Goal: Task Accomplishment & Management: Use online tool/utility

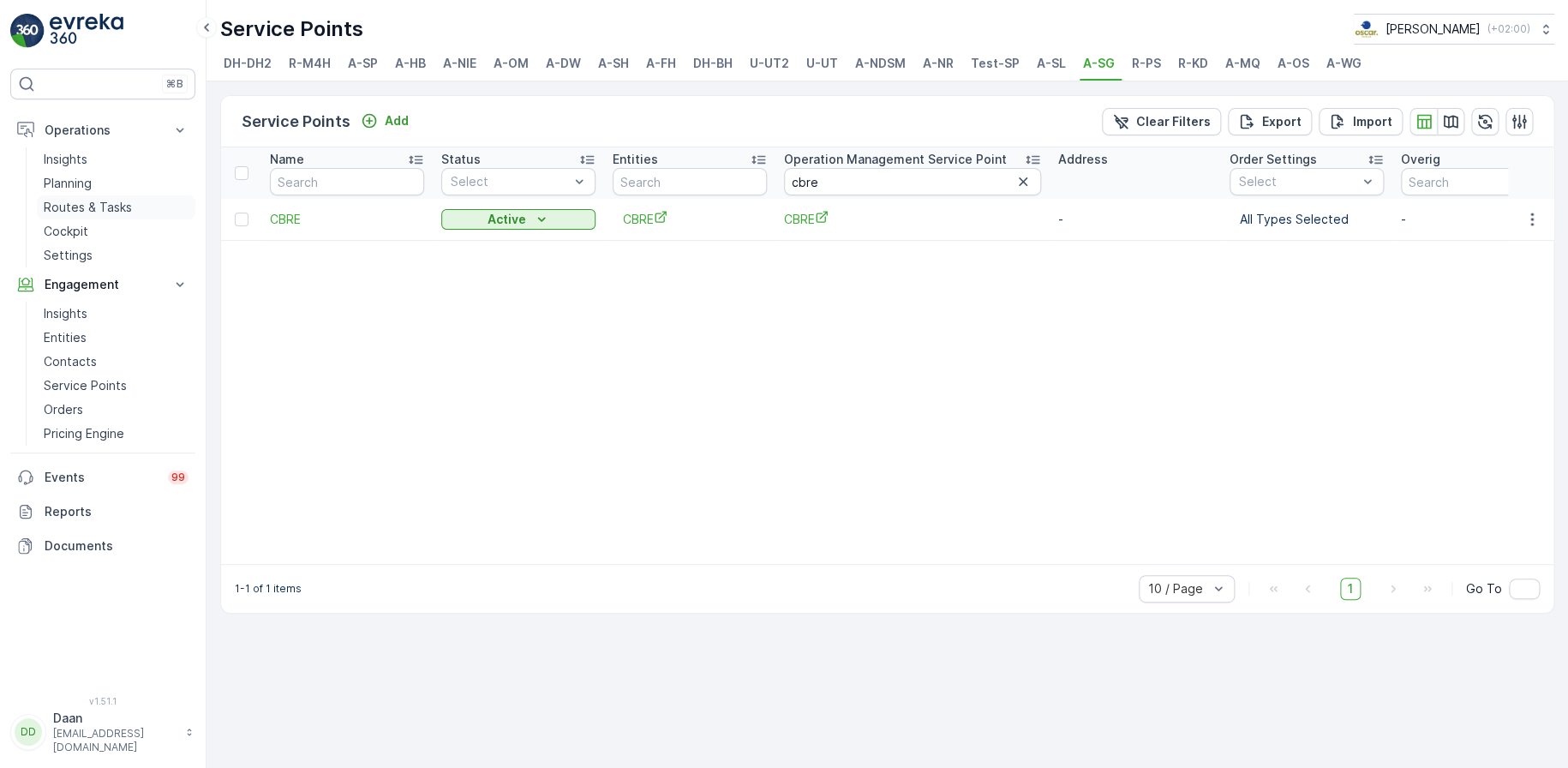
click at [77, 206] on p "Routes & Tasks" at bounding box center [88, 208] width 88 height 18
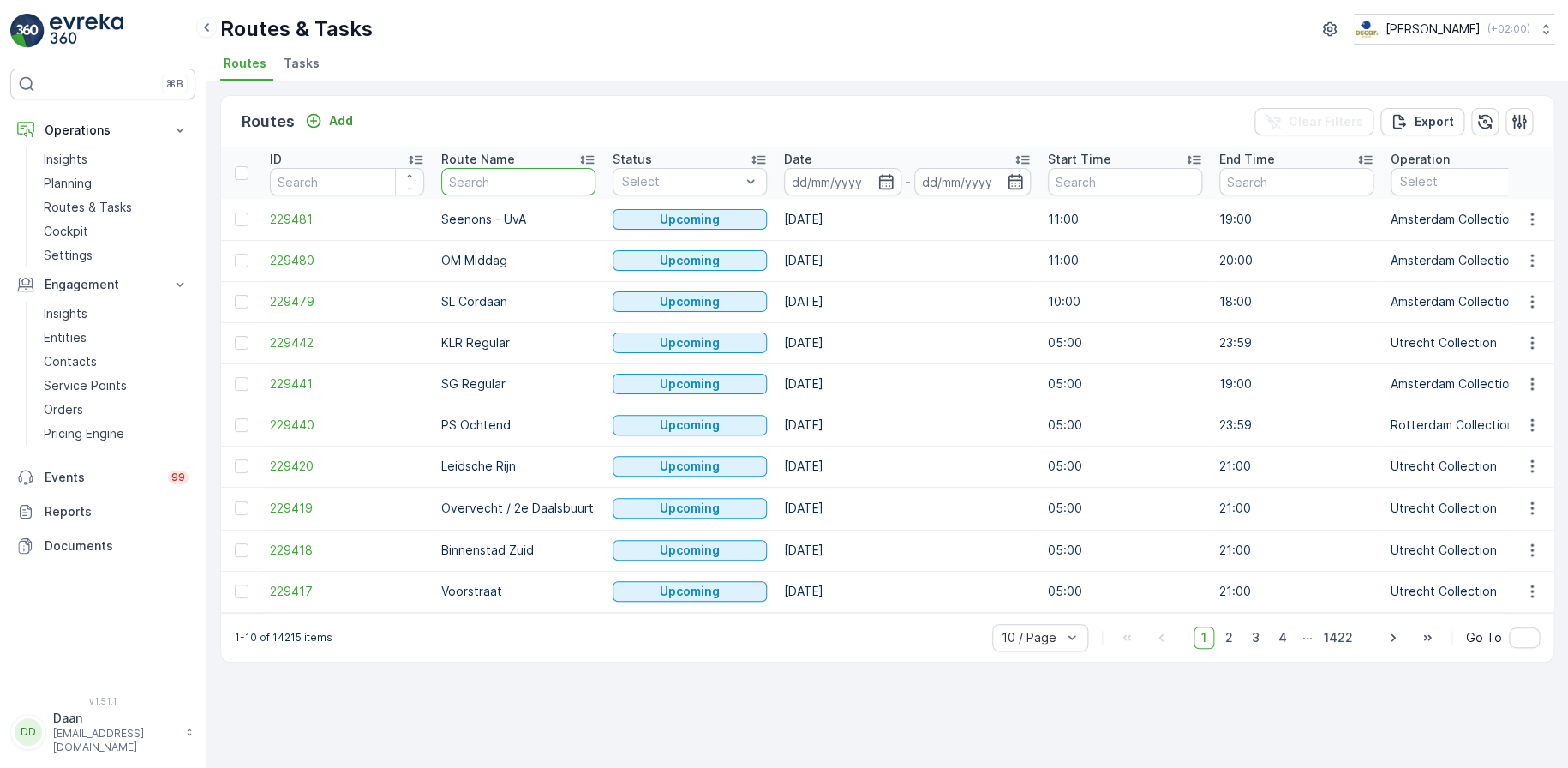
click at [512, 182] on input "text" at bounding box center [519, 181] width 154 height 27
type input "U"
type input "binnen"
click at [889, 184] on icon "button" at bounding box center [886, 182] width 18 height 18
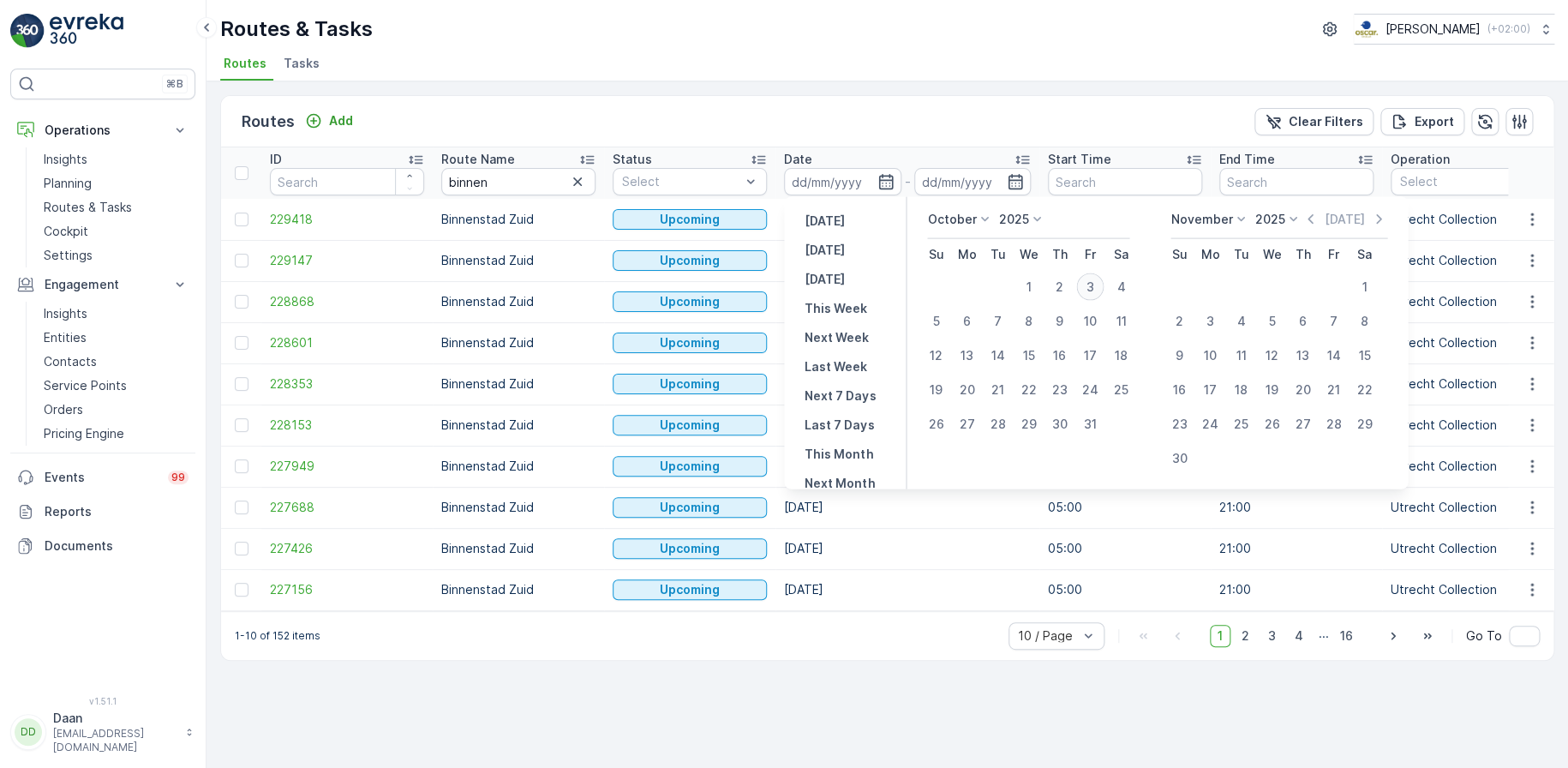
click at [1095, 285] on div "3" at bounding box center [1090, 286] width 27 height 27
type input "[DATE]"
click at [1095, 285] on div "3" at bounding box center [1090, 286] width 27 height 27
type input "[DATE]"
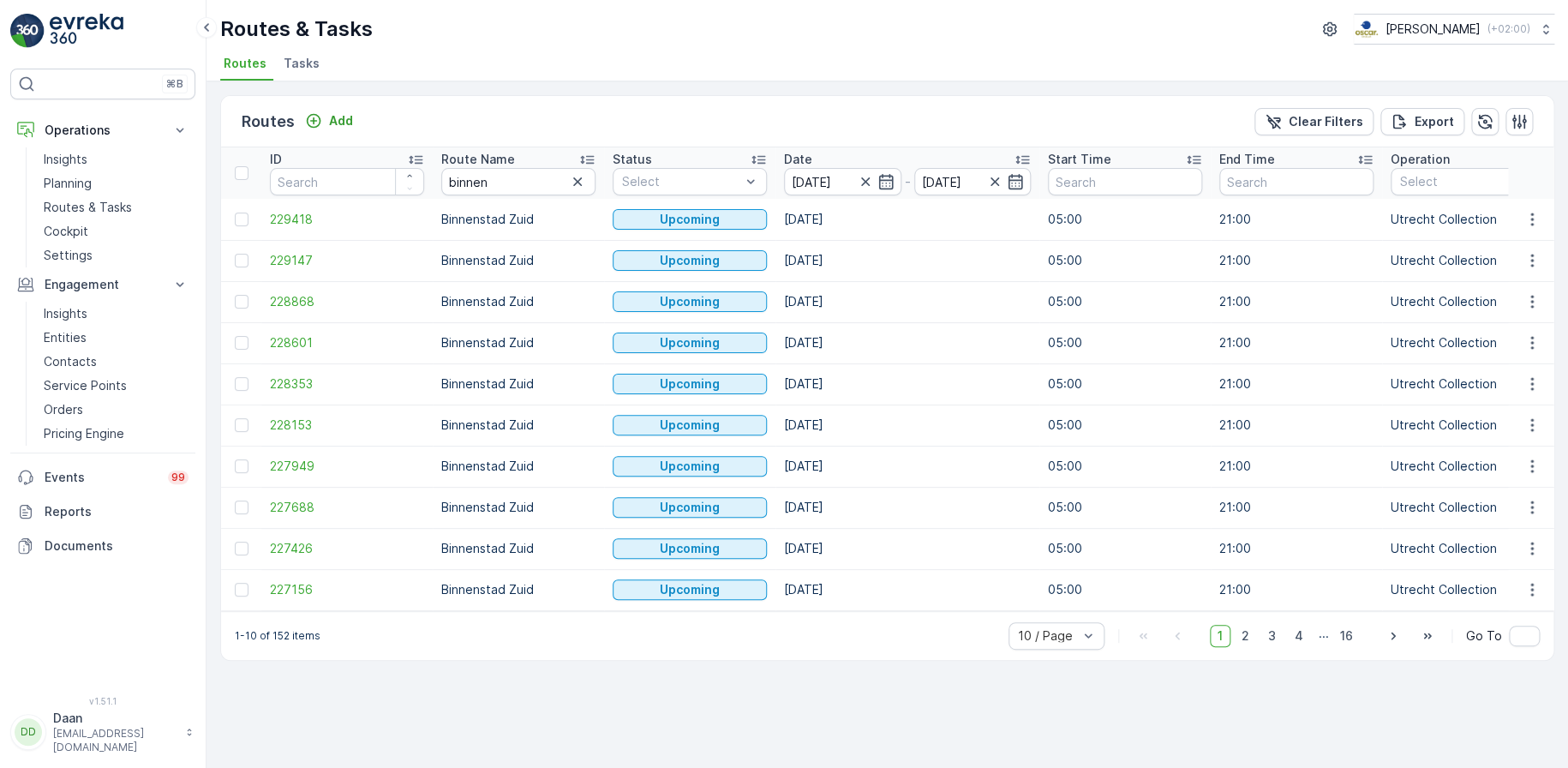
click at [1109, 100] on div "Routes Add Clear Filters Export" at bounding box center [886, 122] width 1332 height 52
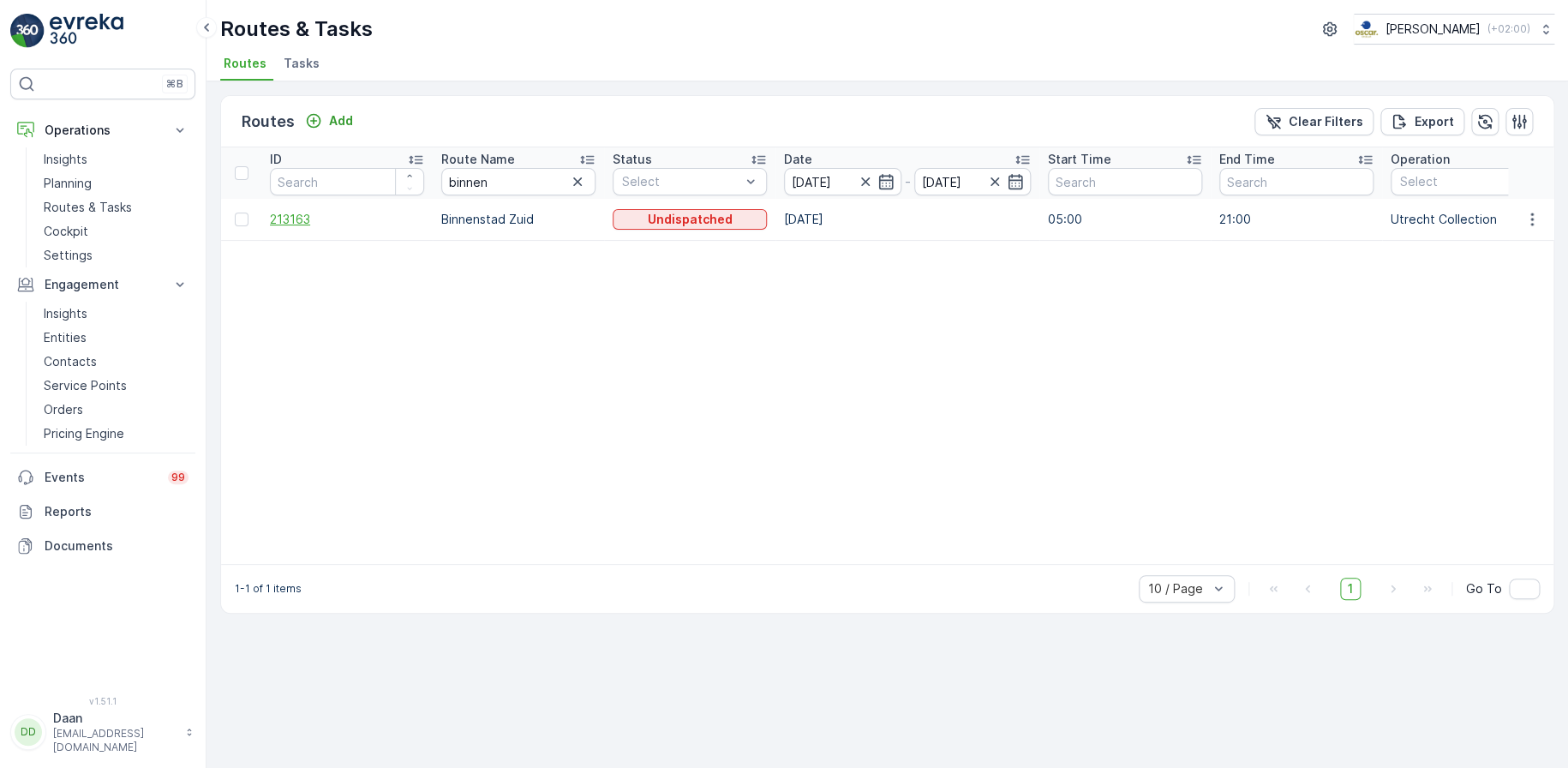
click at [303, 222] on span "213163" at bounding box center [347, 220] width 154 height 18
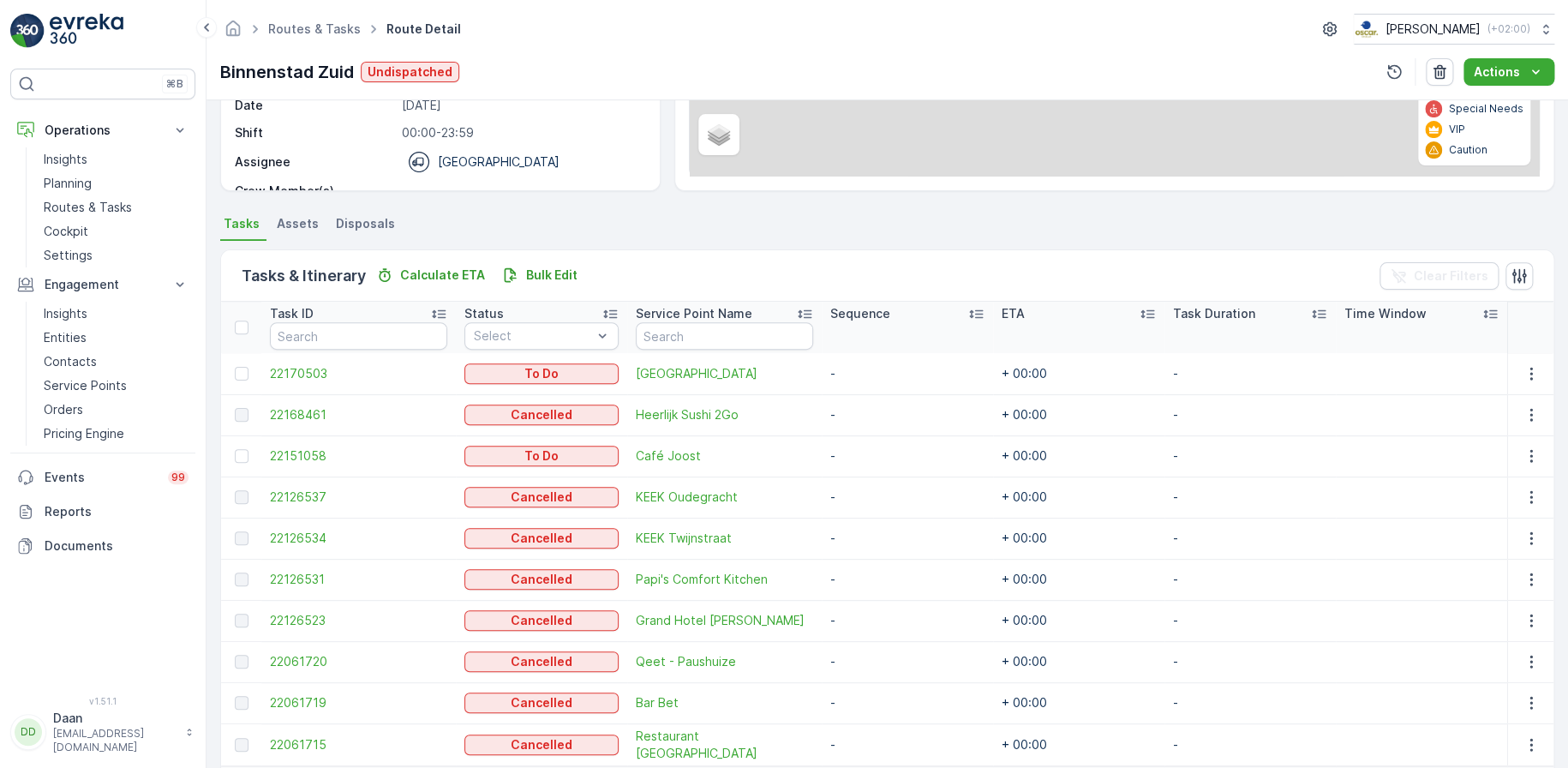
scroll to position [334, 0]
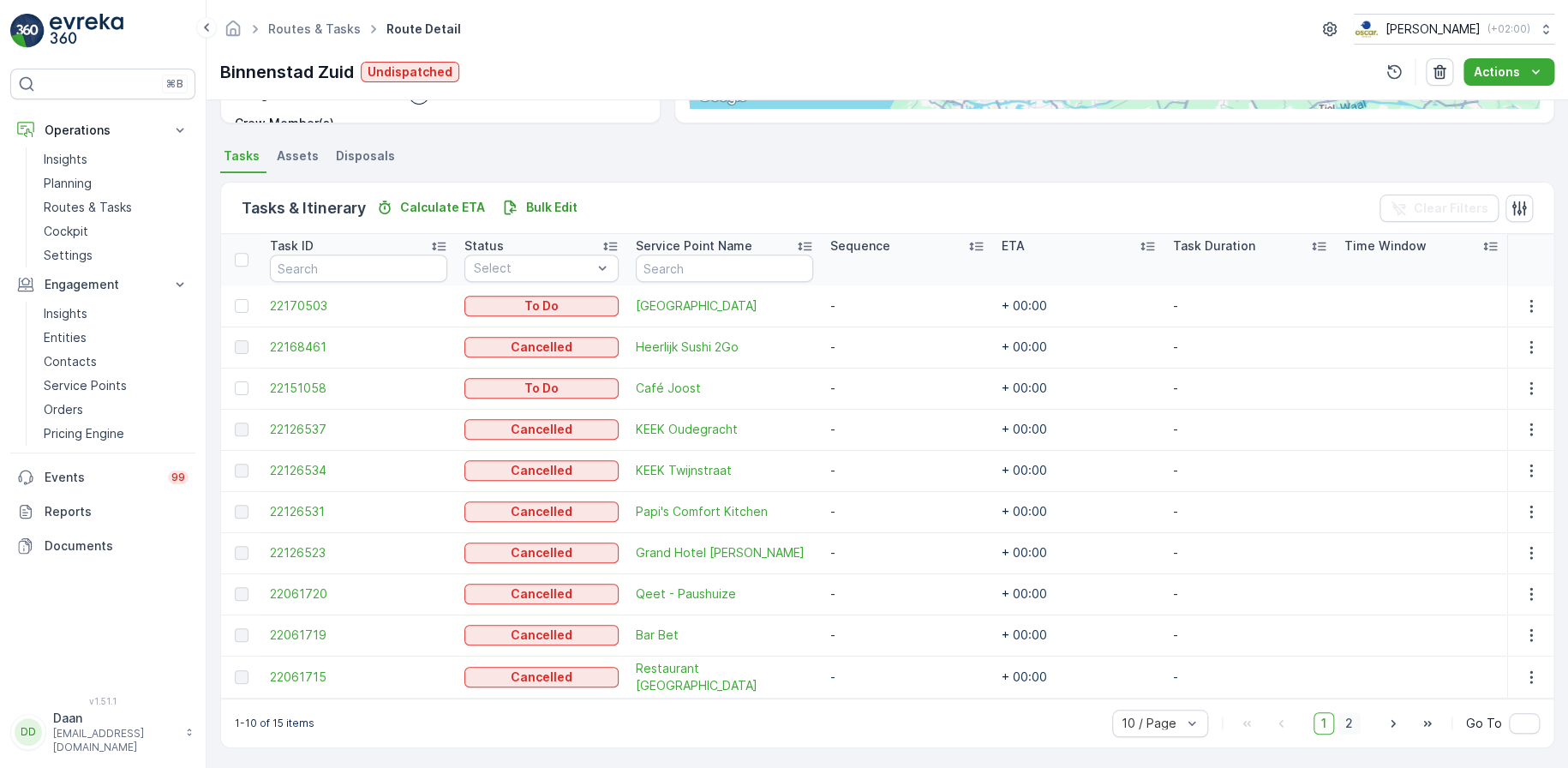
click at [1346, 712] on span "2" at bounding box center [1349, 722] width 23 height 22
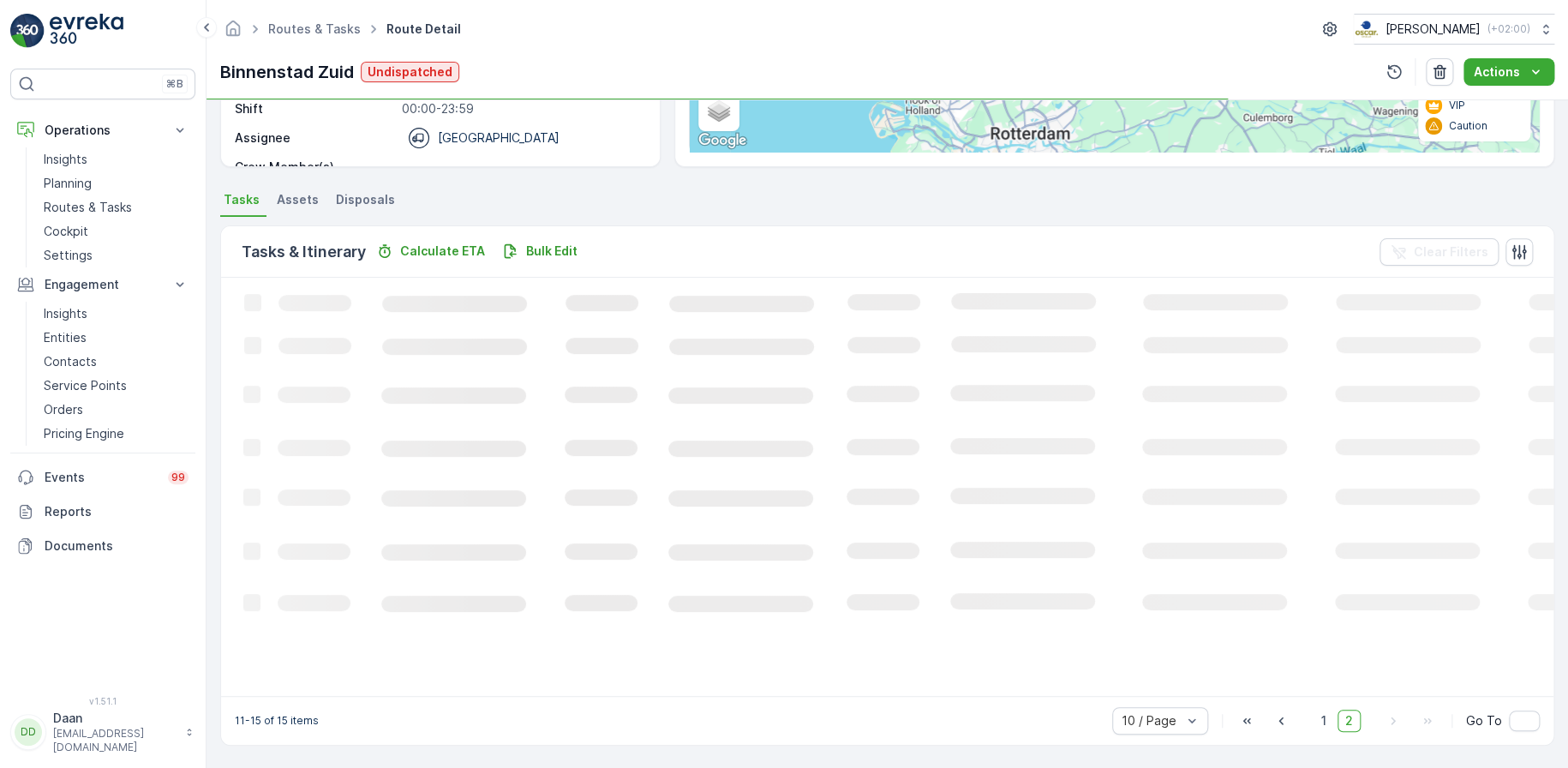
scroll to position [308, 0]
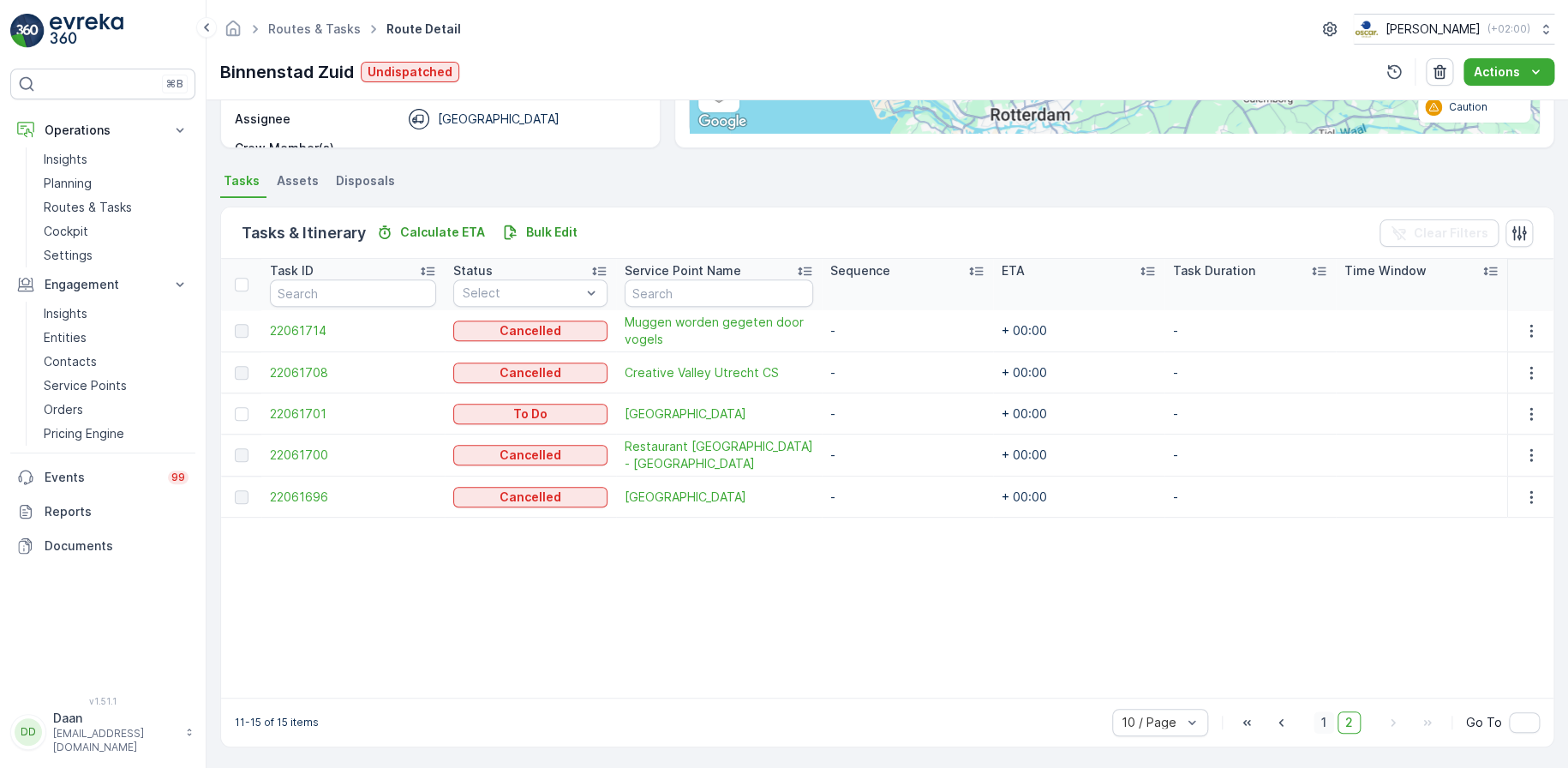
click at [1317, 724] on span "1" at bounding box center [1324, 722] width 20 height 22
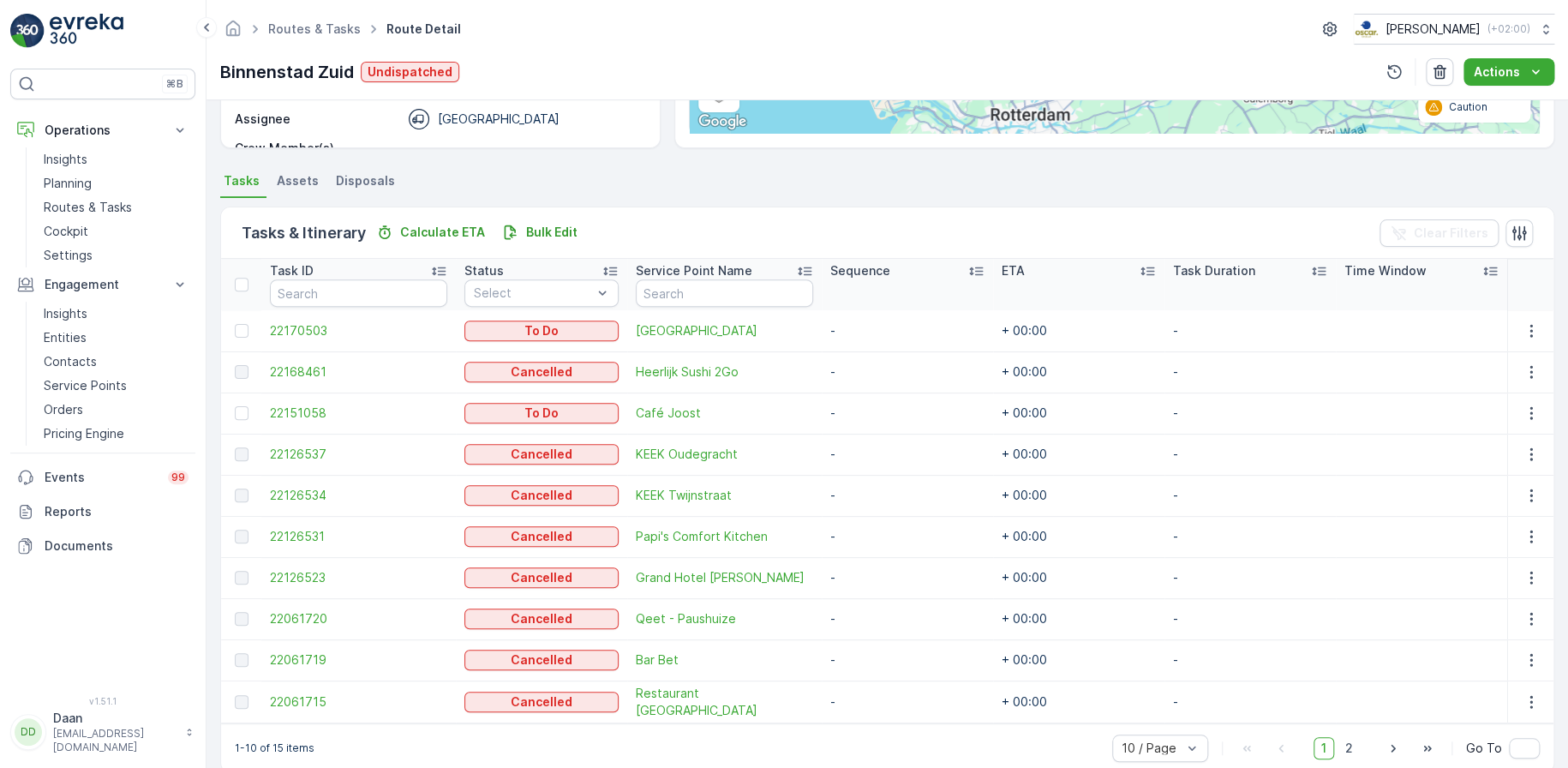
scroll to position [334, 0]
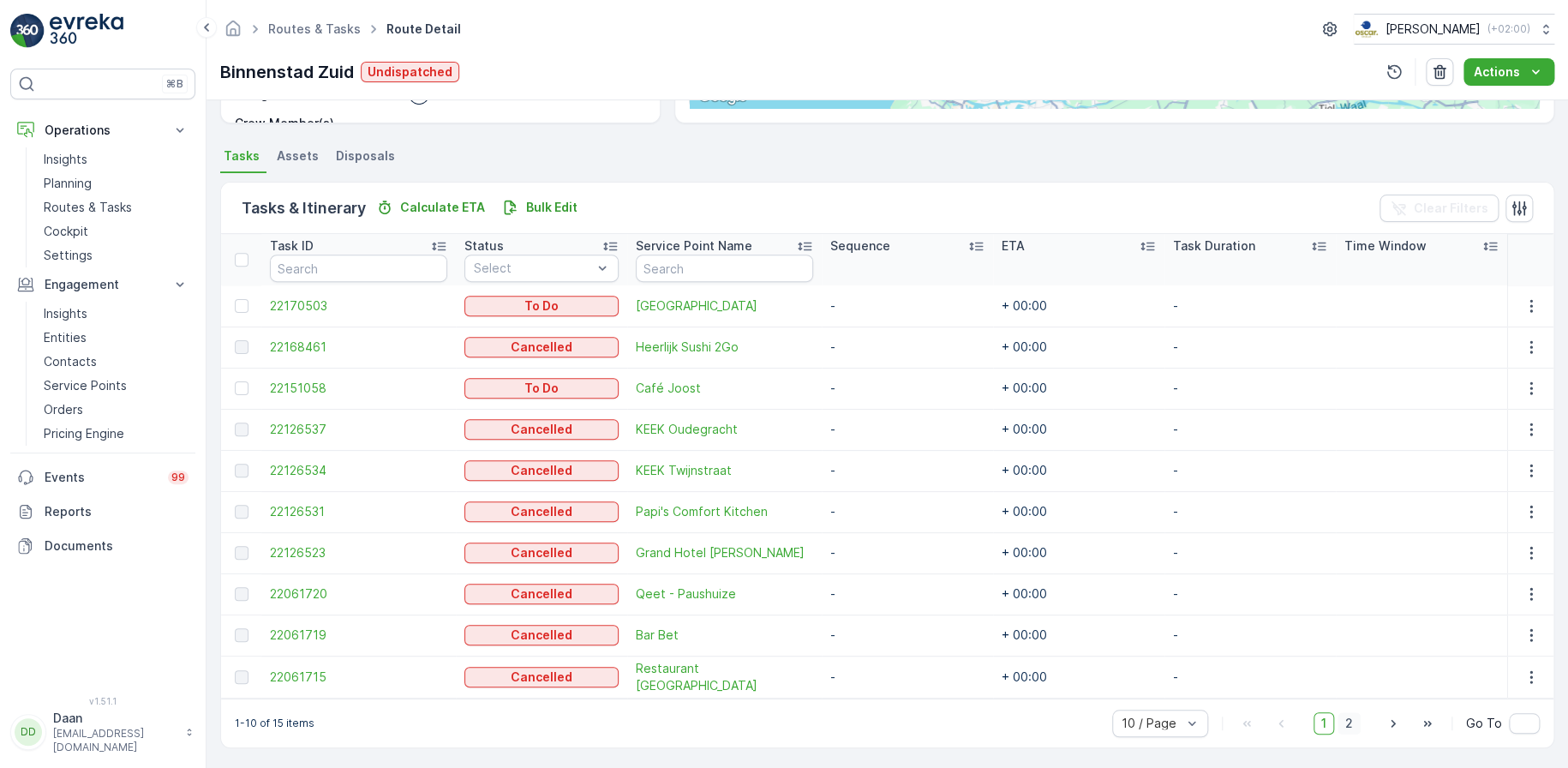
click at [1344, 722] on span "2" at bounding box center [1349, 722] width 23 height 22
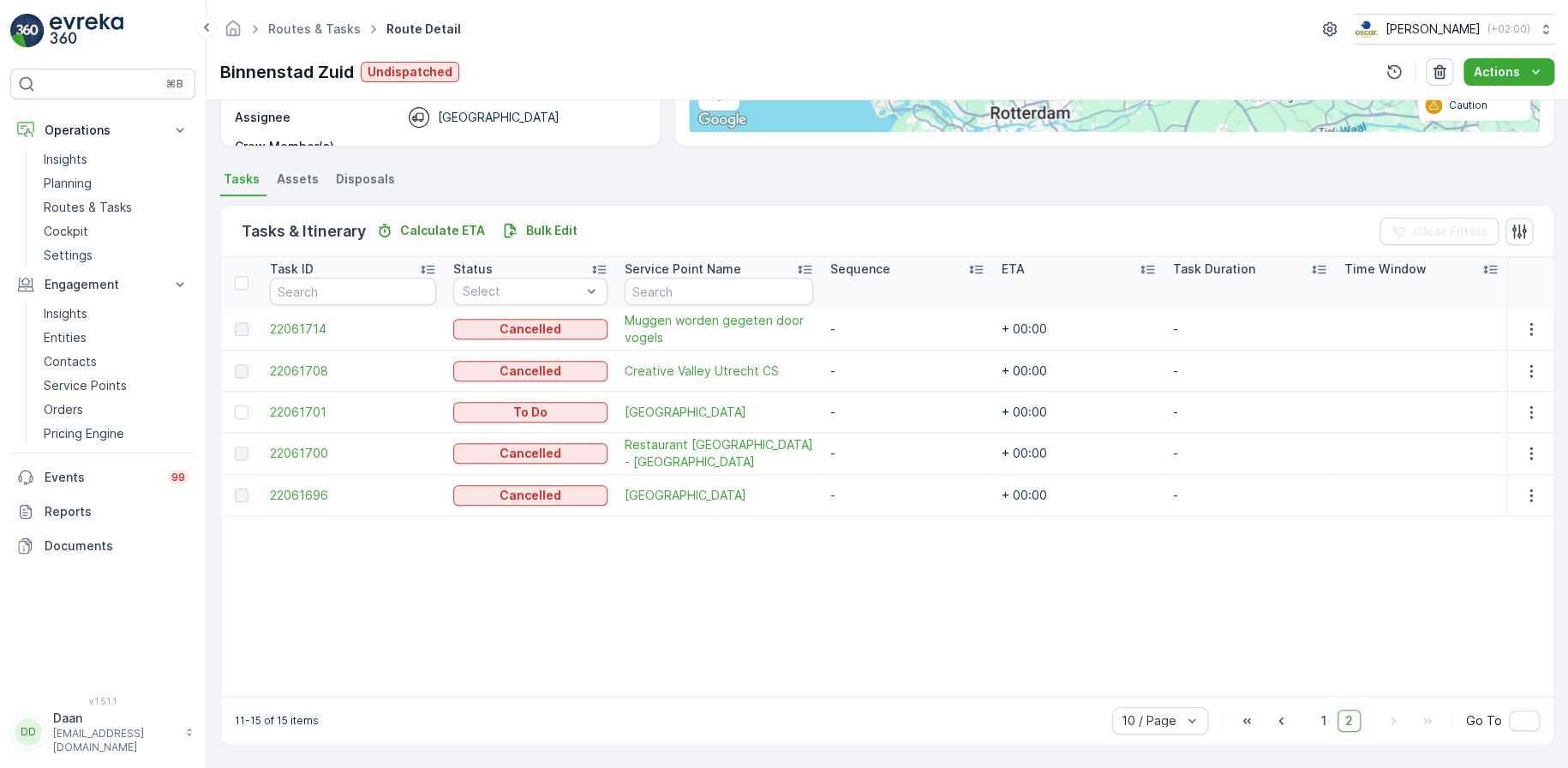
scroll to position [308, 0]
click at [1324, 721] on span "1" at bounding box center [1324, 722] width 20 height 22
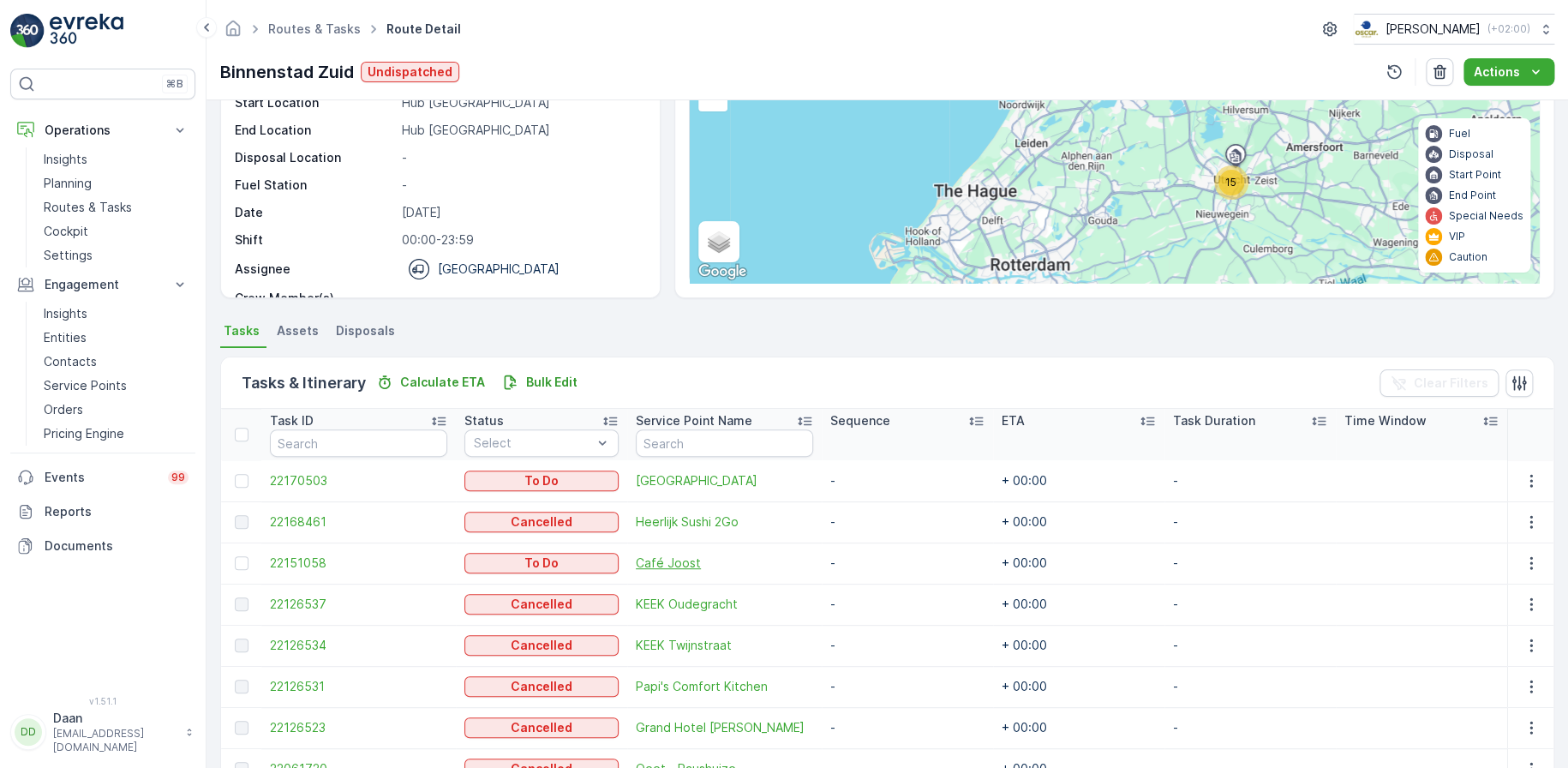
scroll to position [334, 0]
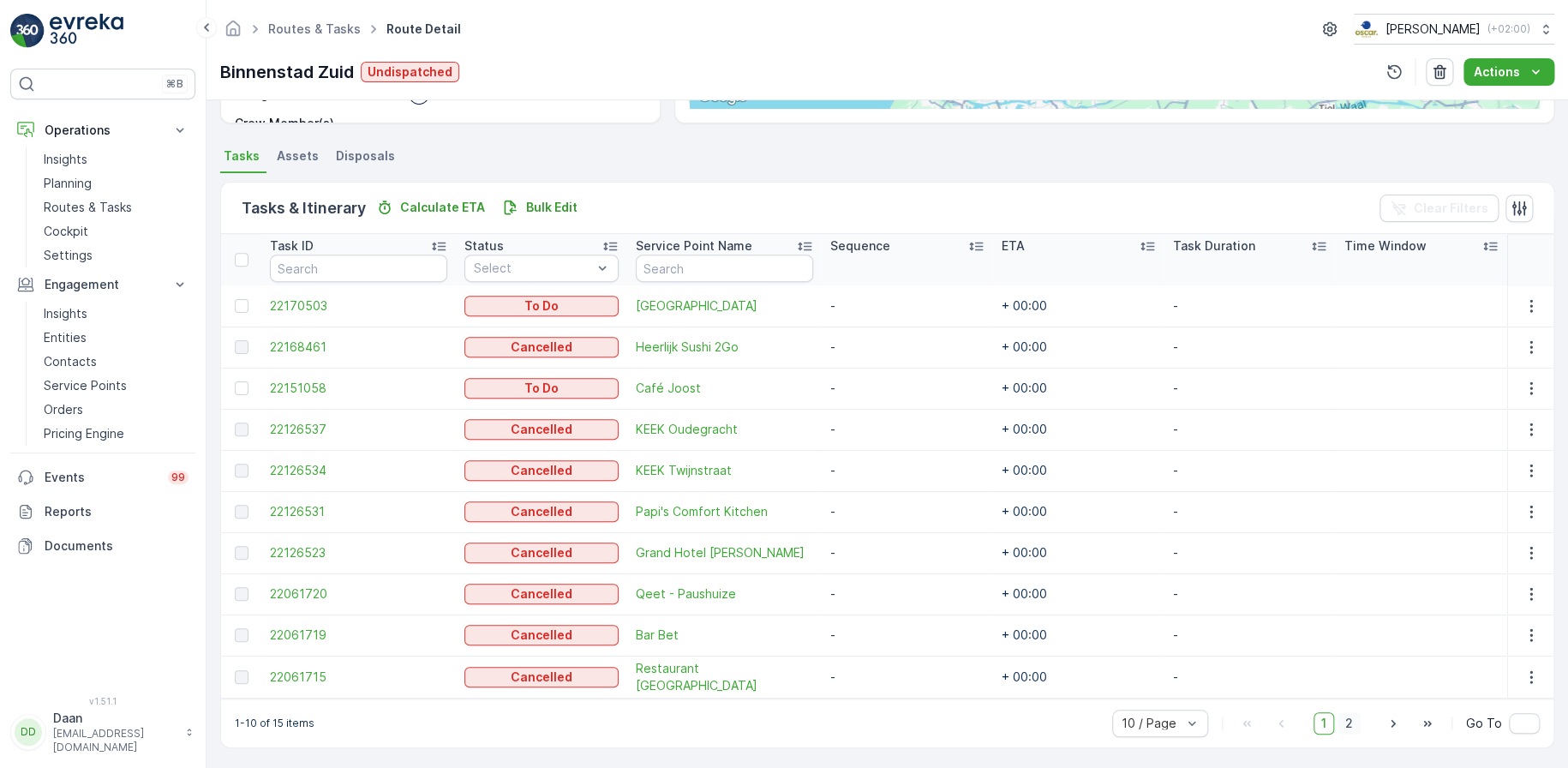
click at [1351, 718] on span "2" at bounding box center [1349, 722] width 23 height 22
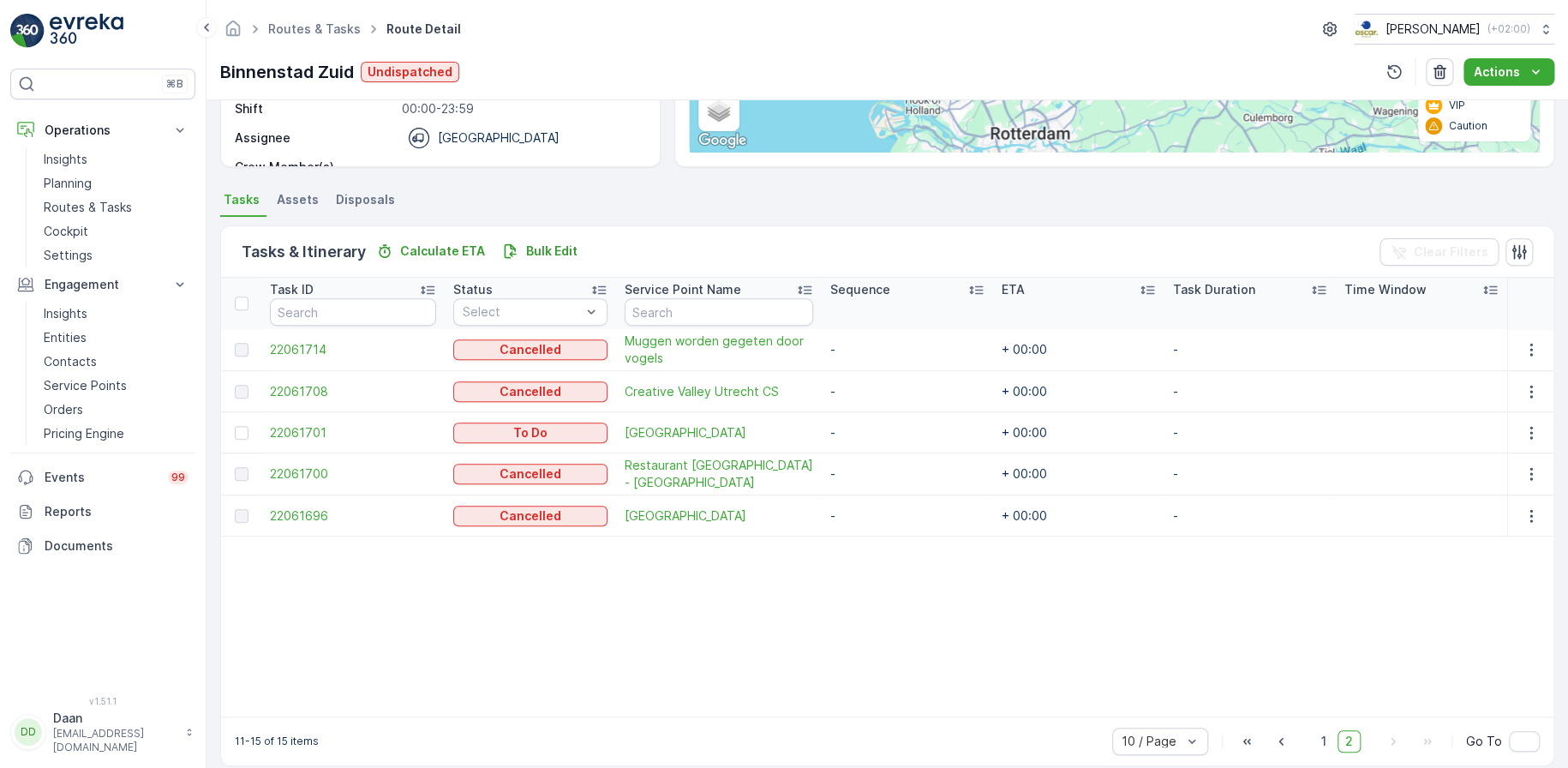
scroll to position [308, 0]
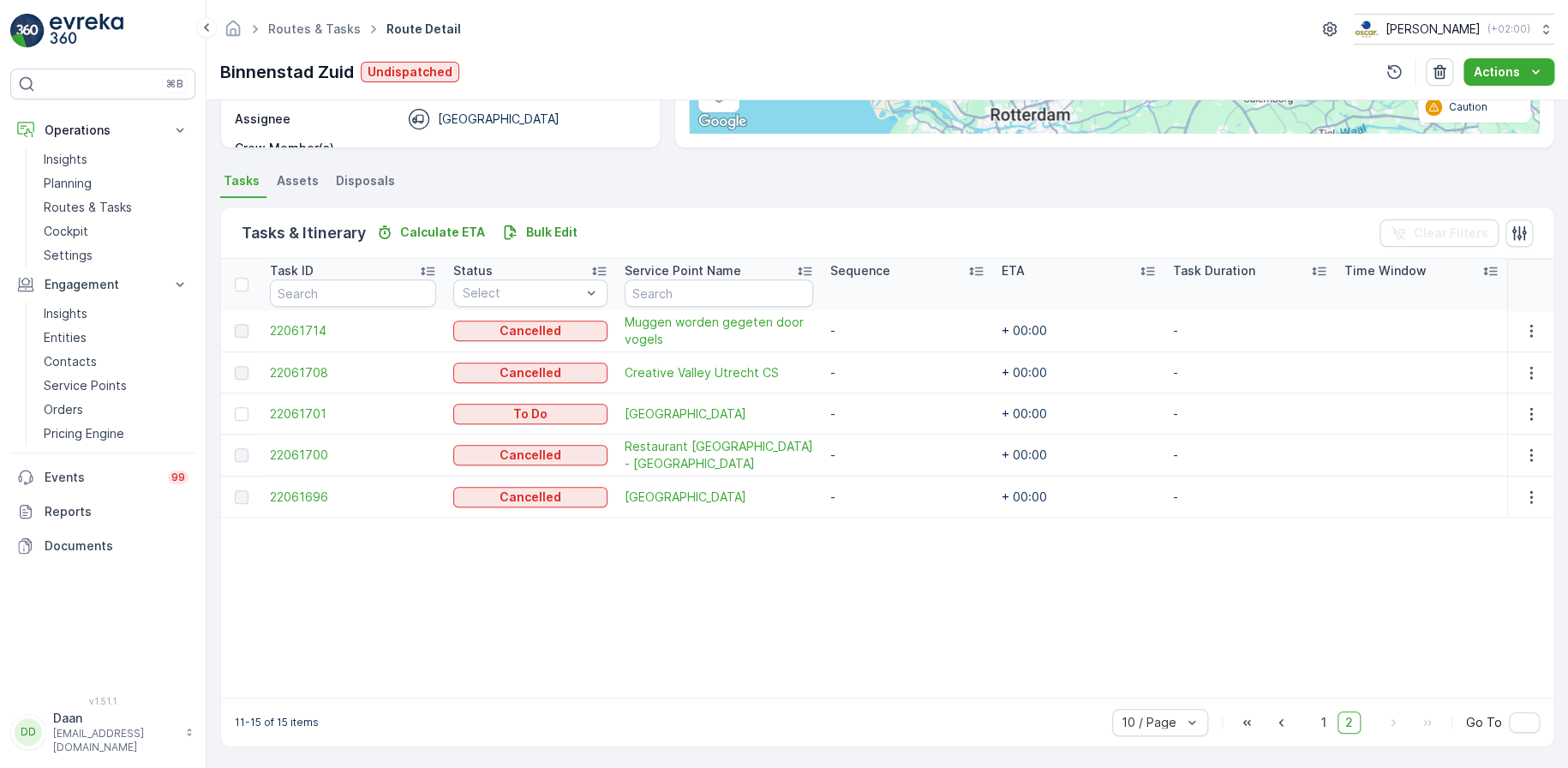
click at [121, 24] on img at bounding box center [87, 31] width 74 height 34
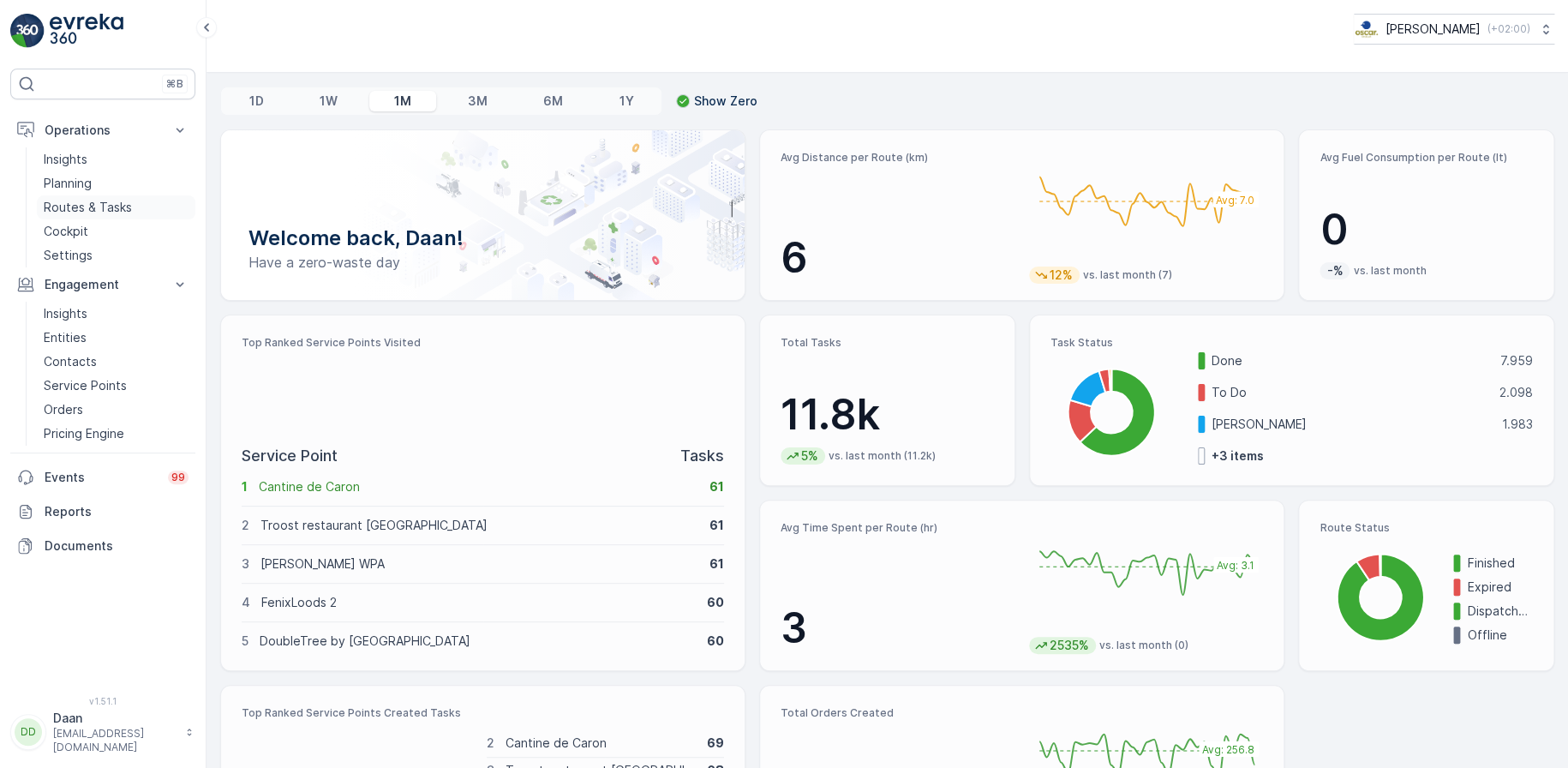
click at [101, 201] on p "Routes & Tasks" at bounding box center [88, 208] width 88 height 18
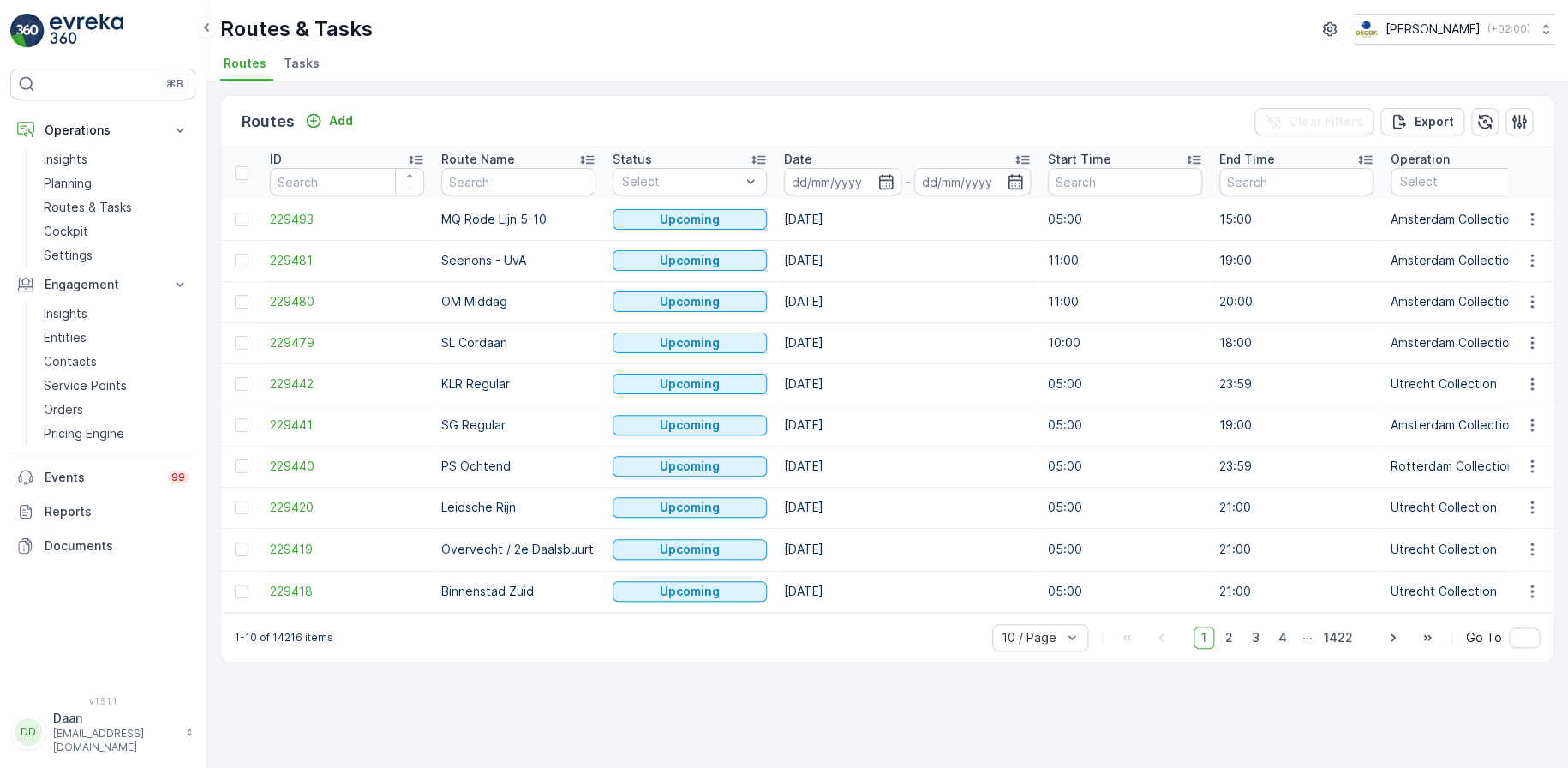
click at [302, 67] on span "Tasks" at bounding box center [301, 64] width 36 height 18
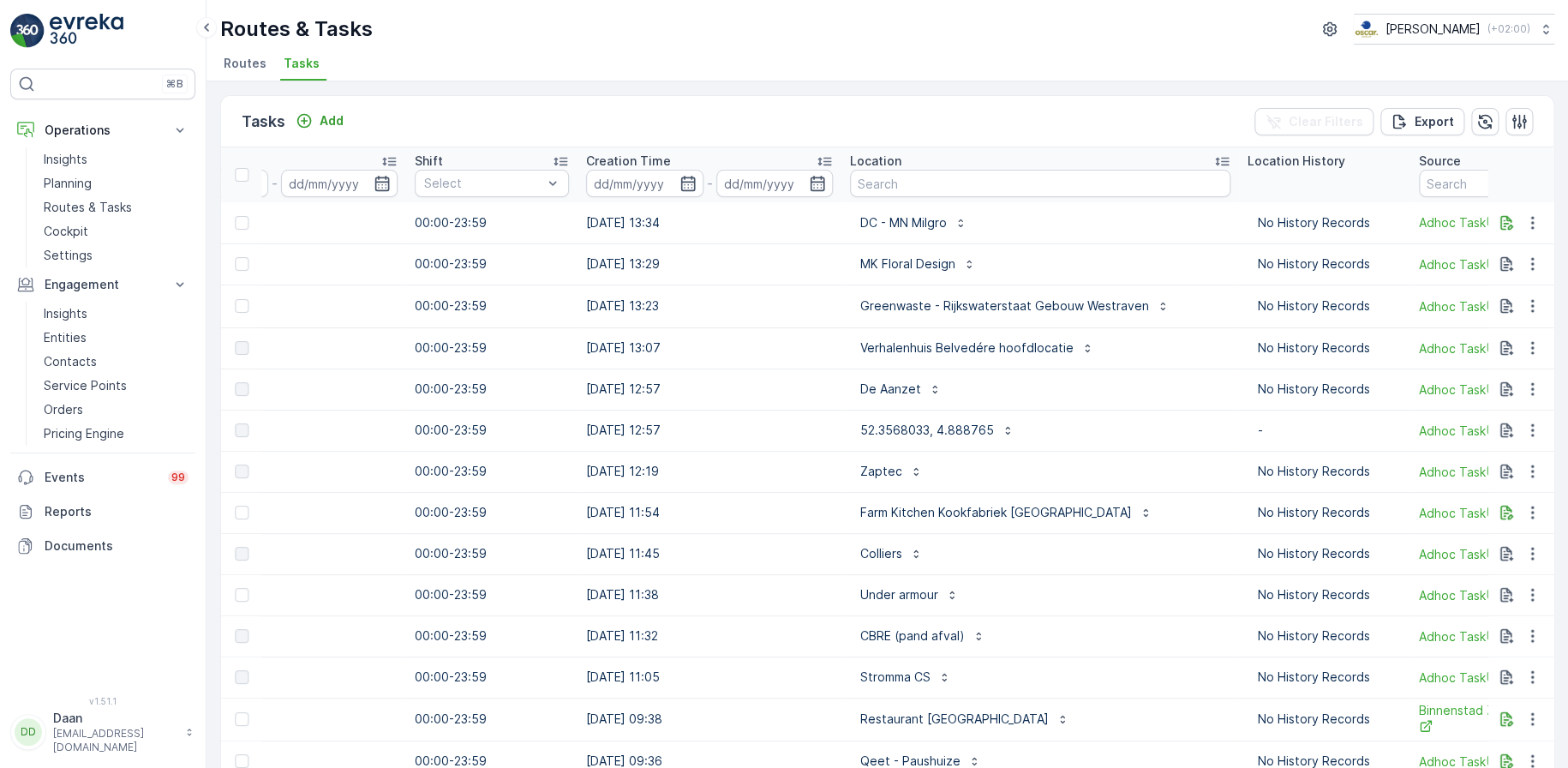
scroll to position [0, 1101]
click at [889, 190] on input "text" at bounding box center [1039, 183] width 380 height 27
type input "theater [GEOGRAPHIC_DATA]"
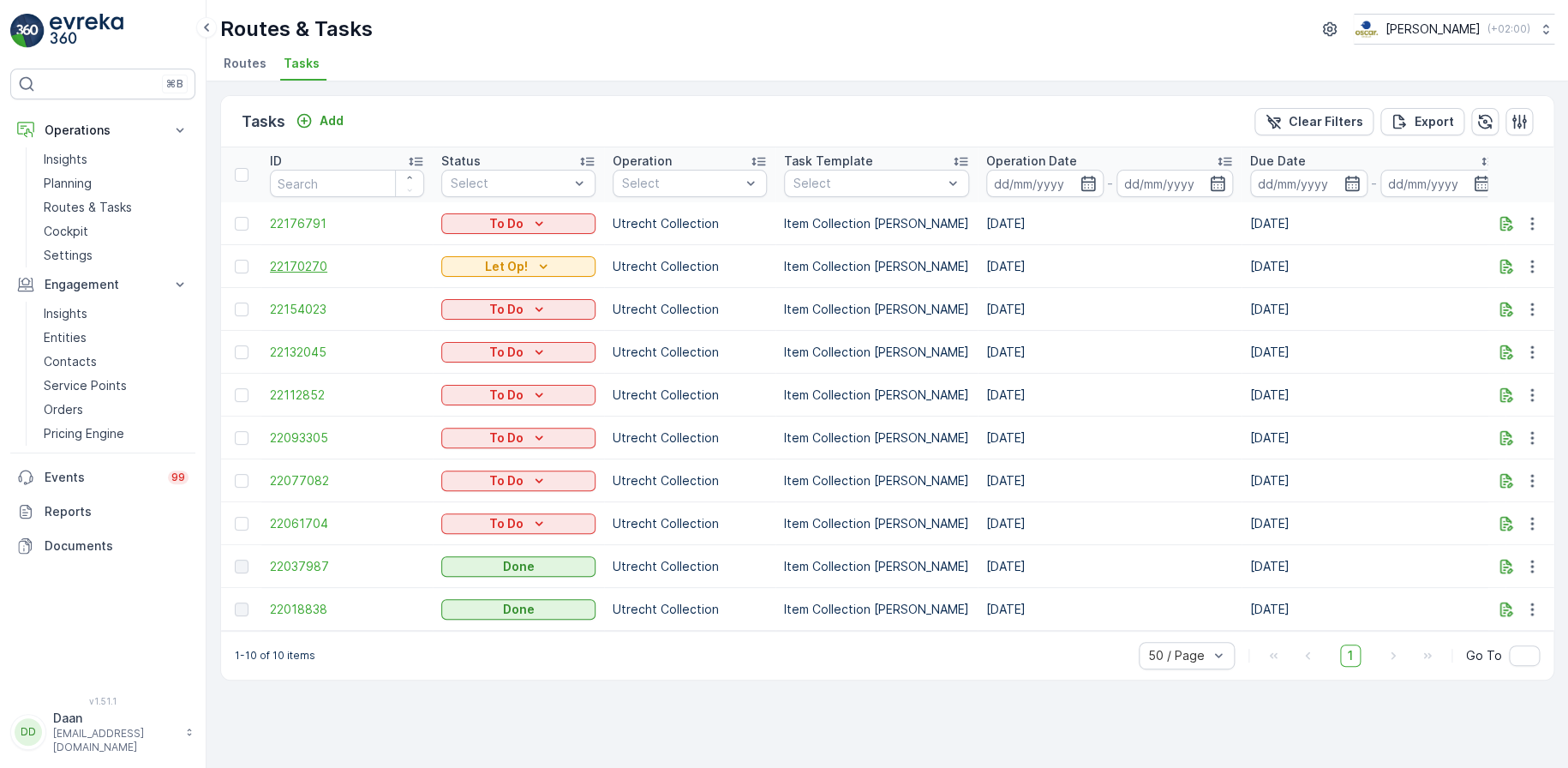
click at [292, 266] on span "22170270" at bounding box center [347, 266] width 154 height 18
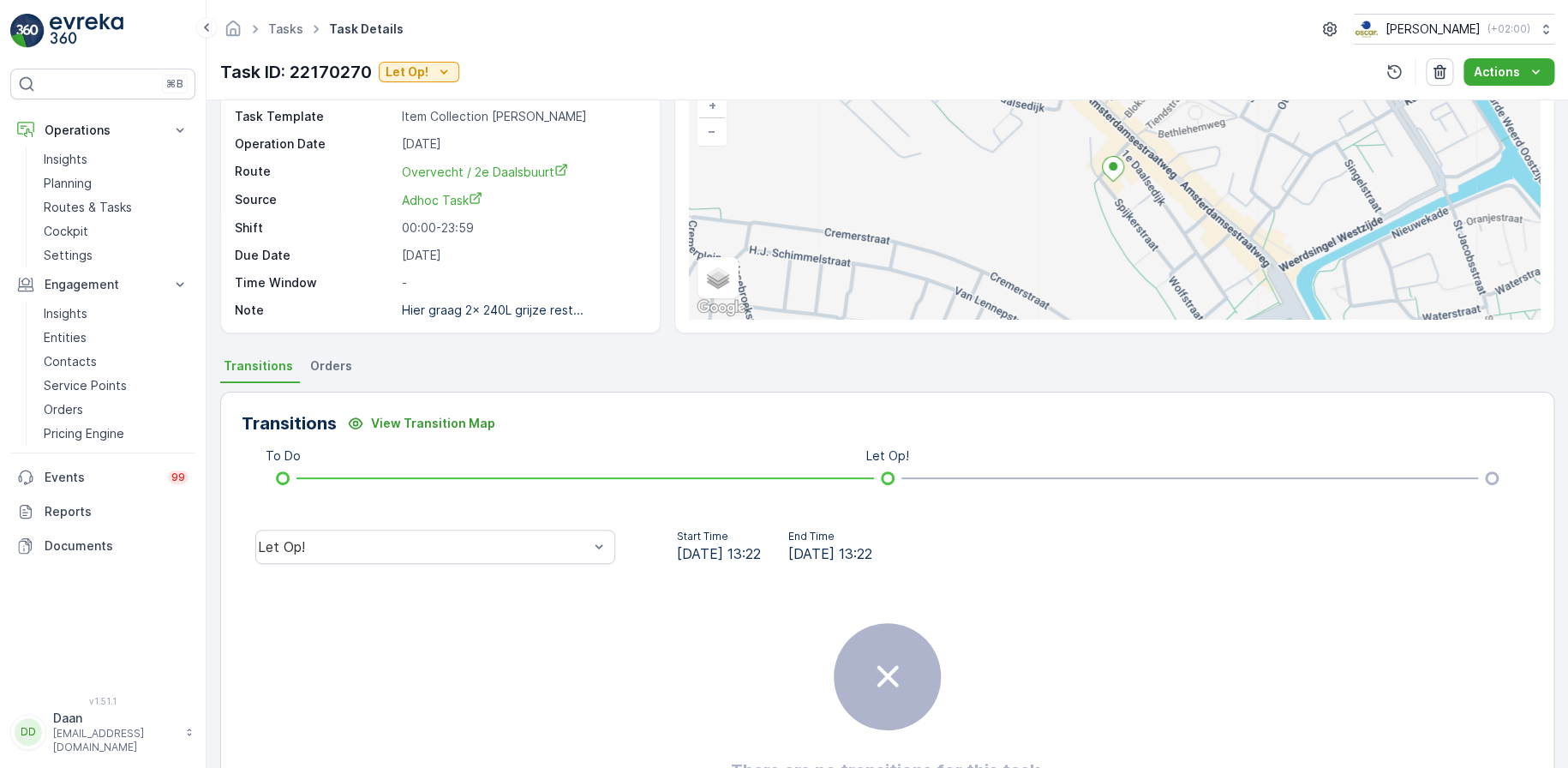
scroll to position [123, 0]
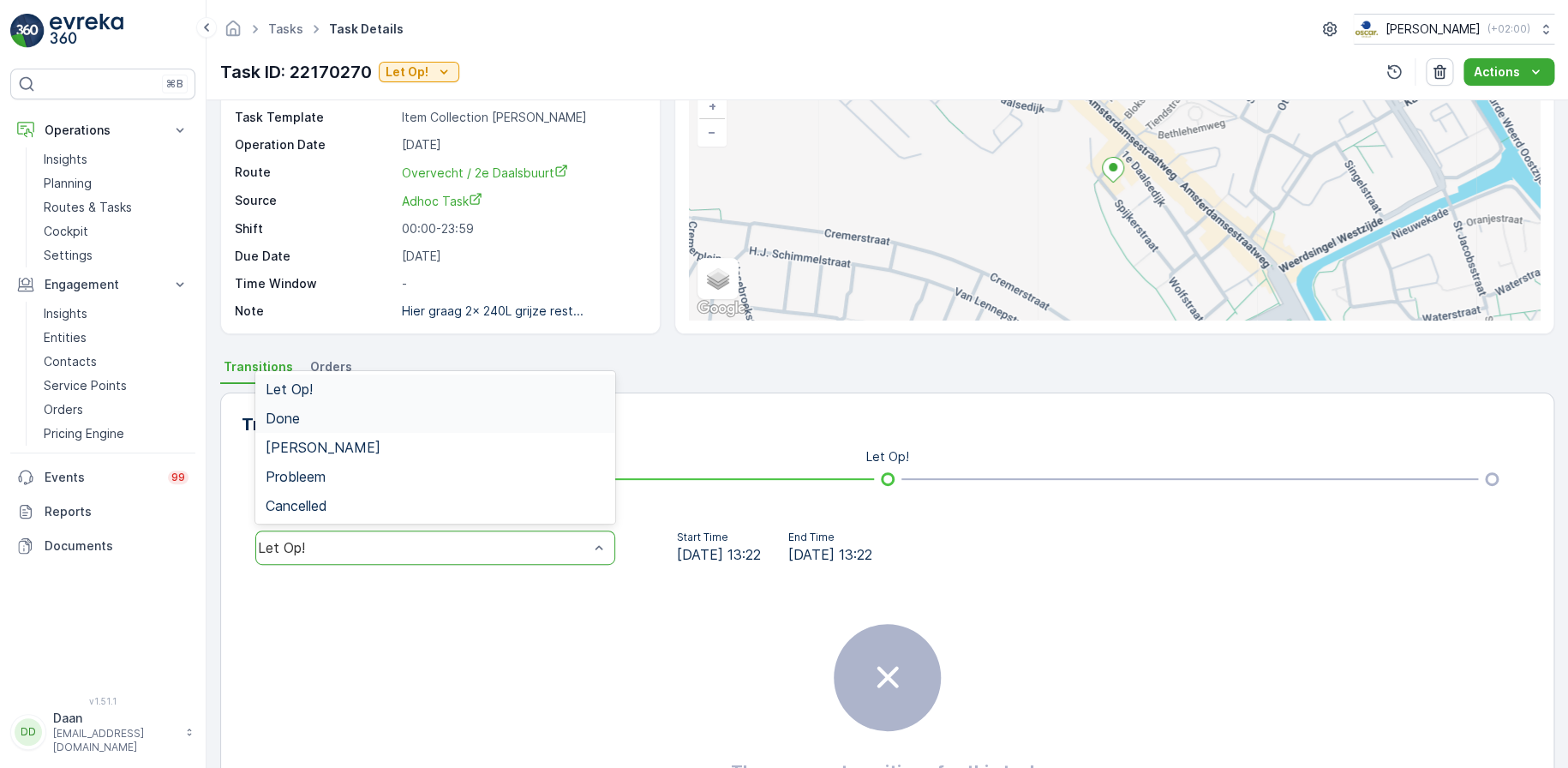
click at [460, 417] on div "Done" at bounding box center [434, 419] width 339 height 16
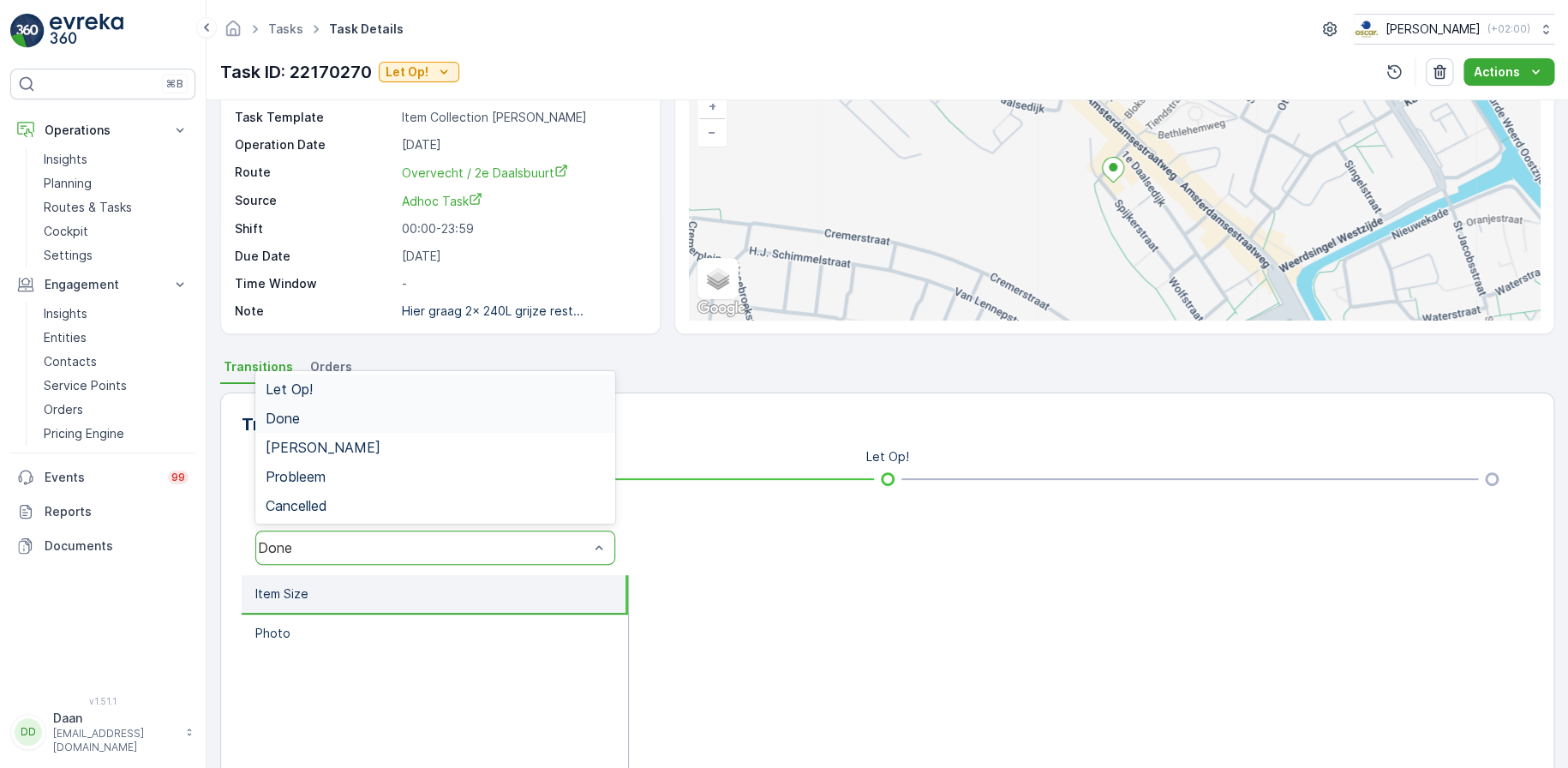
click at [522, 549] on div "Done" at bounding box center [423, 547] width 331 height 16
click at [526, 381] on div "Let Op!" at bounding box center [434, 389] width 339 height 16
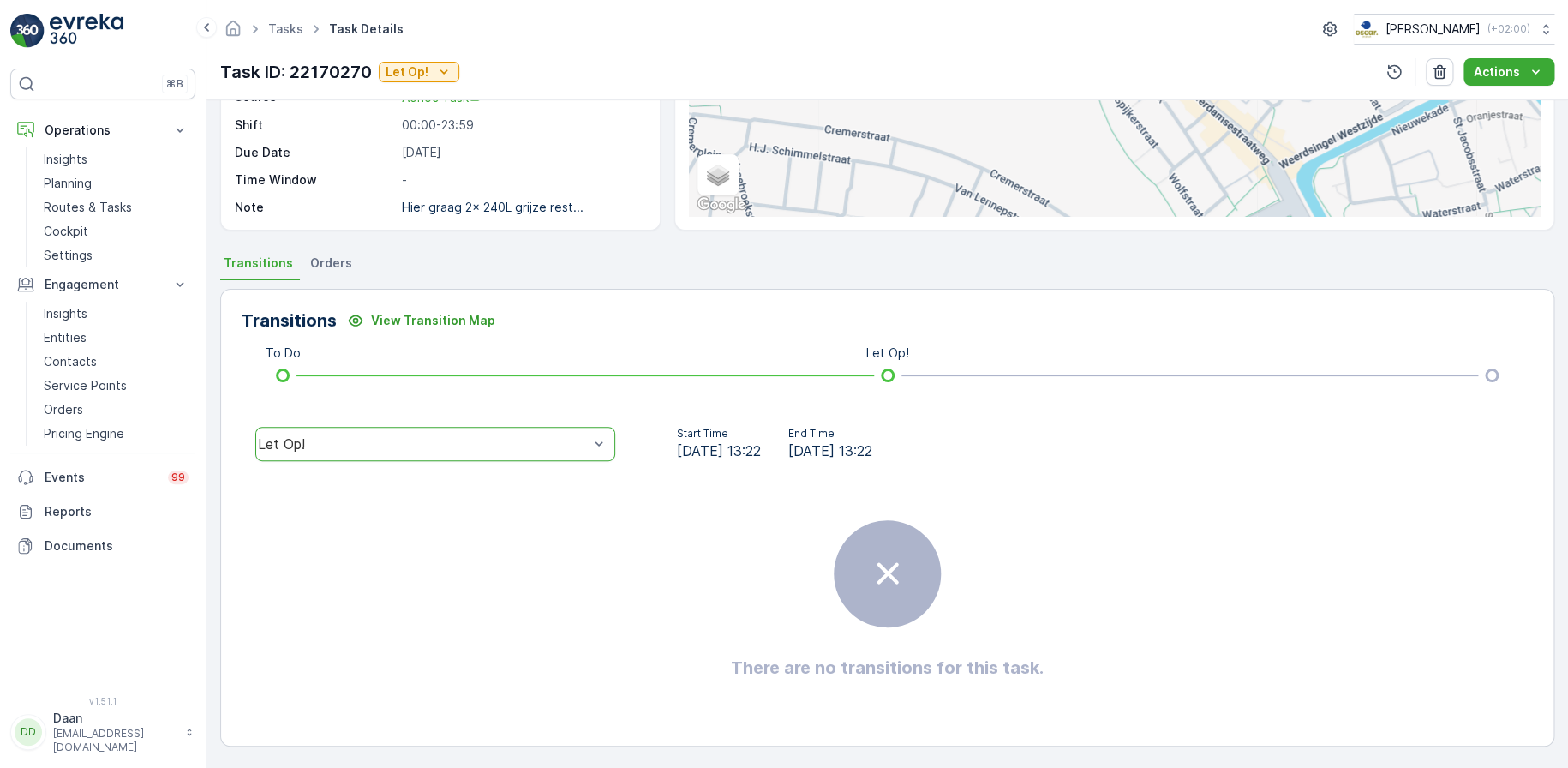
scroll to position [0, 0]
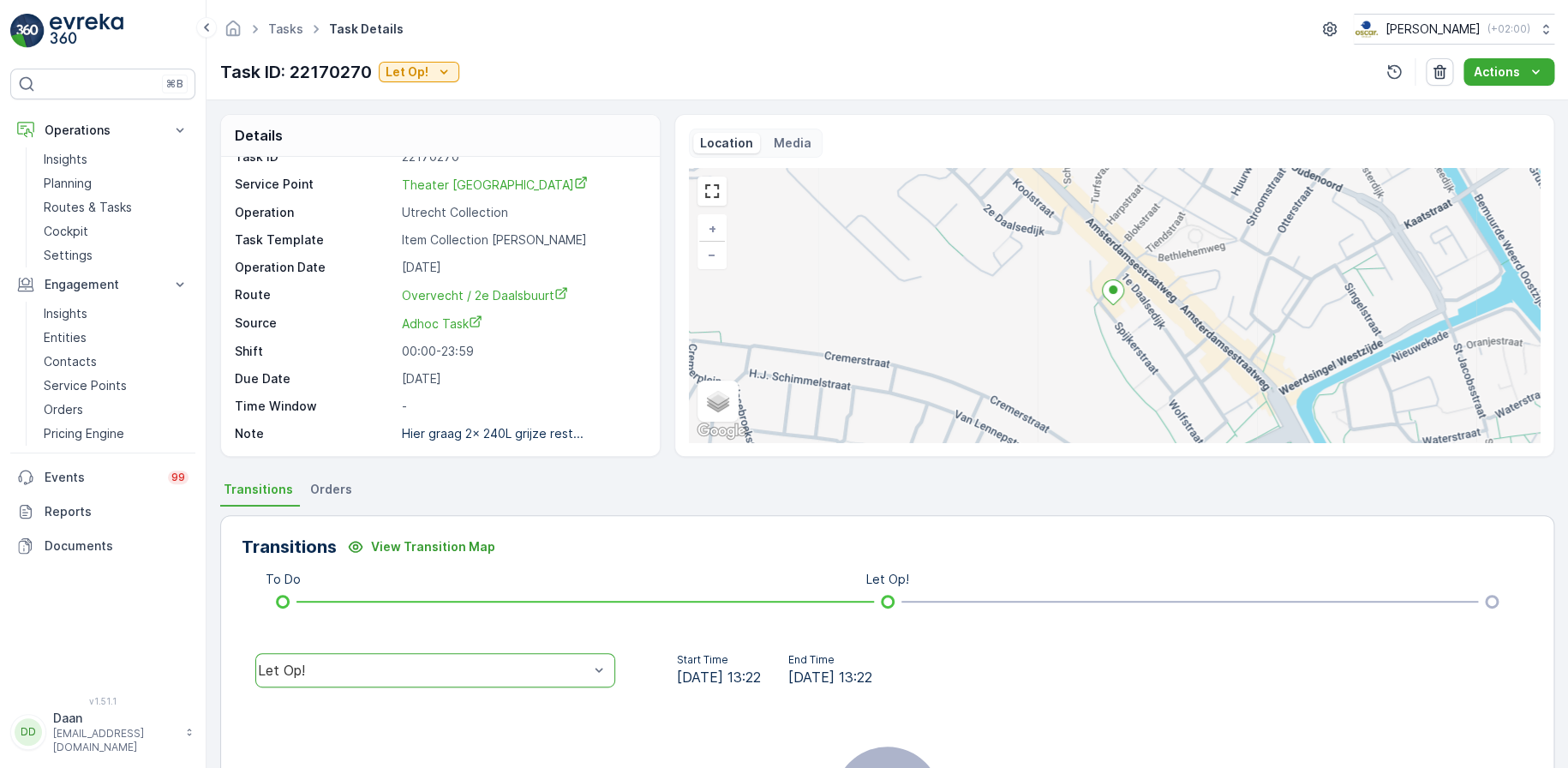
click at [46, 11] on div "⌘B Operations Insights Planning Routes & Tasks Cockpit Settings Engagement Insi…" at bounding box center [103, 384] width 207 height 768
click at [63, 31] on img at bounding box center [87, 31] width 74 height 34
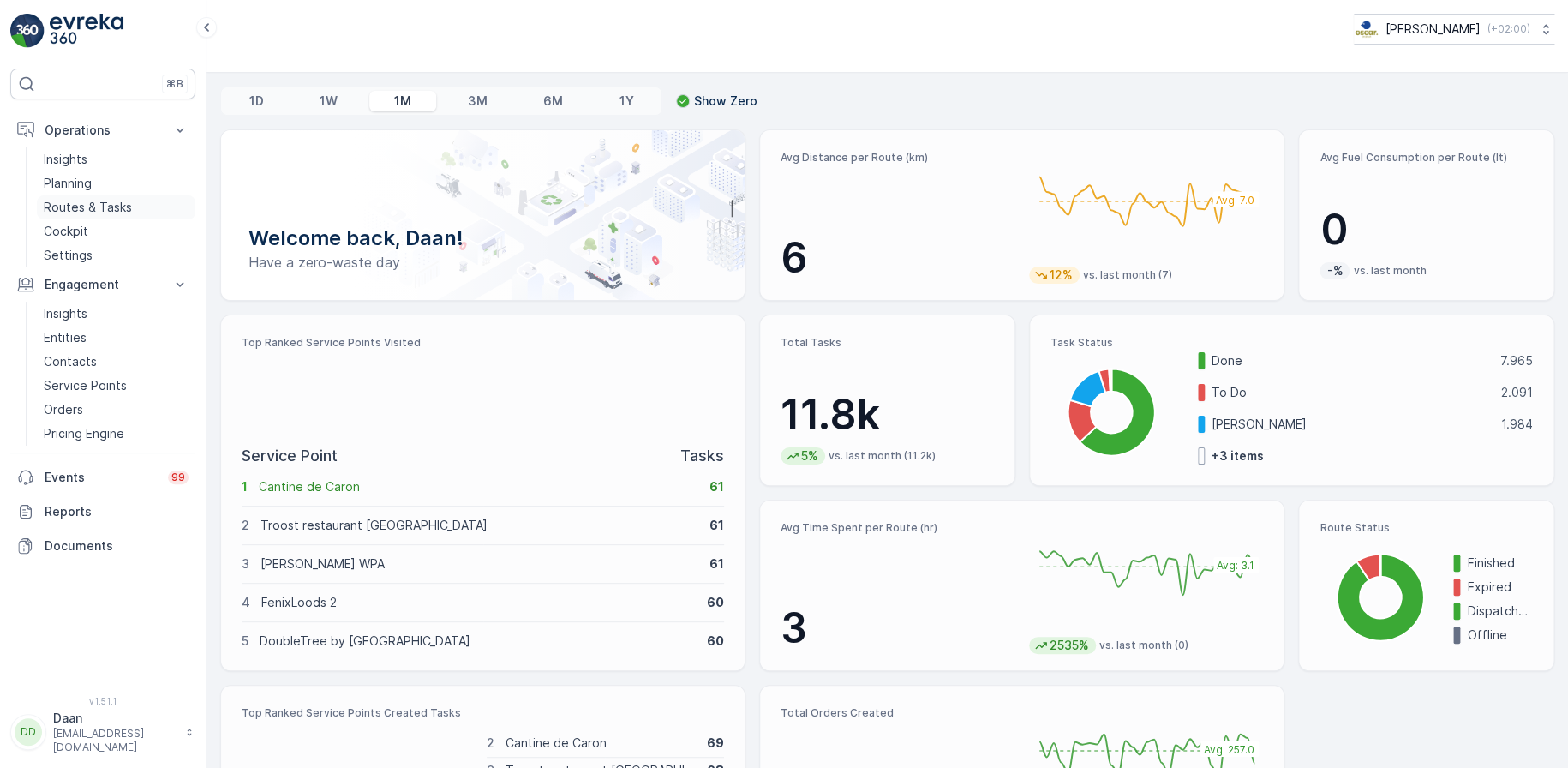
click at [69, 205] on p "Routes & Tasks" at bounding box center [88, 208] width 88 height 18
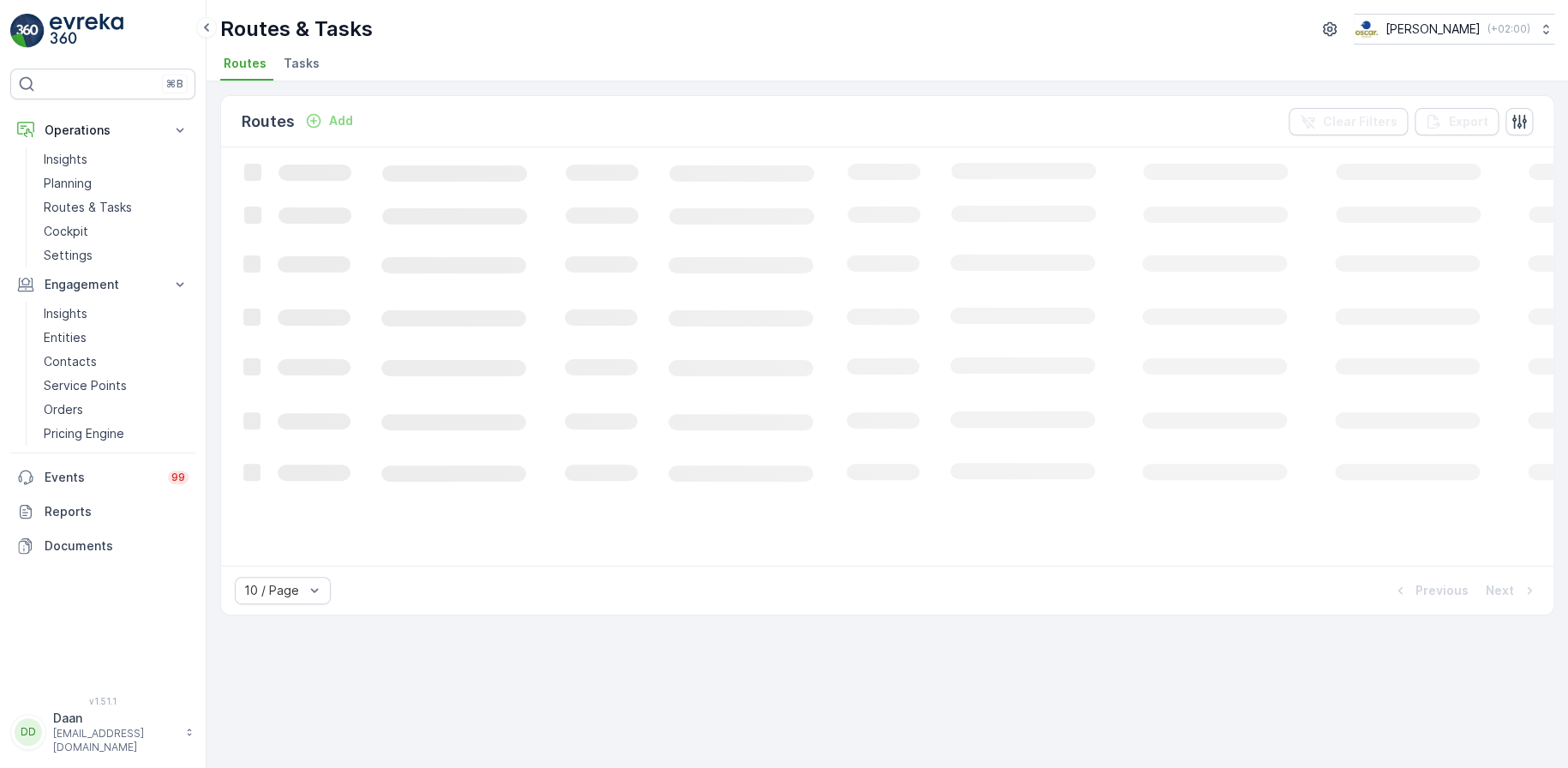
click at [284, 65] on span "Tasks" at bounding box center [301, 64] width 36 height 18
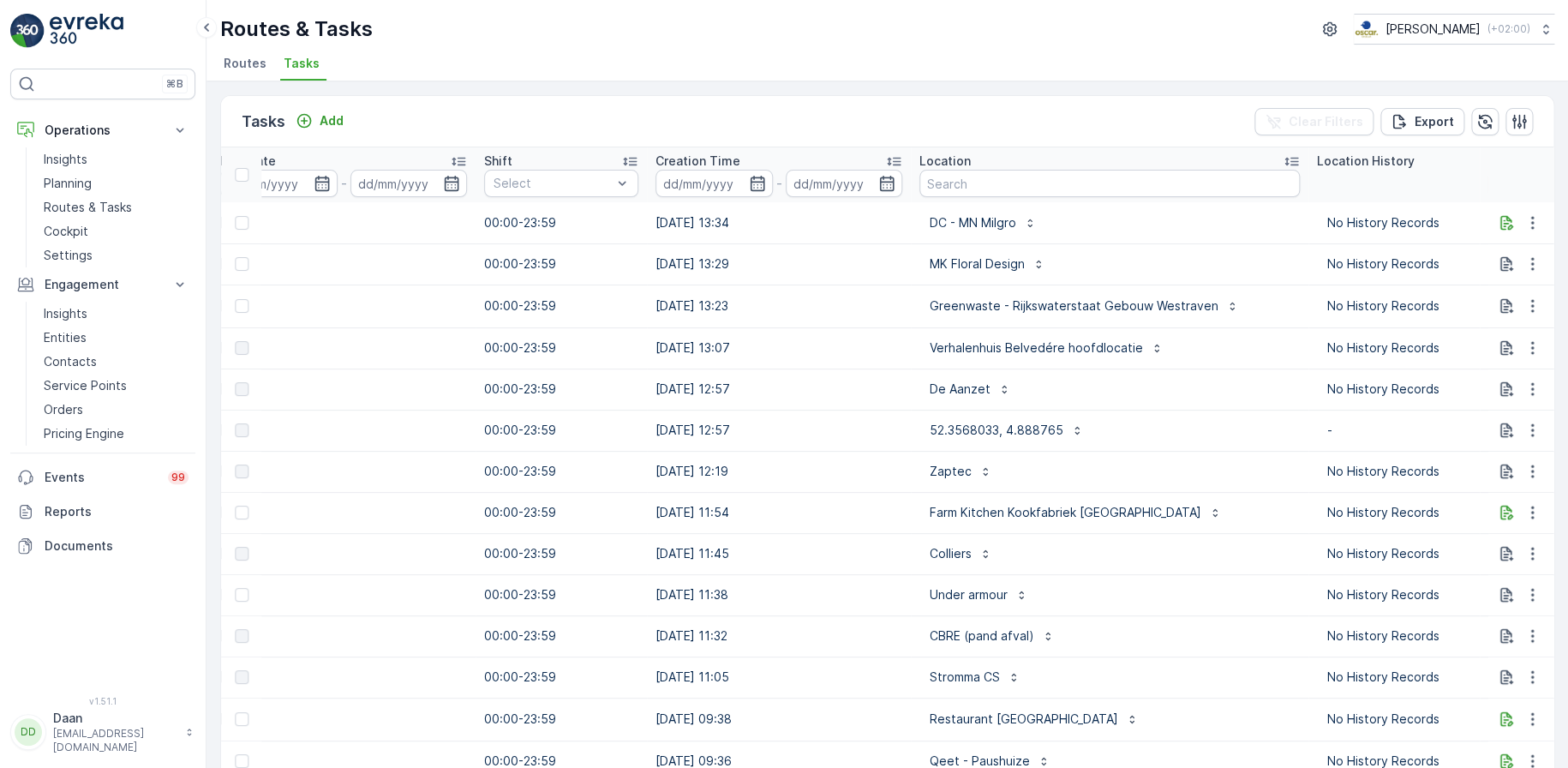
scroll to position [0, 1029]
click at [968, 187] on input "text" at bounding box center [1111, 183] width 380 height 27
type input "theater"
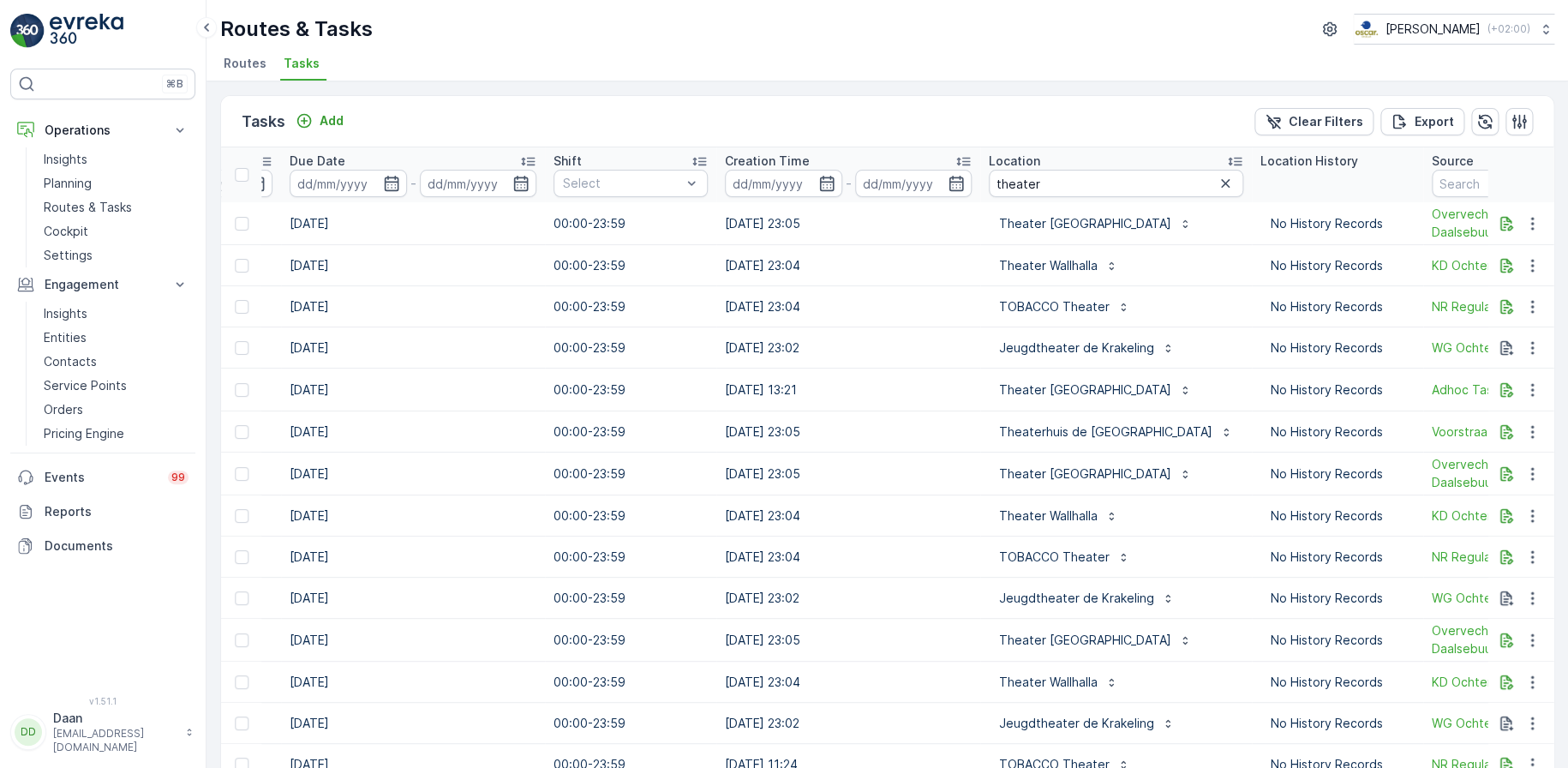
scroll to position [0, 960]
click at [1063, 180] on input "theater" at bounding box center [1117, 183] width 255 height 27
type input "theater [GEOGRAPHIC_DATA]"
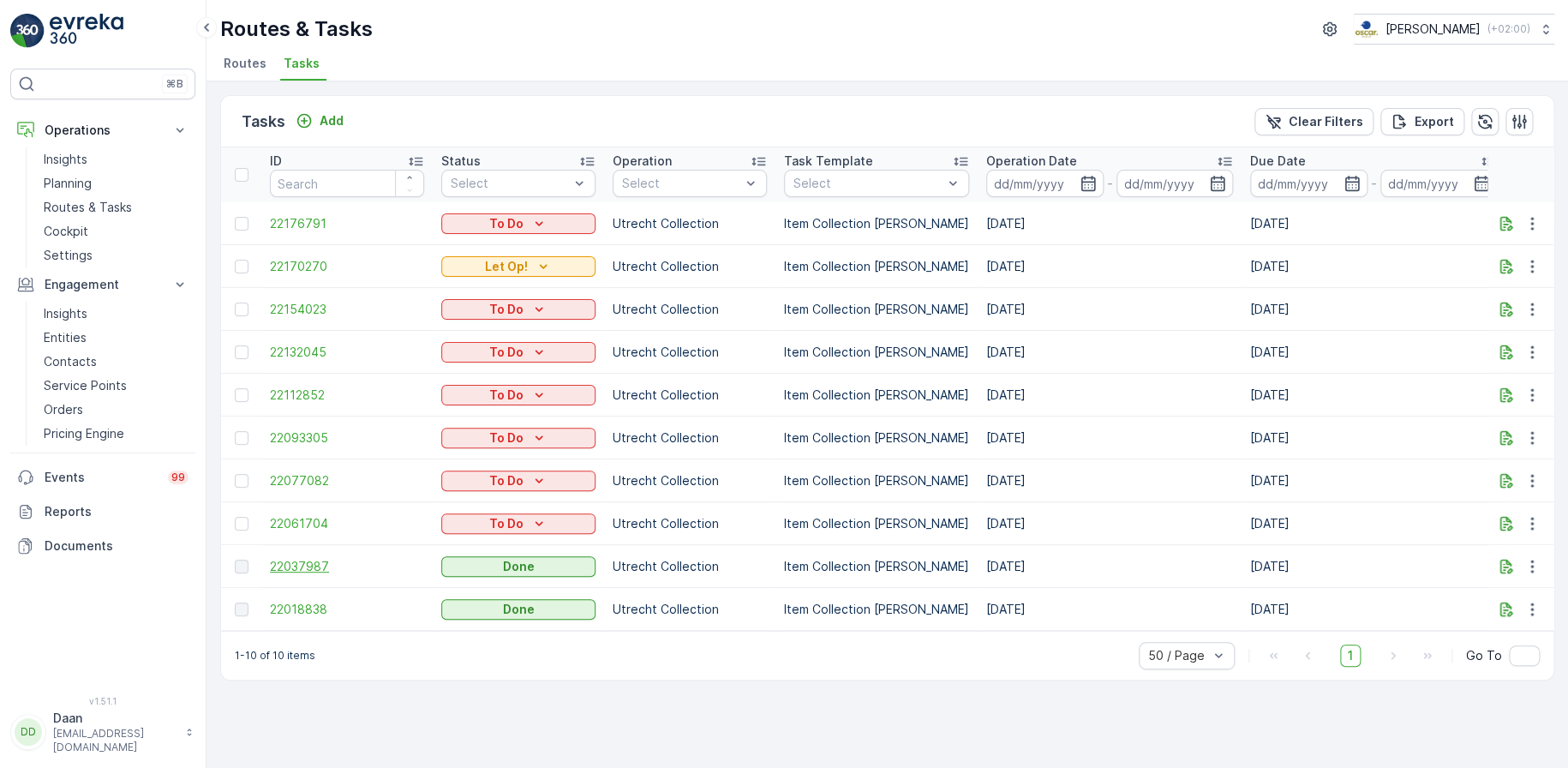
click at [302, 574] on span "22037987" at bounding box center [347, 567] width 154 height 18
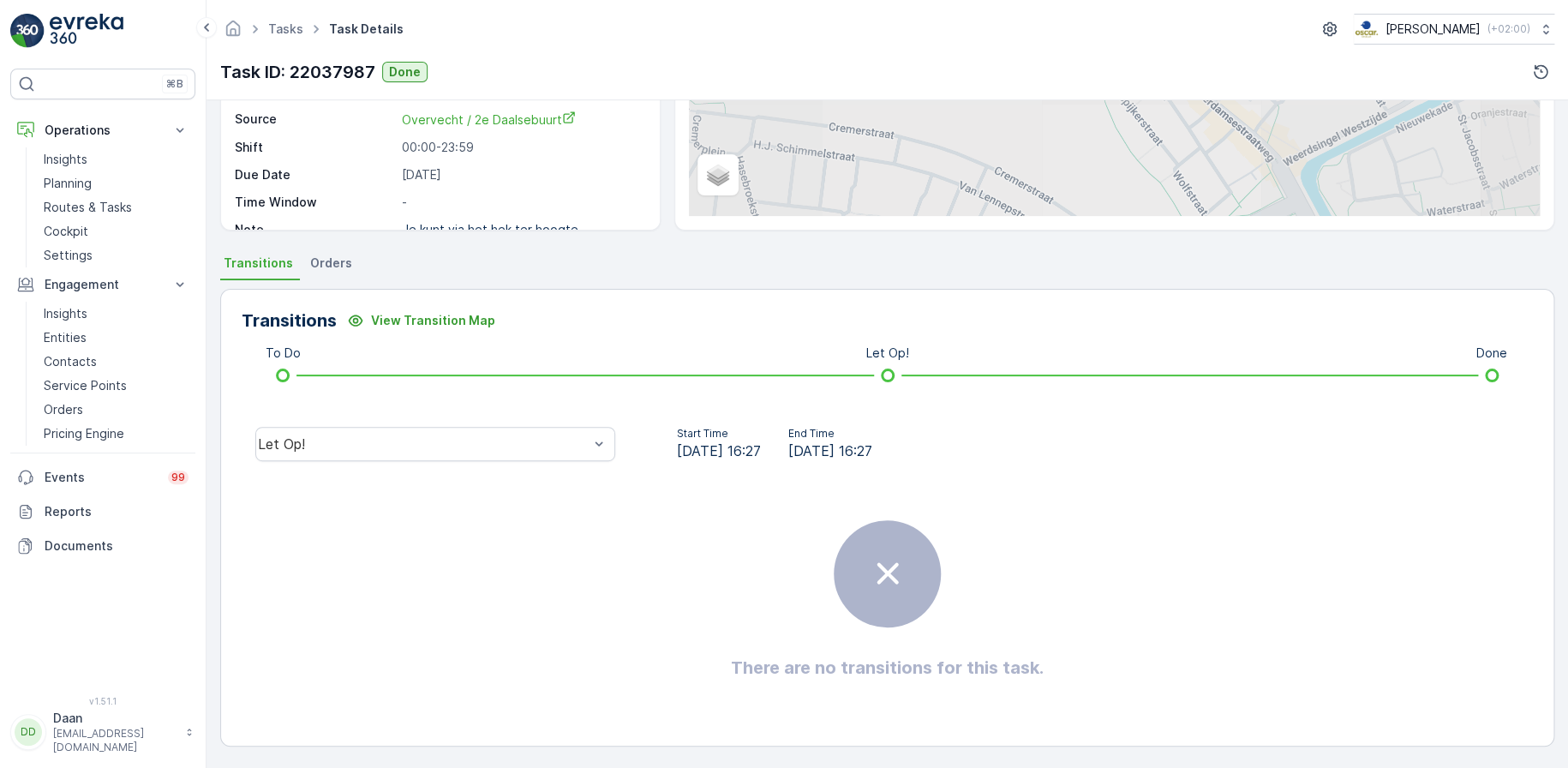
scroll to position [224, 0]
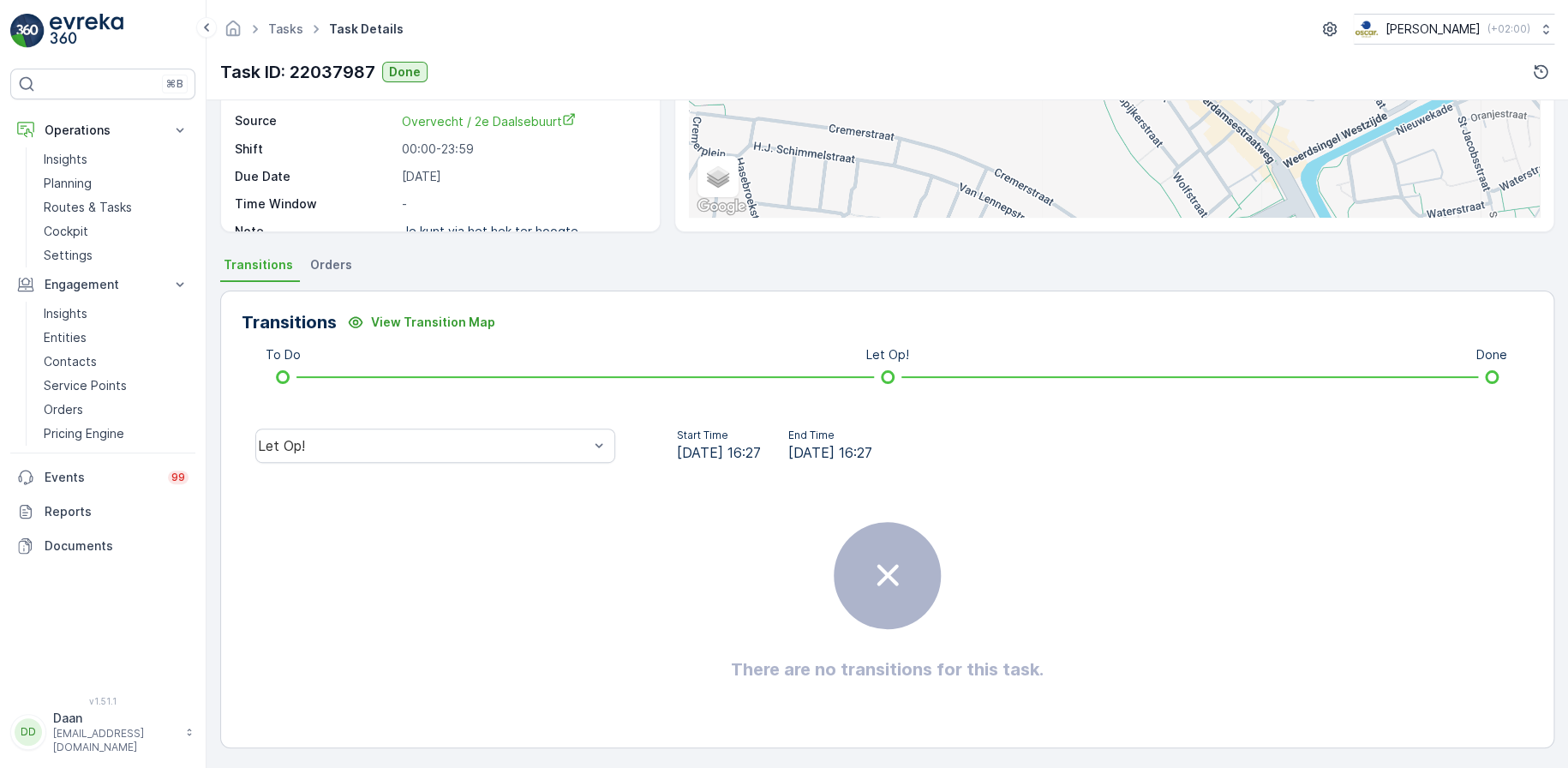
click at [585, 464] on div "Let Op!" at bounding box center [435, 445] width 387 height 55
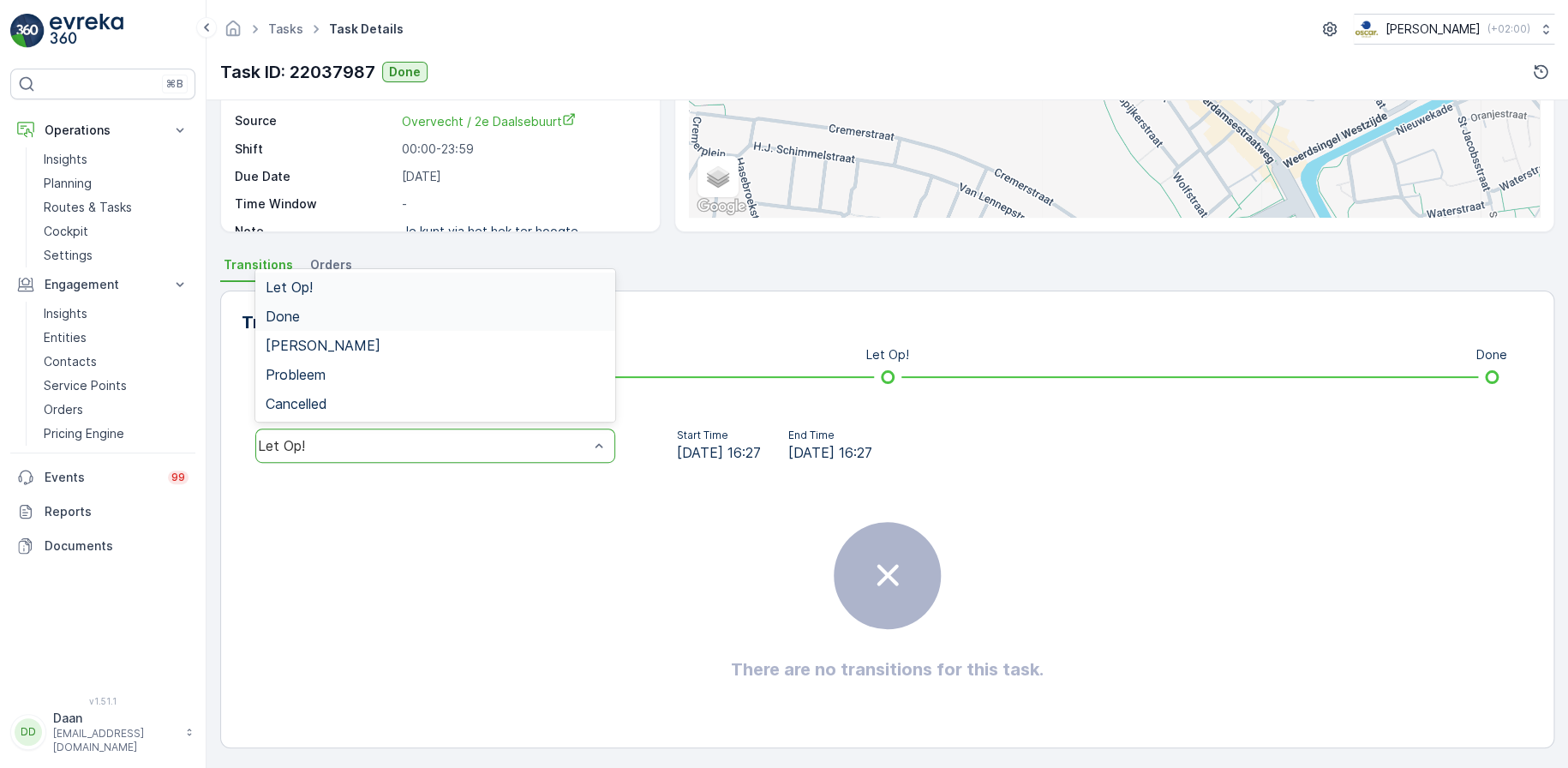
click at [571, 317] on div "Done" at bounding box center [434, 316] width 339 height 16
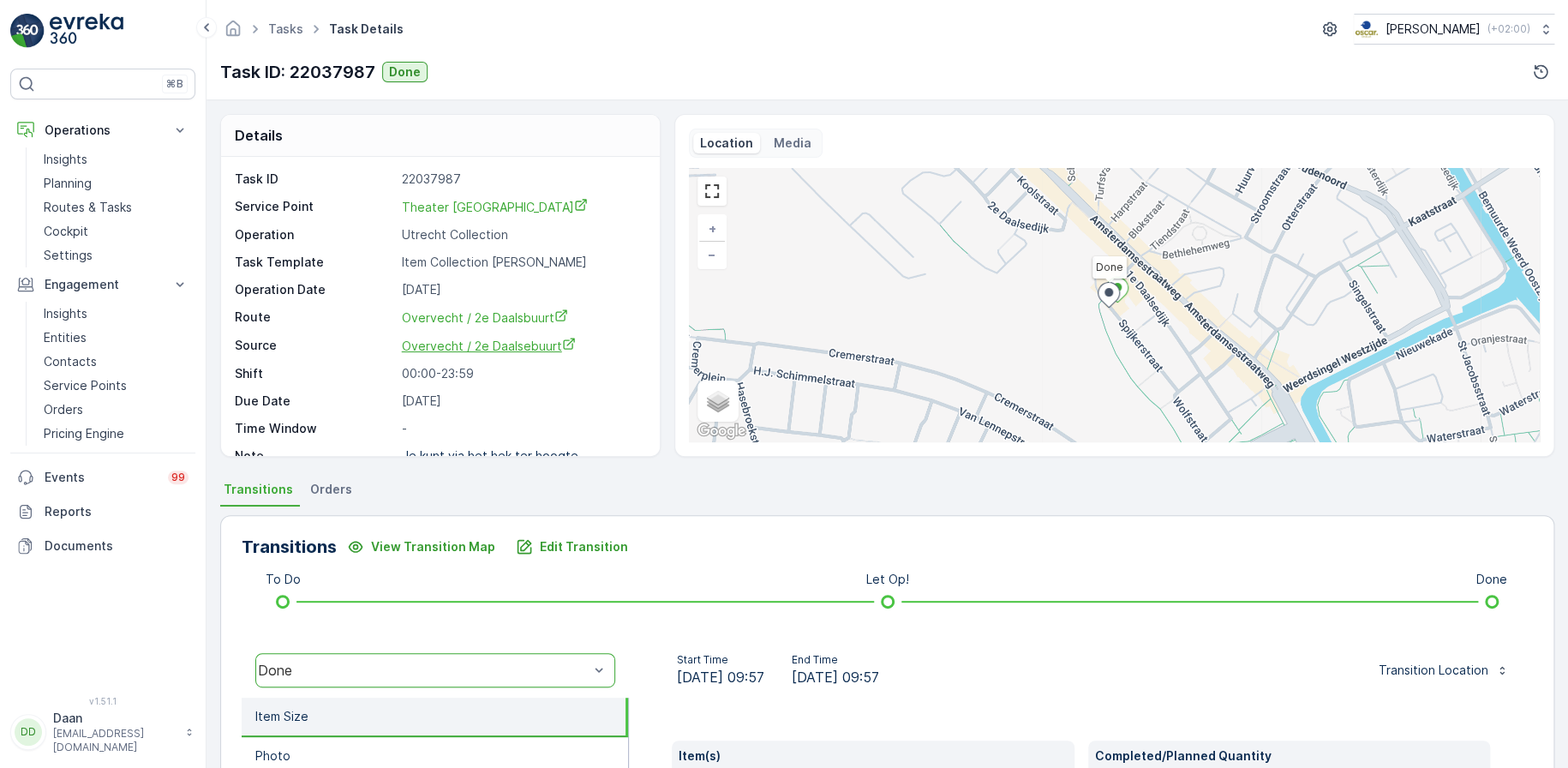
scroll to position [23, 0]
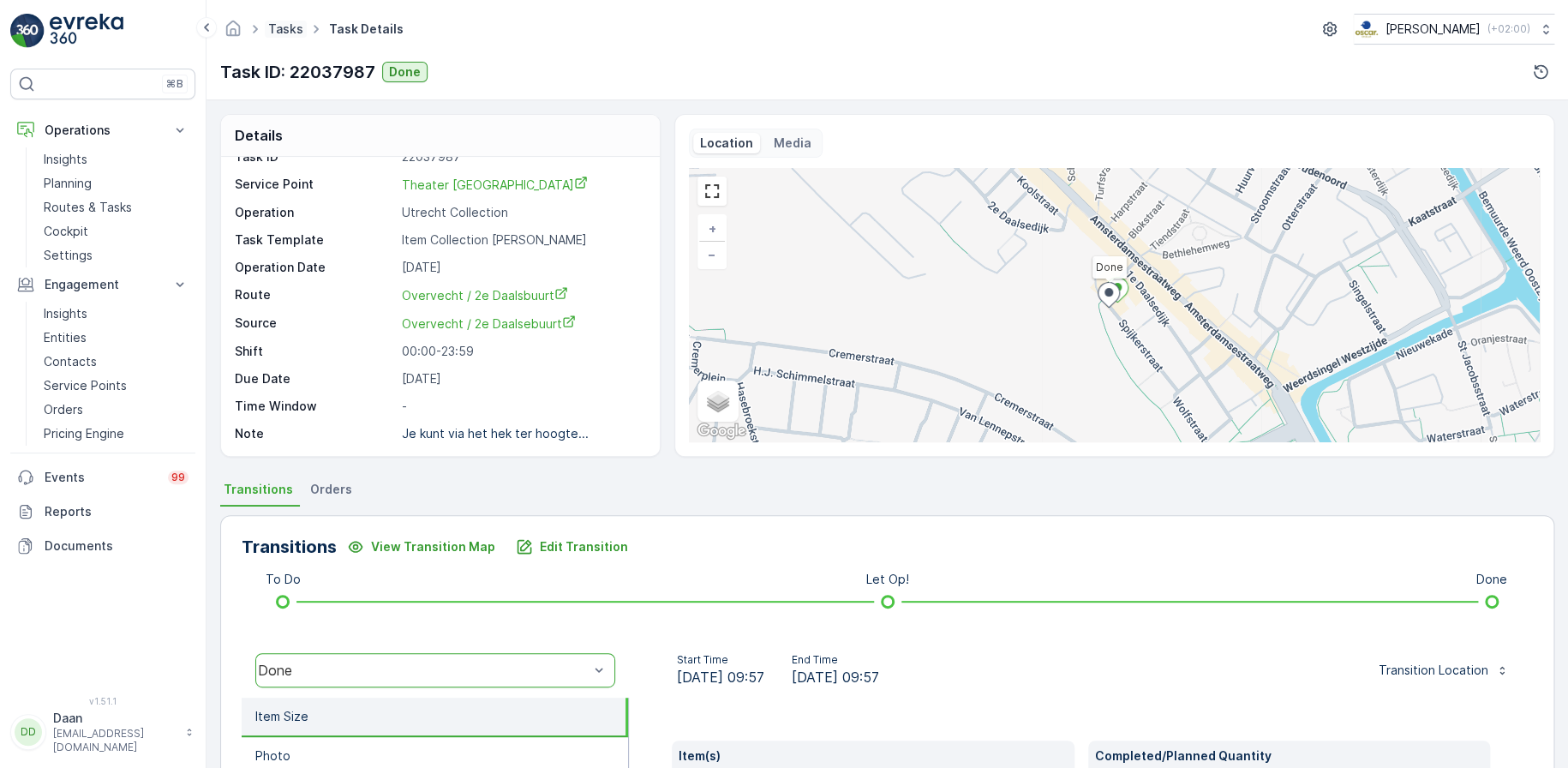
click at [289, 28] on link "Tasks" at bounding box center [286, 28] width 35 height 15
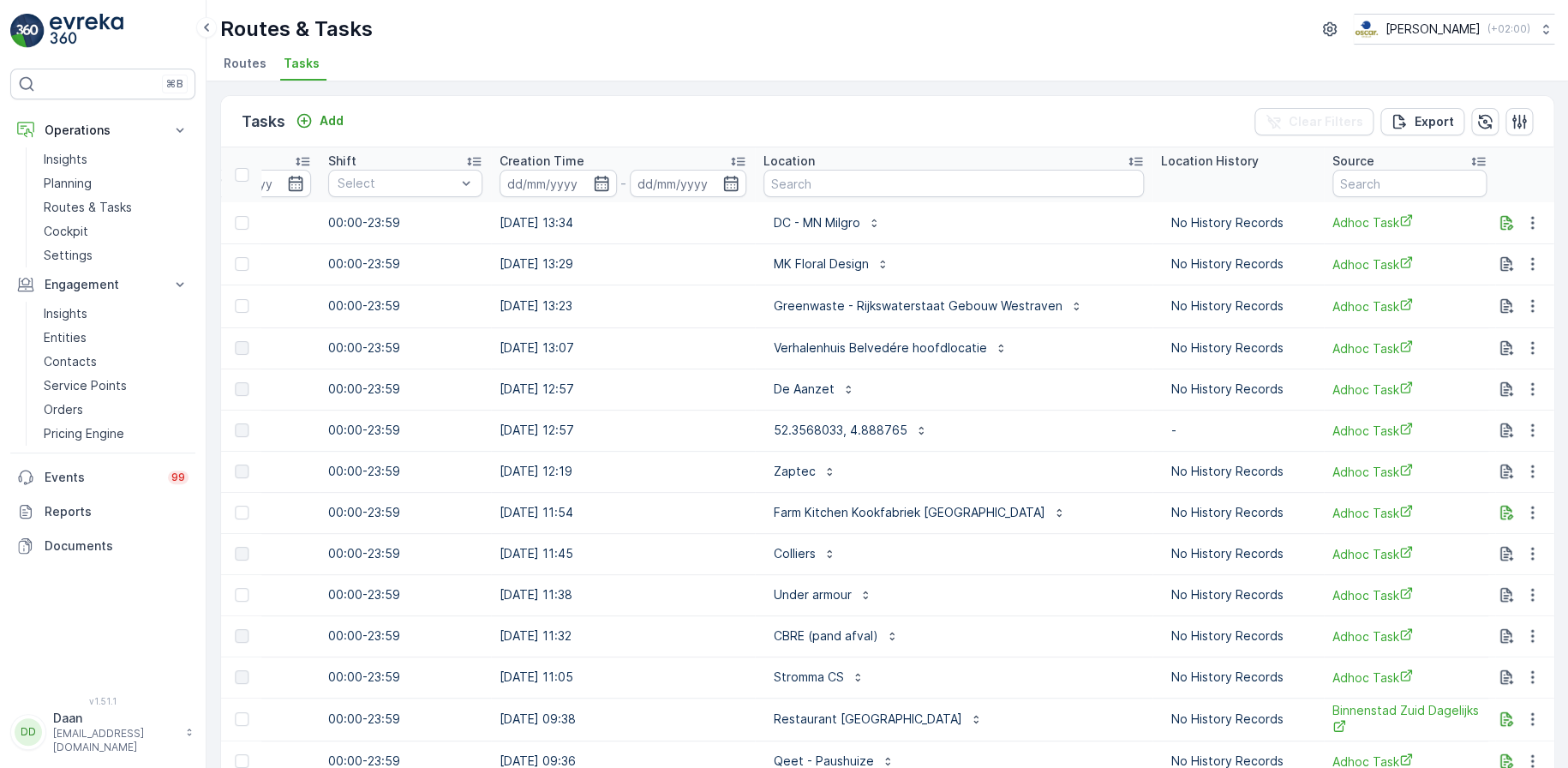
scroll to position [0, 1187]
click at [862, 175] on input "text" at bounding box center [953, 183] width 380 height 27
type input "keuken"
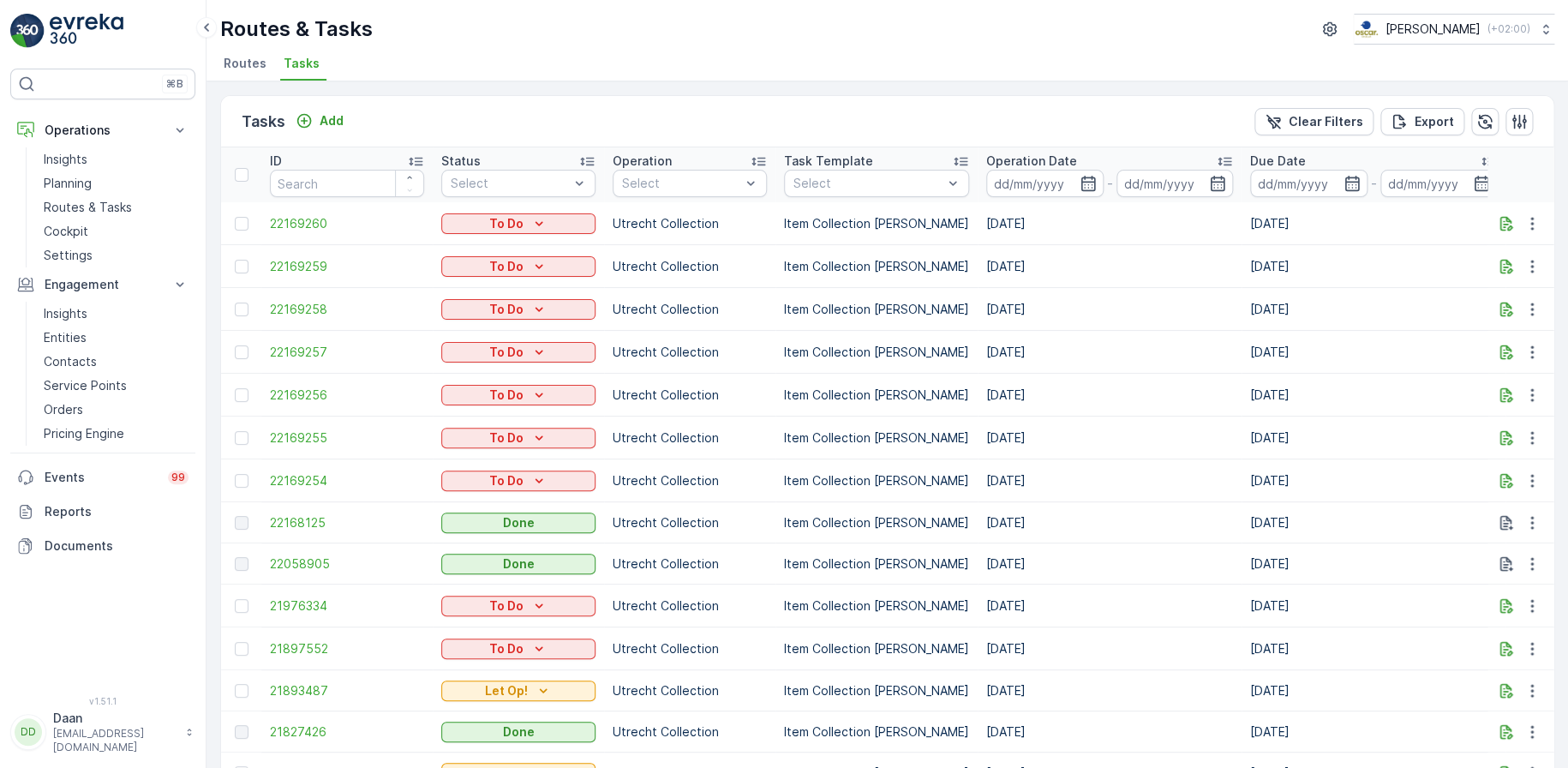
click at [1019, 491] on td "[DATE]" at bounding box center [1109, 480] width 264 height 43
click at [80, 207] on p "Routes & Tasks" at bounding box center [88, 208] width 88 height 18
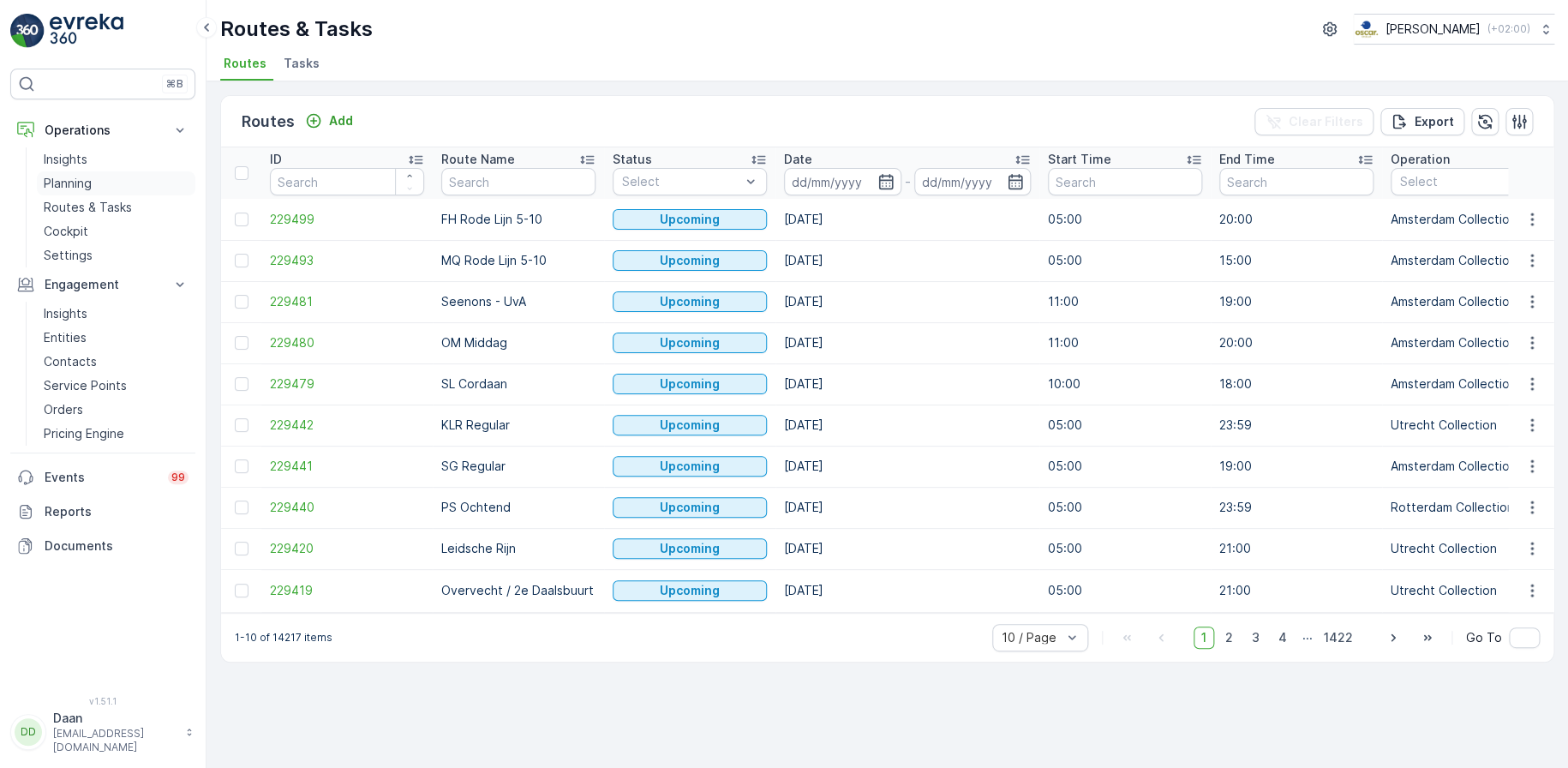
click at [79, 184] on p "Planning" at bounding box center [67, 184] width 48 height 18
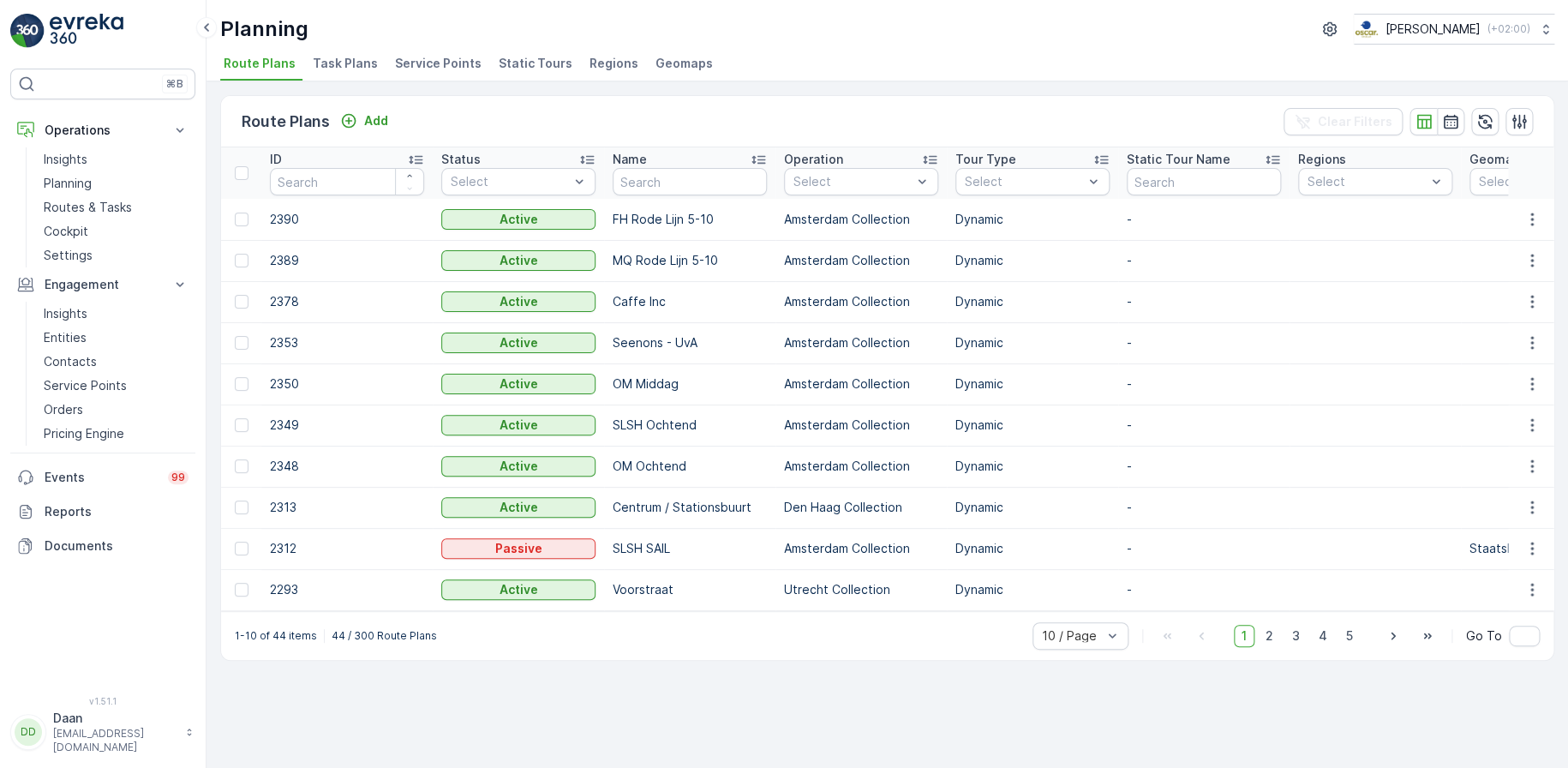
click at [347, 67] on span "Task Plans" at bounding box center [345, 64] width 65 height 18
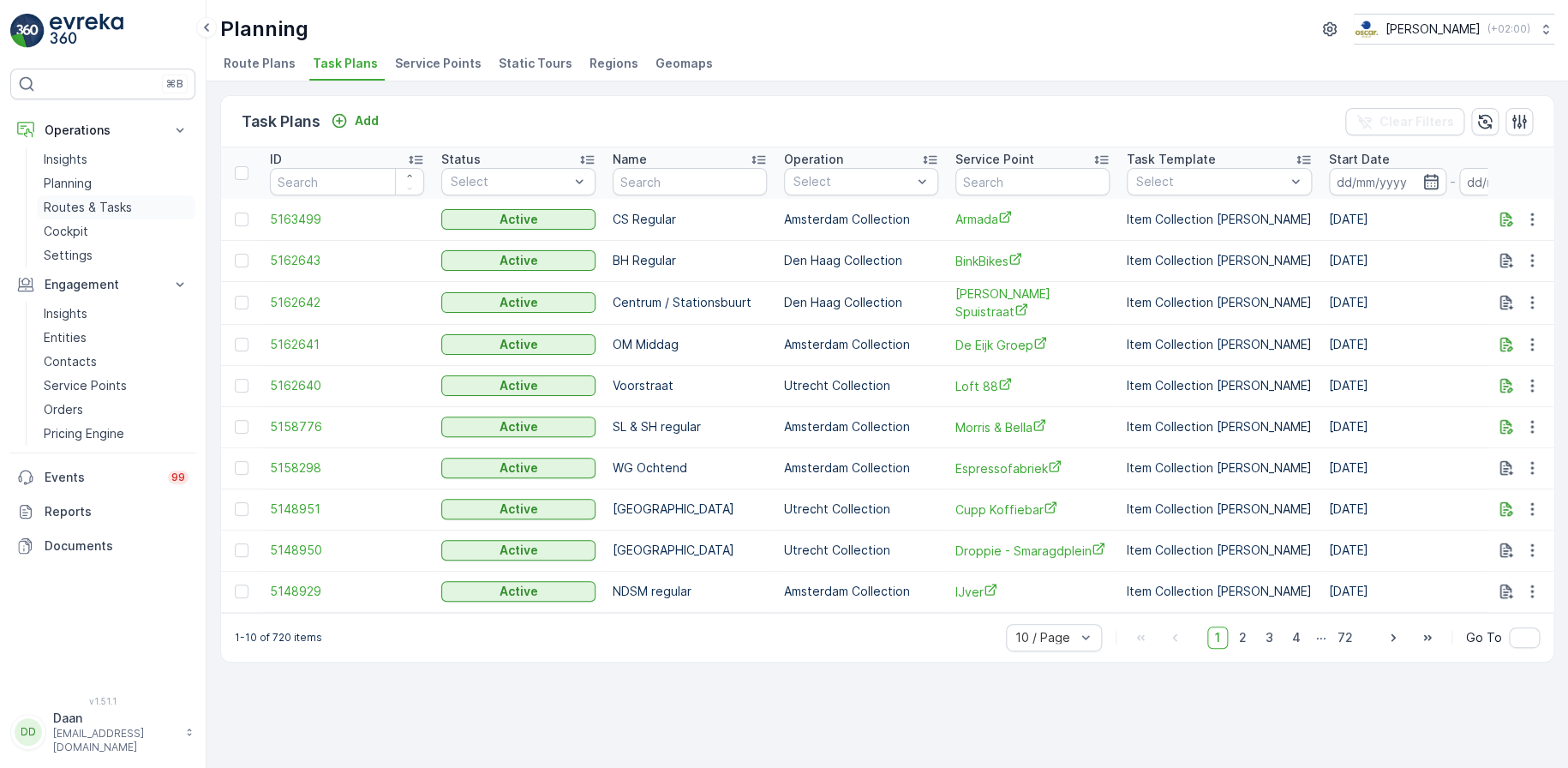
click at [95, 200] on p "Routes & Tasks" at bounding box center [88, 208] width 88 height 18
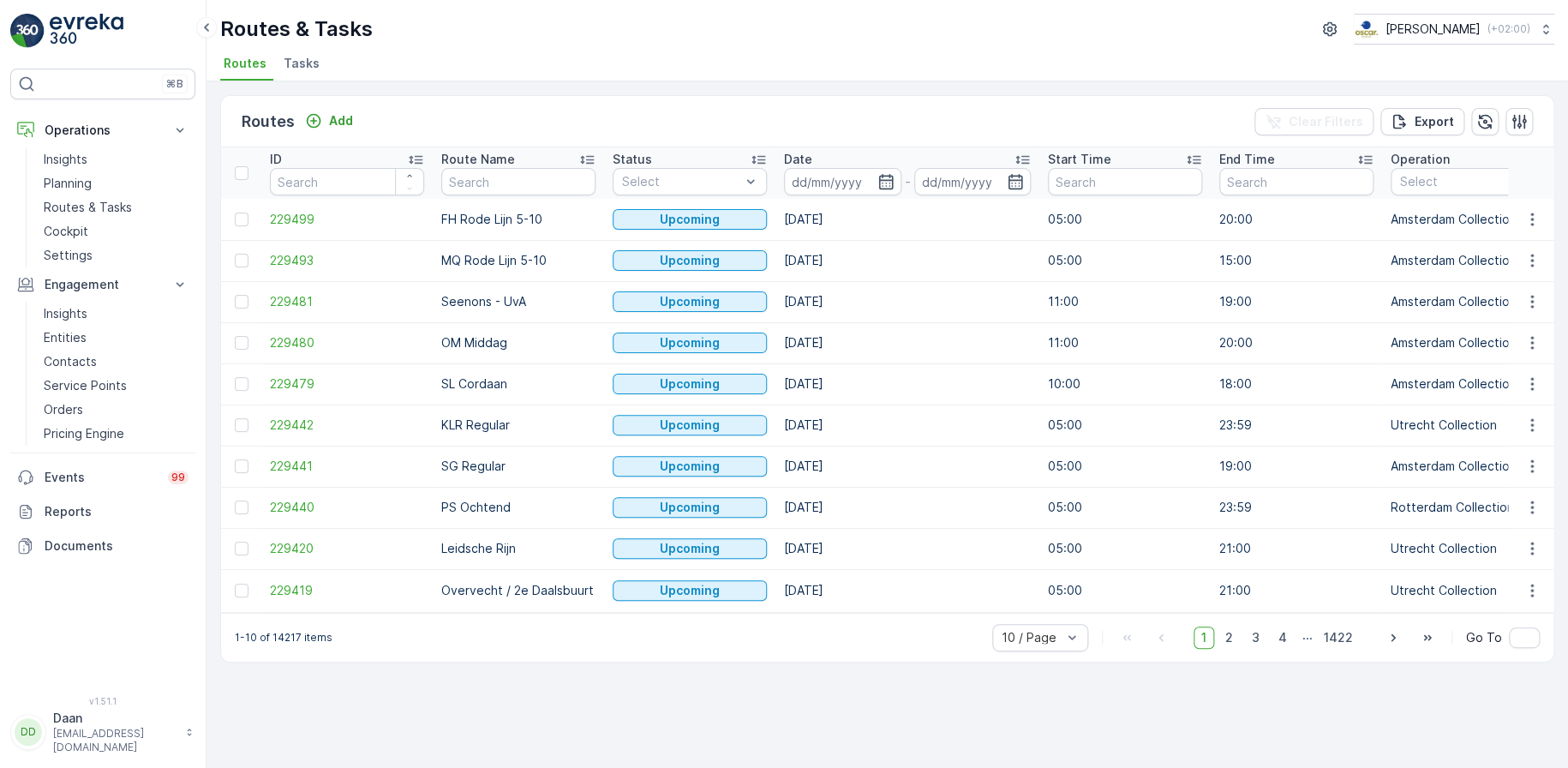
click at [302, 61] on span "Tasks" at bounding box center [301, 64] width 36 height 18
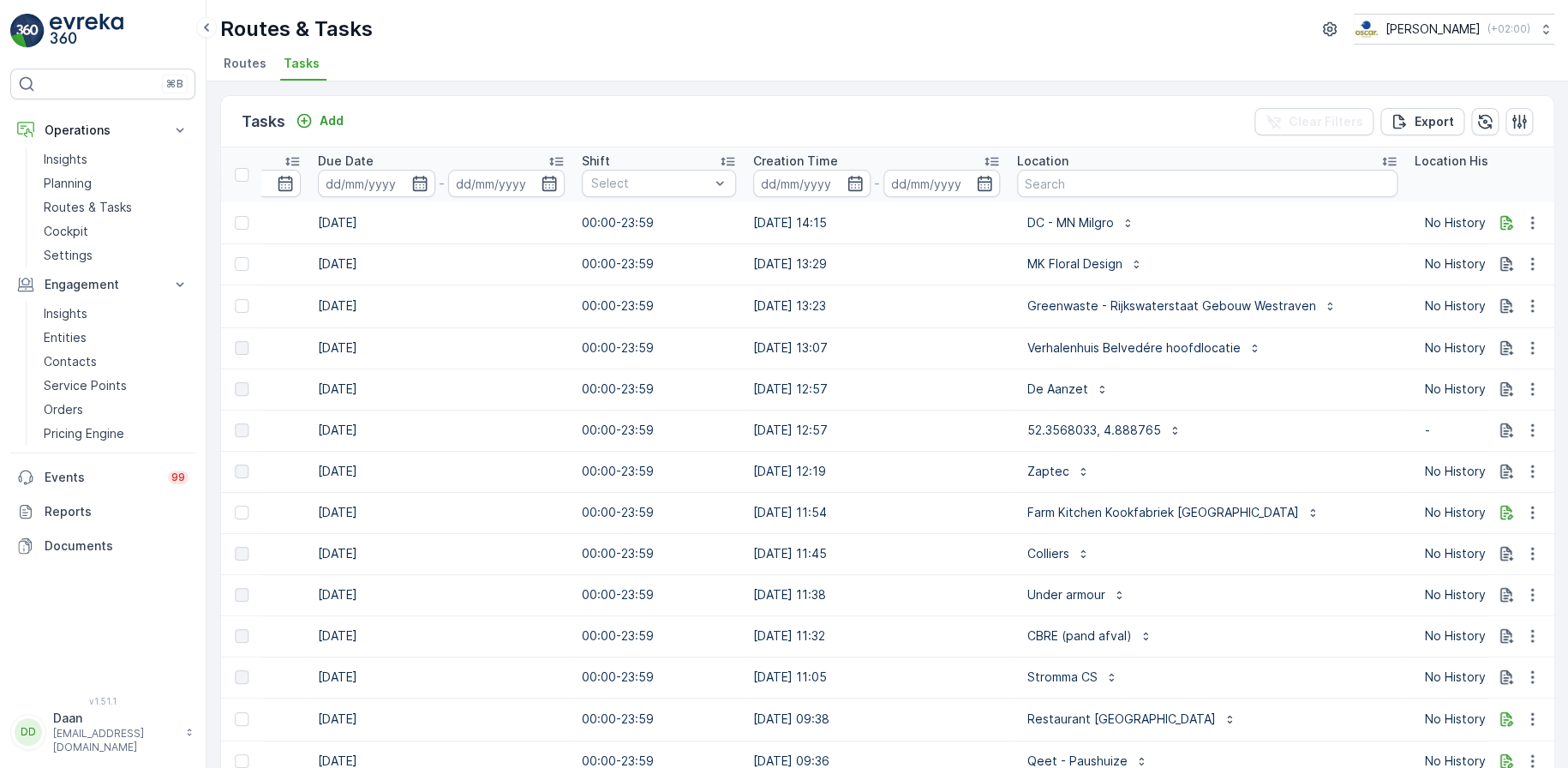
scroll to position [0, 1042]
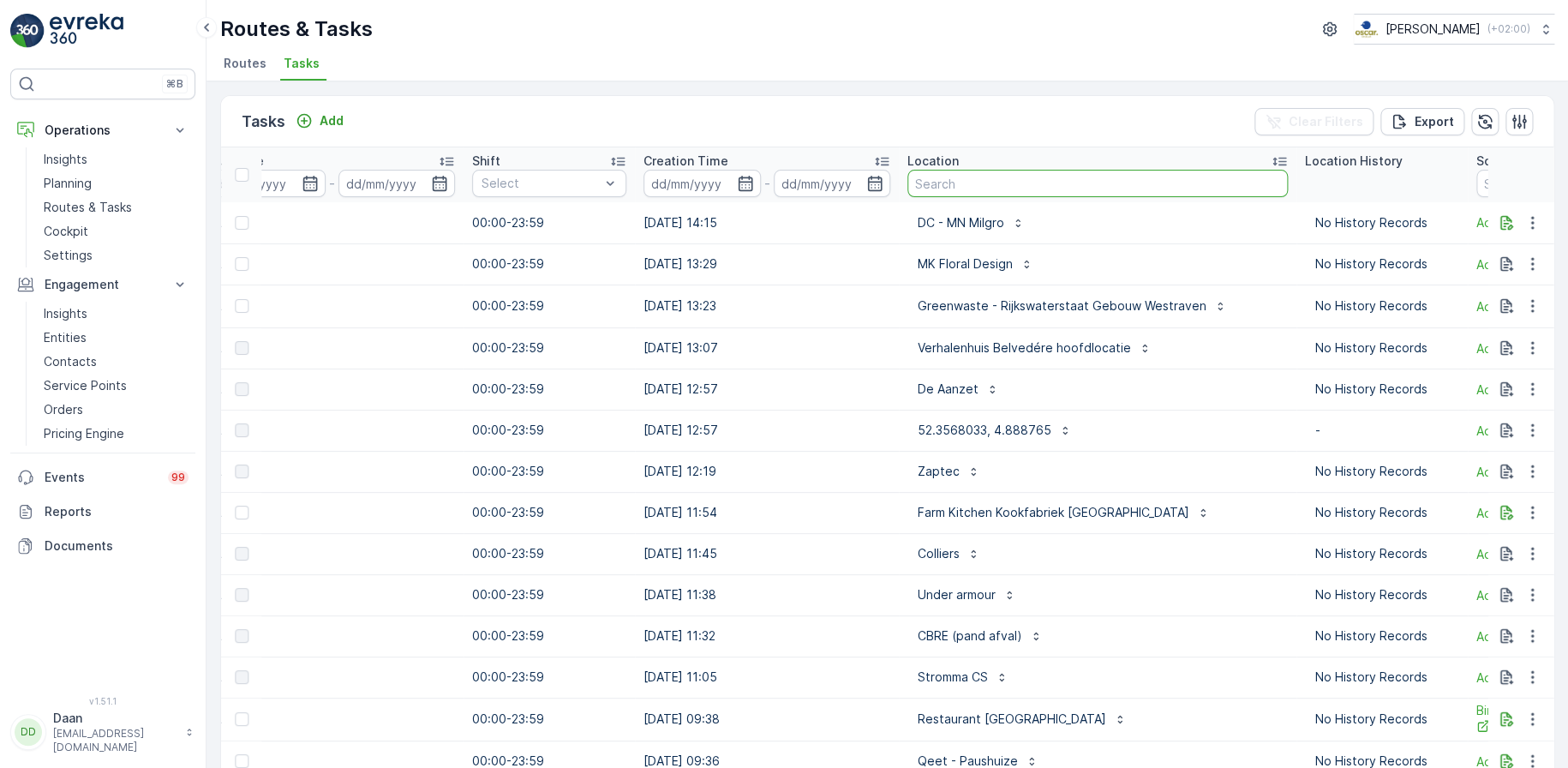
click at [964, 192] on input "text" at bounding box center [1098, 183] width 380 height 27
type input "Boat"
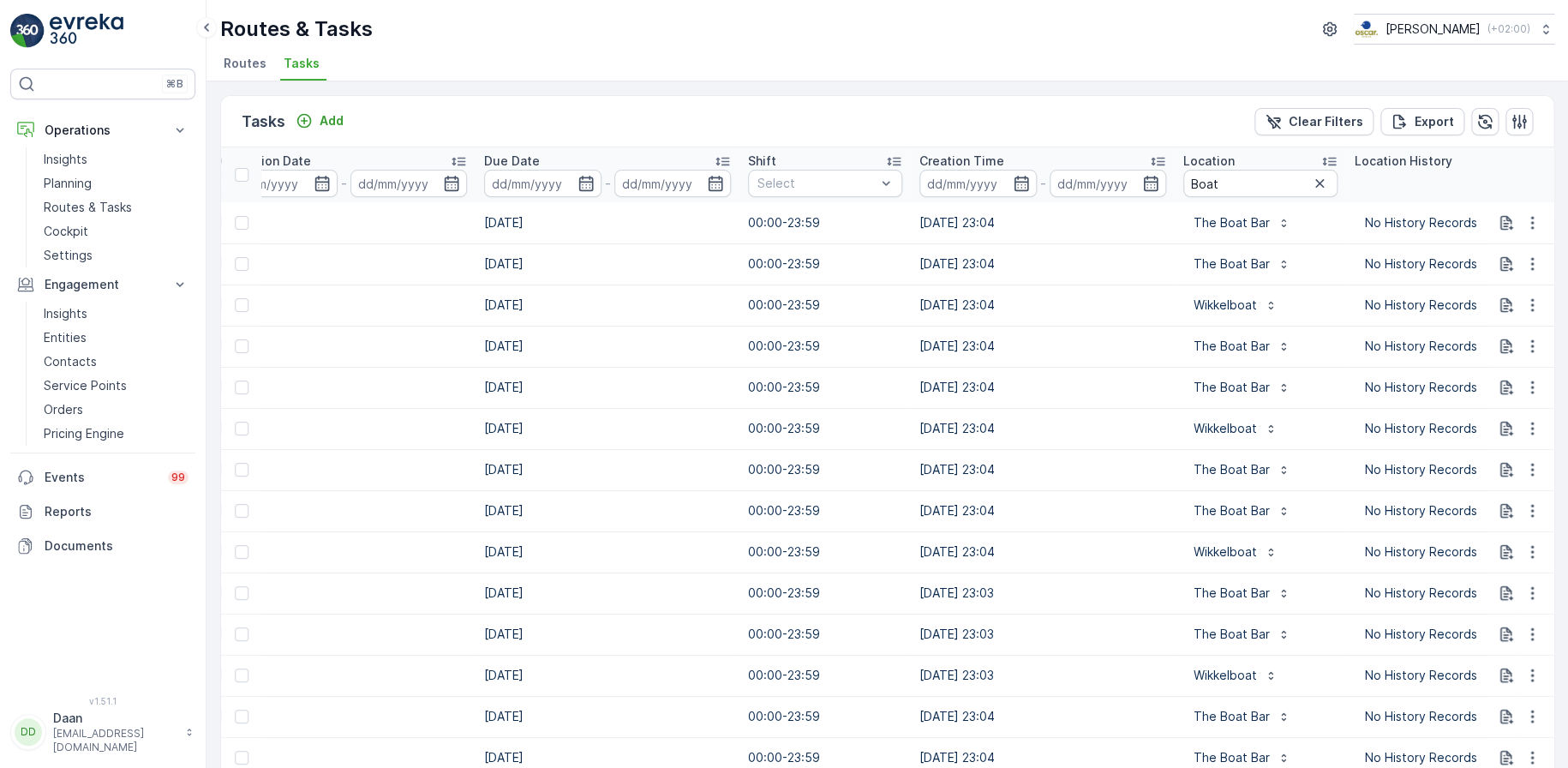
scroll to position [0, 767]
click at [1235, 190] on input "Boat" at bounding box center [1260, 183] width 154 height 27
type input "Boat bar"
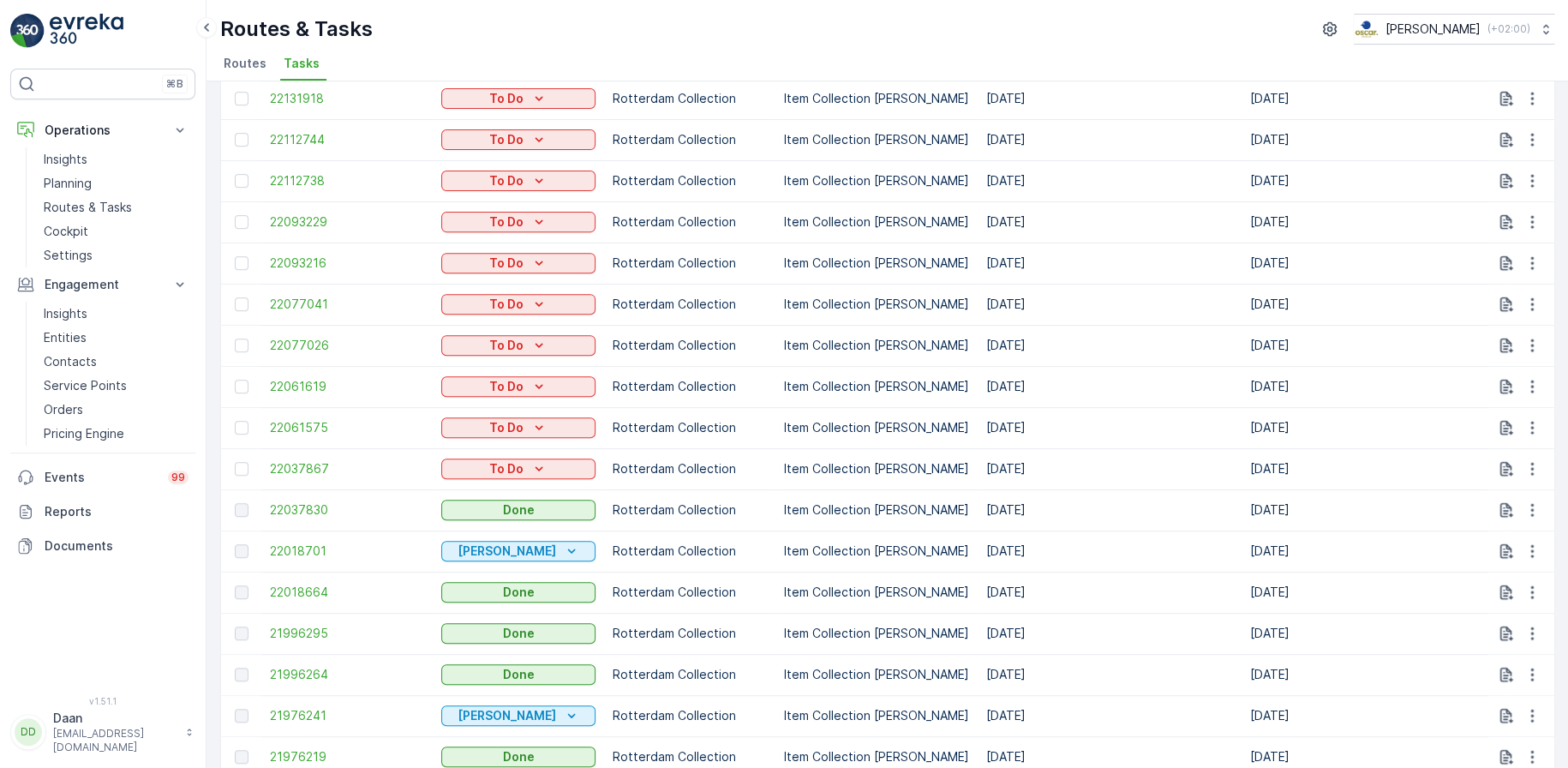
scroll to position [330, 0]
click at [95, 214] on p "Routes & Tasks" at bounding box center [88, 208] width 88 height 18
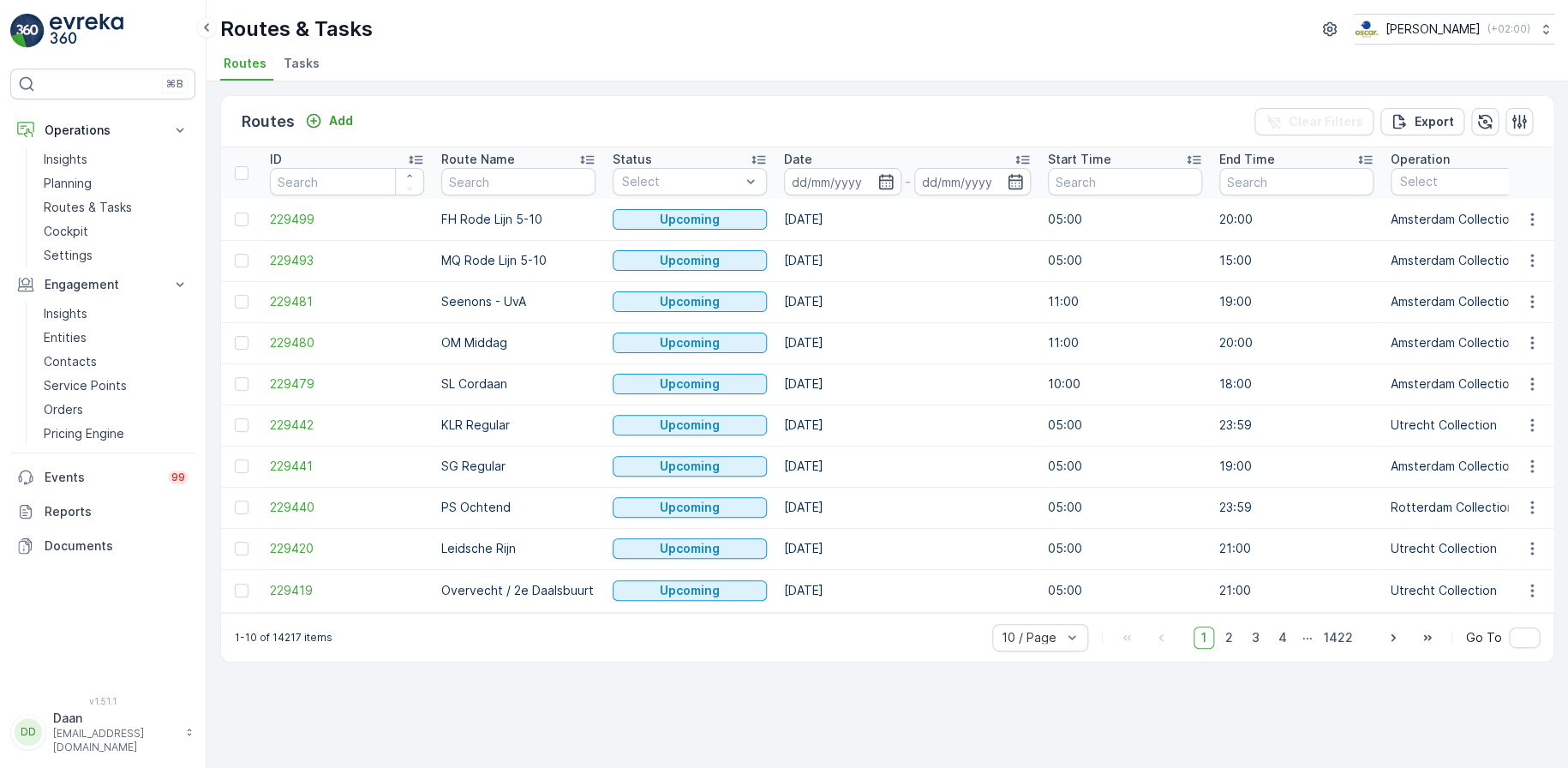
click at [292, 72] on li "Tasks" at bounding box center [303, 66] width 46 height 29
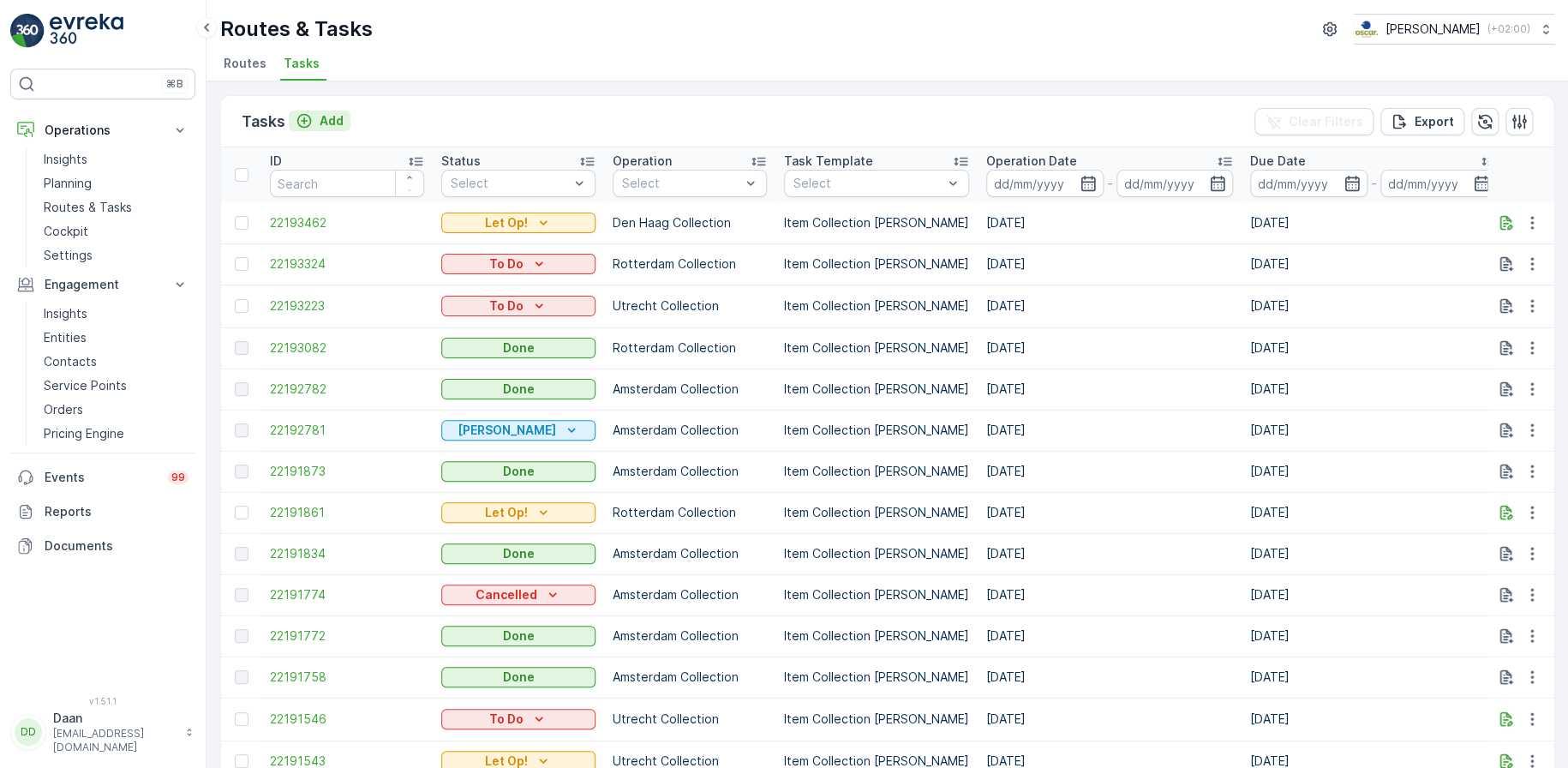
click at [321, 123] on p "Add" at bounding box center [331, 121] width 24 height 18
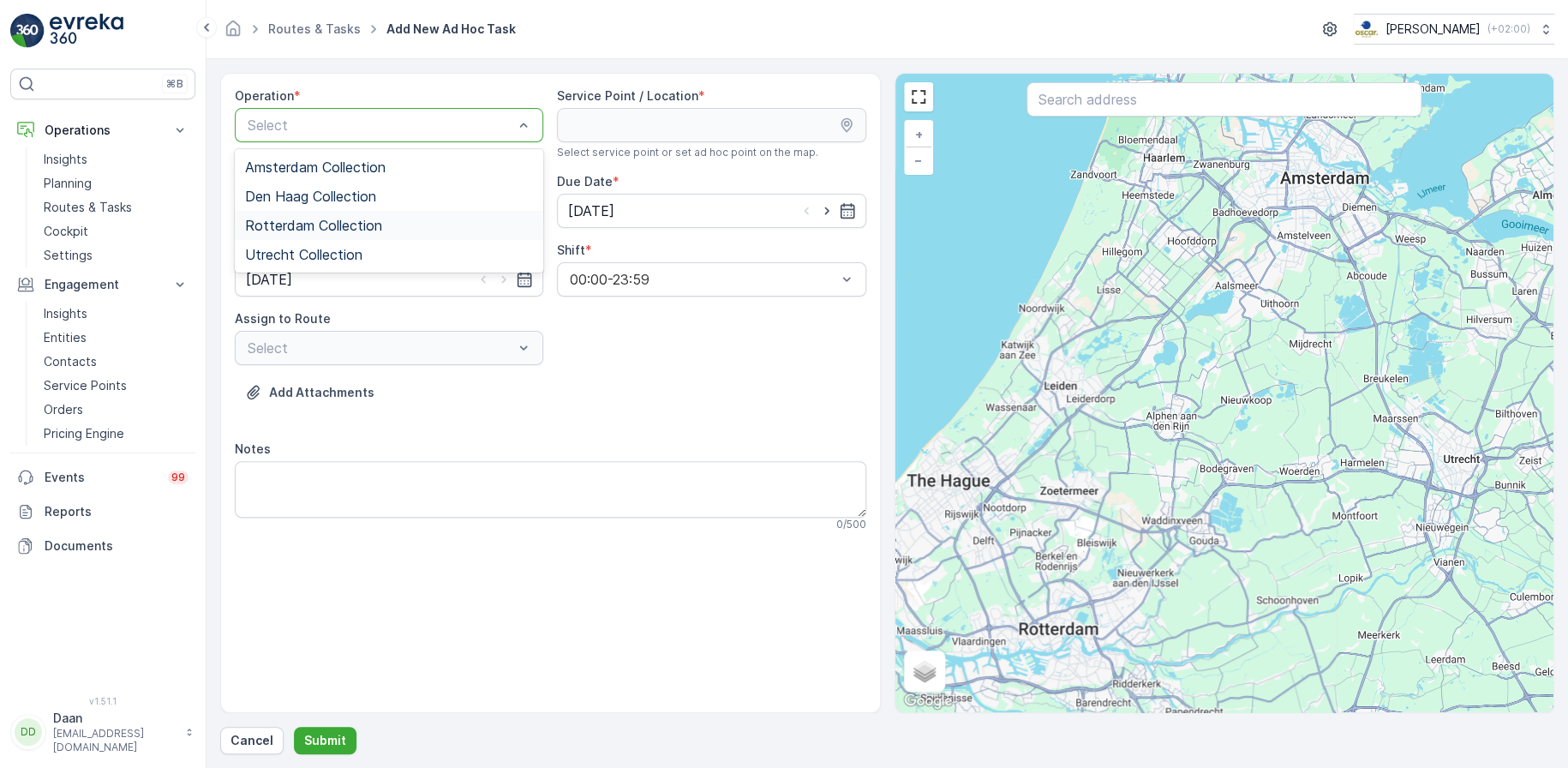
click at [317, 225] on span "Rotterdam Collection" at bounding box center [314, 225] width 138 height 16
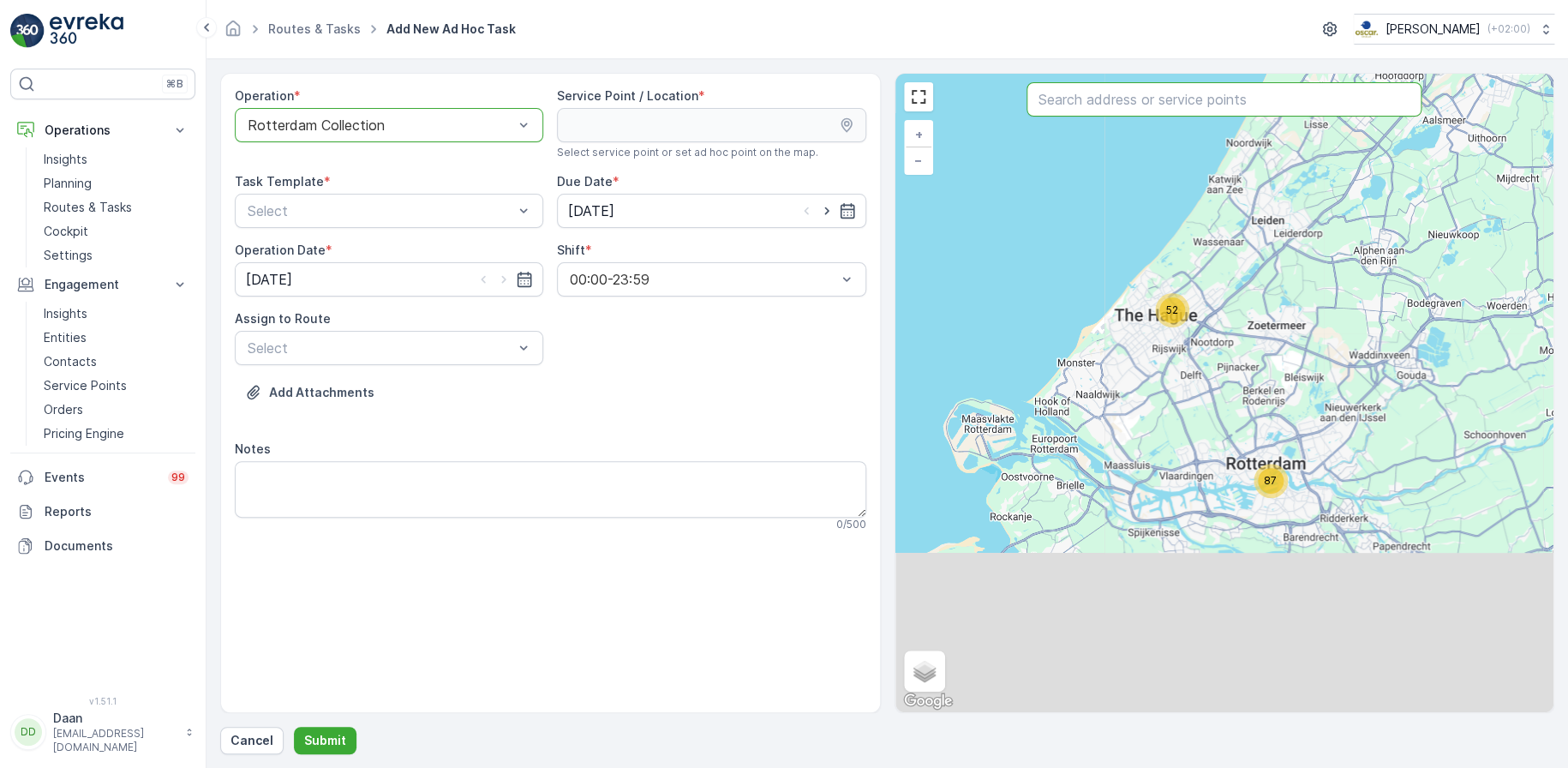
click at [1155, 102] on input "text" at bounding box center [1224, 99] width 395 height 34
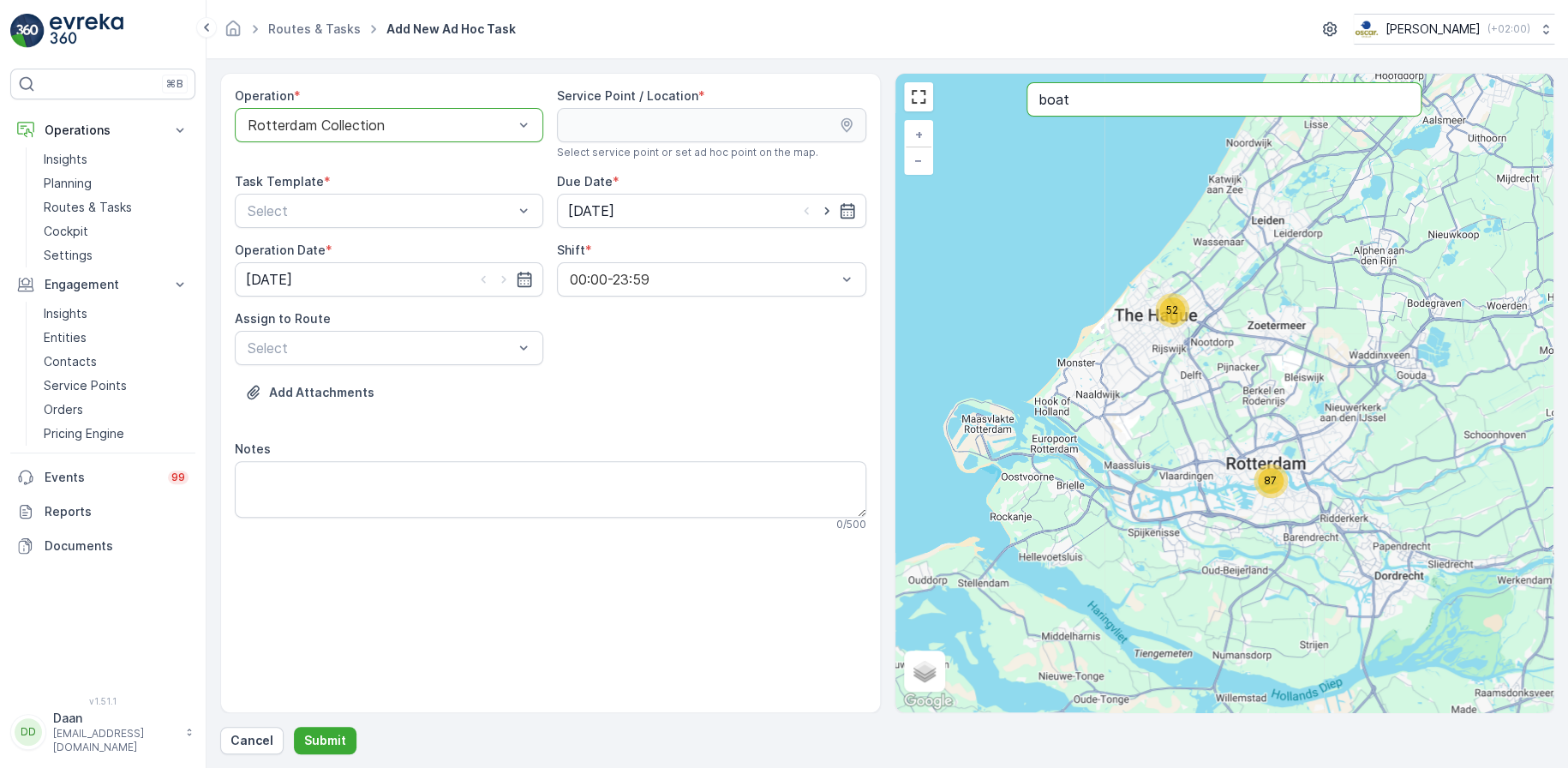
type input "boat"
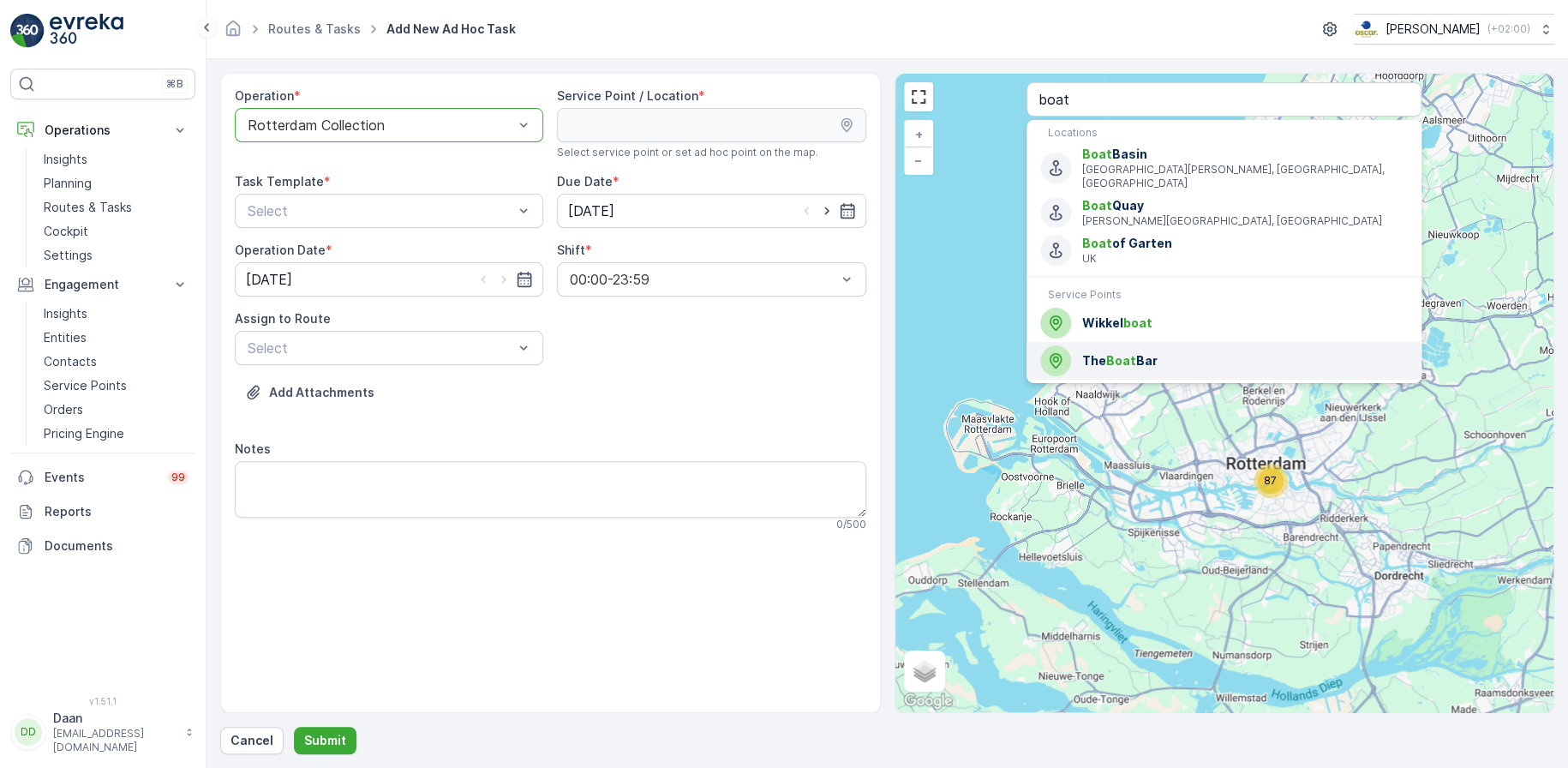
click at [1181, 352] on span "The Boat Bar" at bounding box center [1246, 361] width 326 height 18
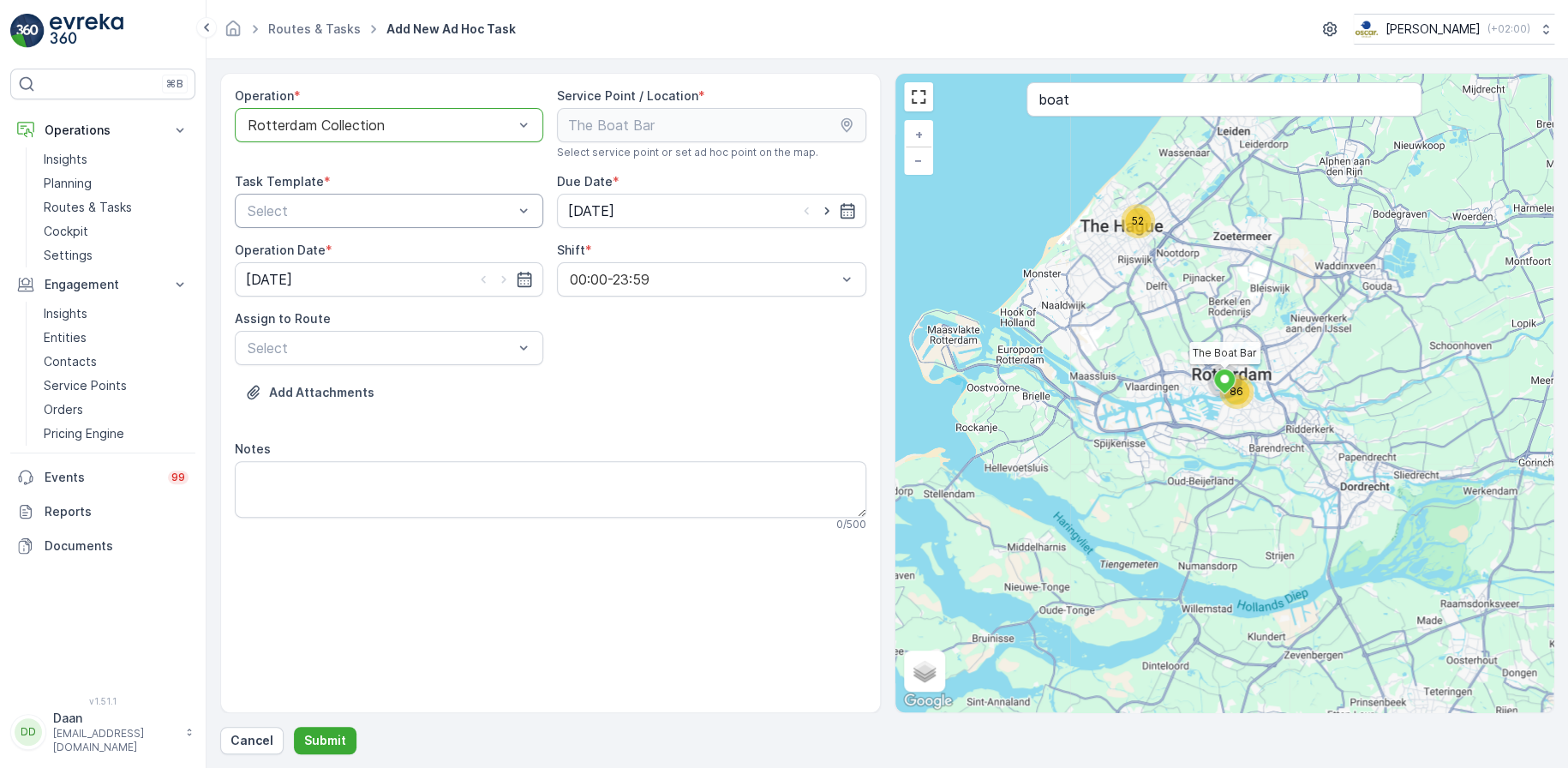
click at [457, 222] on div "Select" at bounding box center [389, 210] width 308 height 34
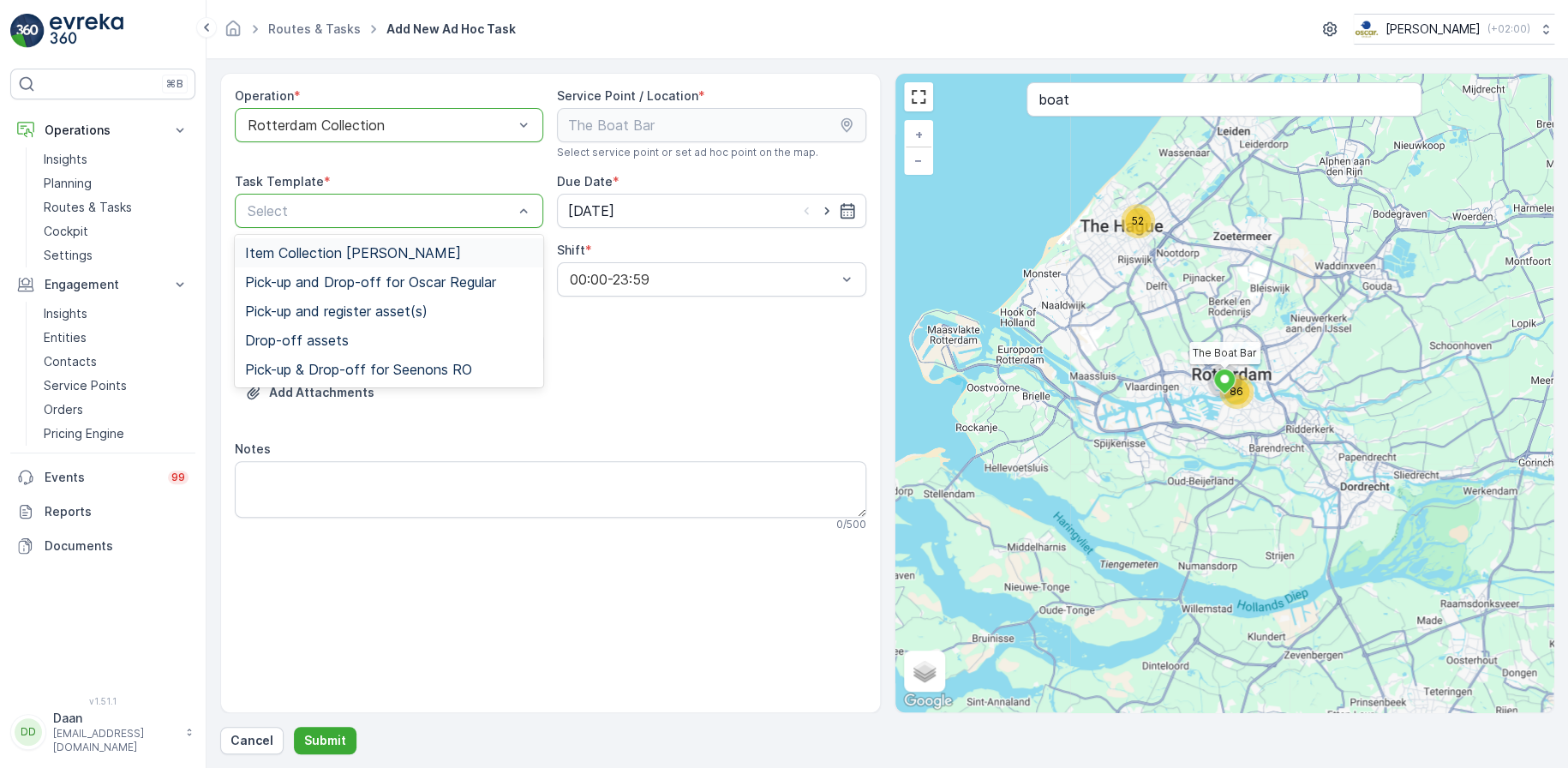
click at [399, 254] on span "Item Collection [PERSON_NAME]" at bounding box center [353, 253] width 216 height 16
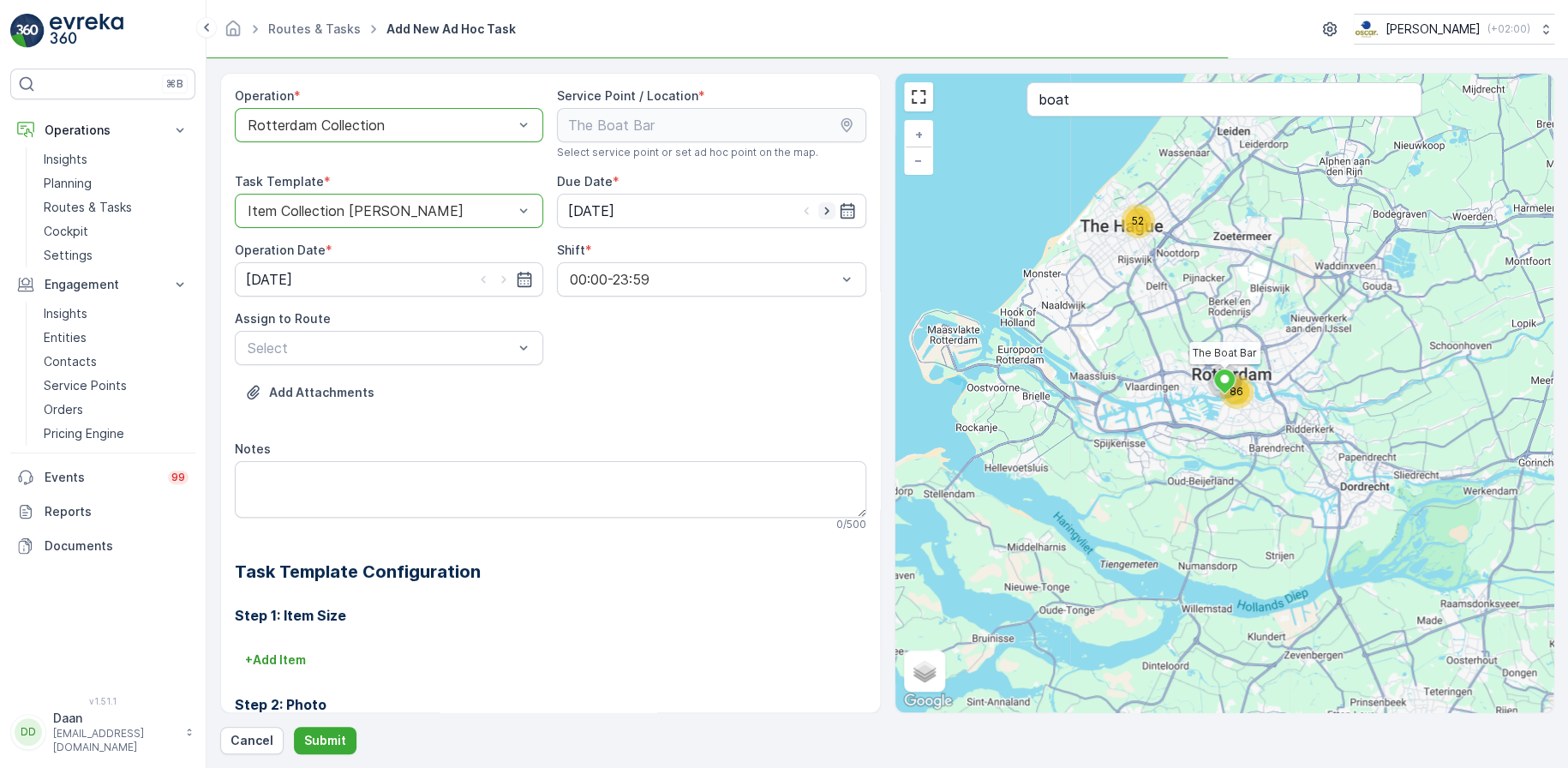
click at [826, 215] on icon "button" at bounding box center [827, 211] width 18 height 18
type input "[DATE]"
click at [506, 273] on icon "button" at bounding box center [504, 279] width 18 height 18
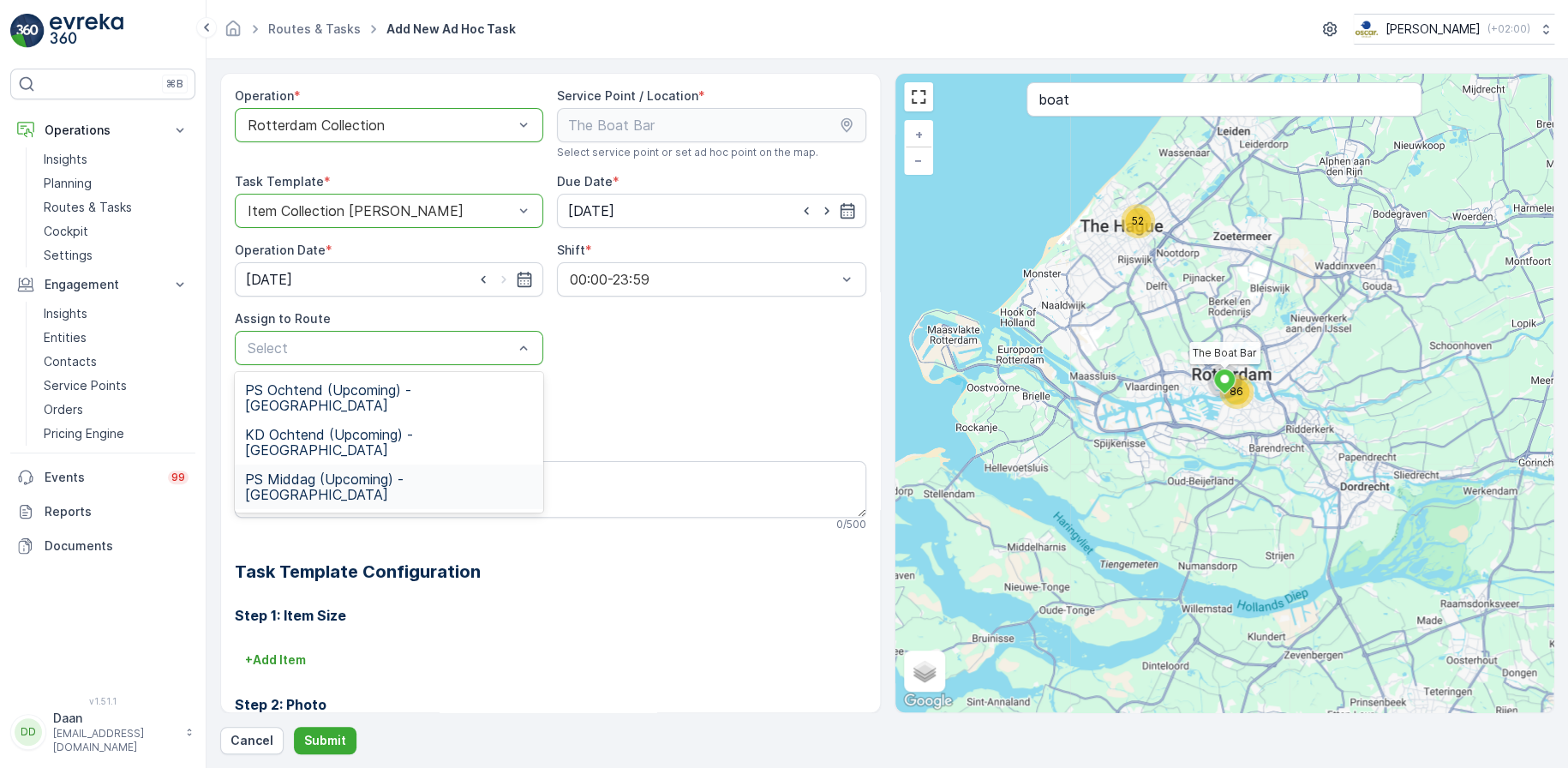
click at [423, 471] on span "PS Middag (Upcoming) - [GEOGRAPHIC_DATA]" at bounding box center [389, 486] width 288 height 31
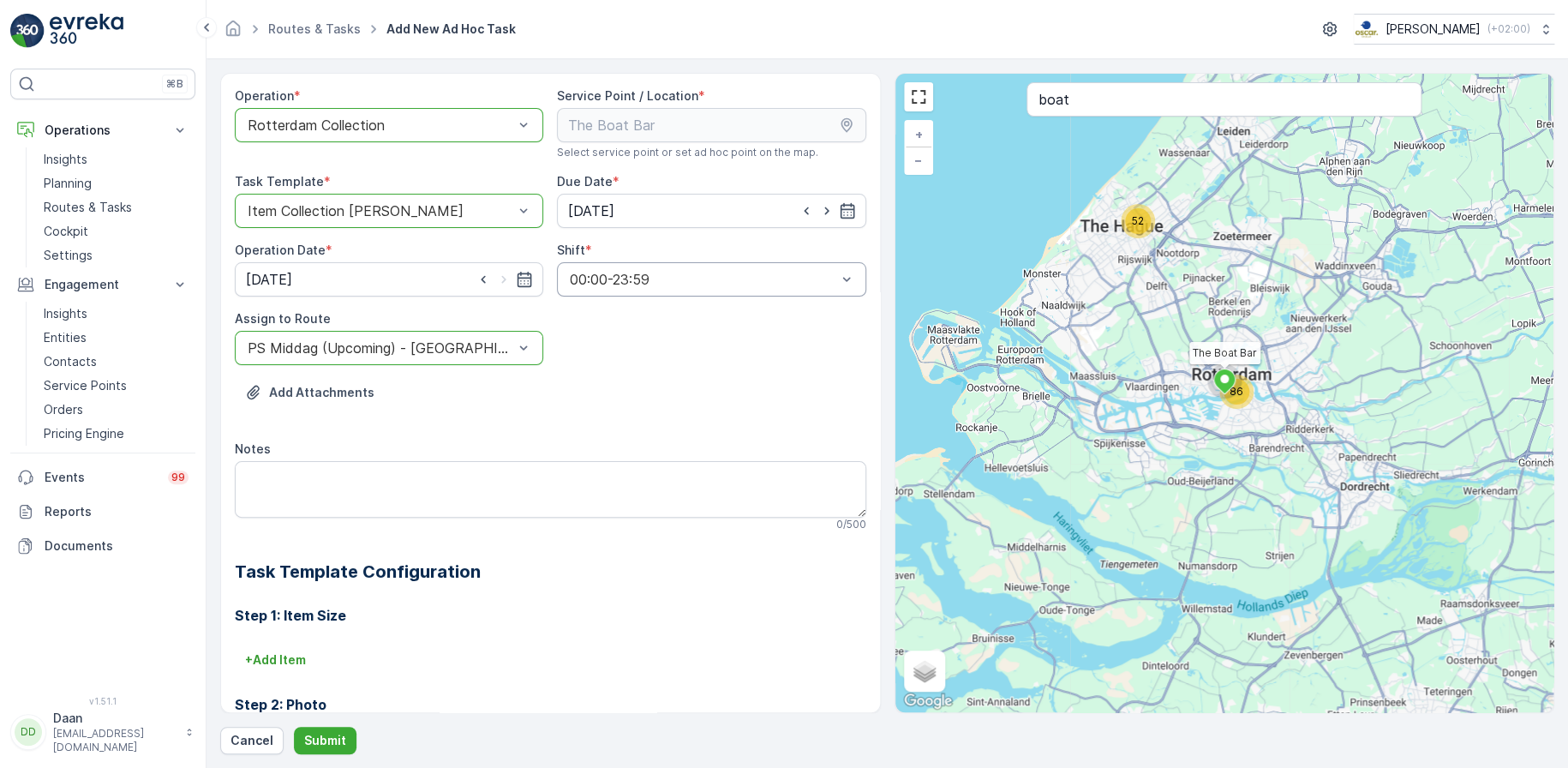
click at [477, 282] on icon "button" at bounding box center [484, 279] width 18 height 18
type input "[DATE]"
click at [799, 216] on icon "button" at bounding box center [807, 211] width 18 height 18
click at [458, 344] on div at bounding box center [380, 348] width 269 height 16
click at [820, 210] on icon "button" at bounding box center [827, 211] width 18 height 18
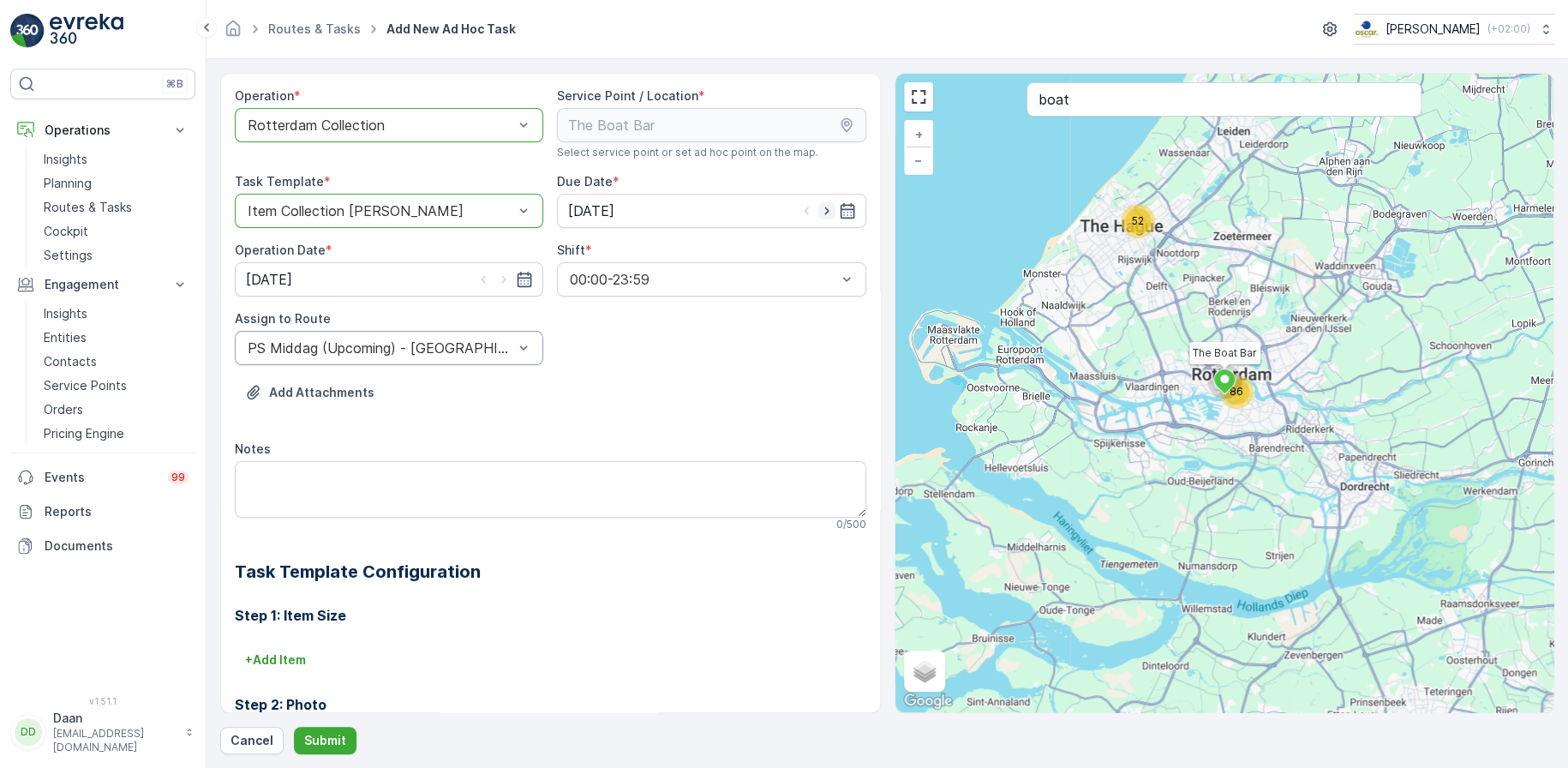
type input "[DATE]"
click at [497, 275] on icon "button" at bounding box center [504, 279] width 18 height 18
type input "[DATE]"
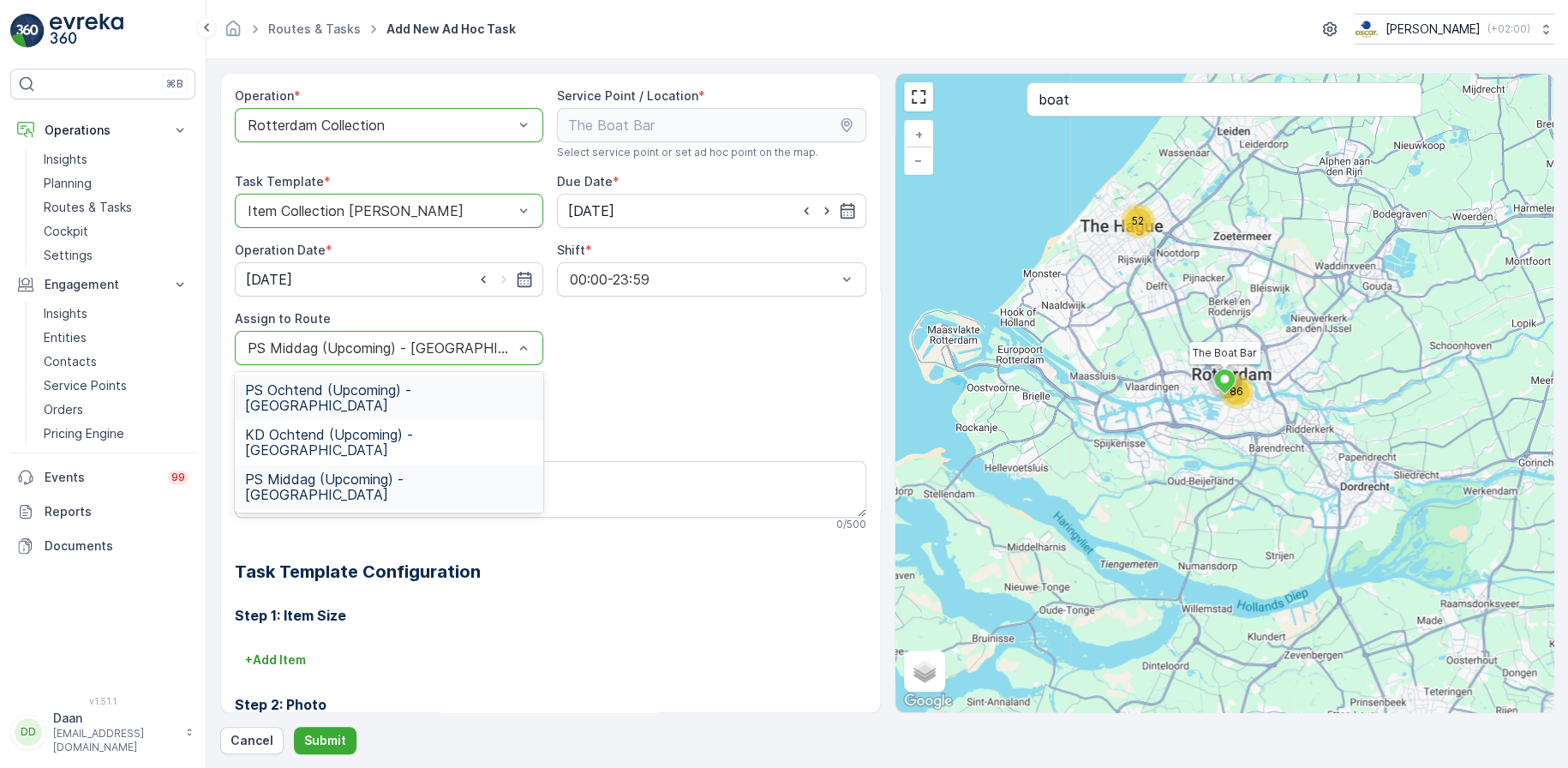
click at [428, 390] on span "PS Ochtend (Upcoming) - [GEOGRAPHIC_DATA]" at bounding box center [389, 397] width 288 height 31
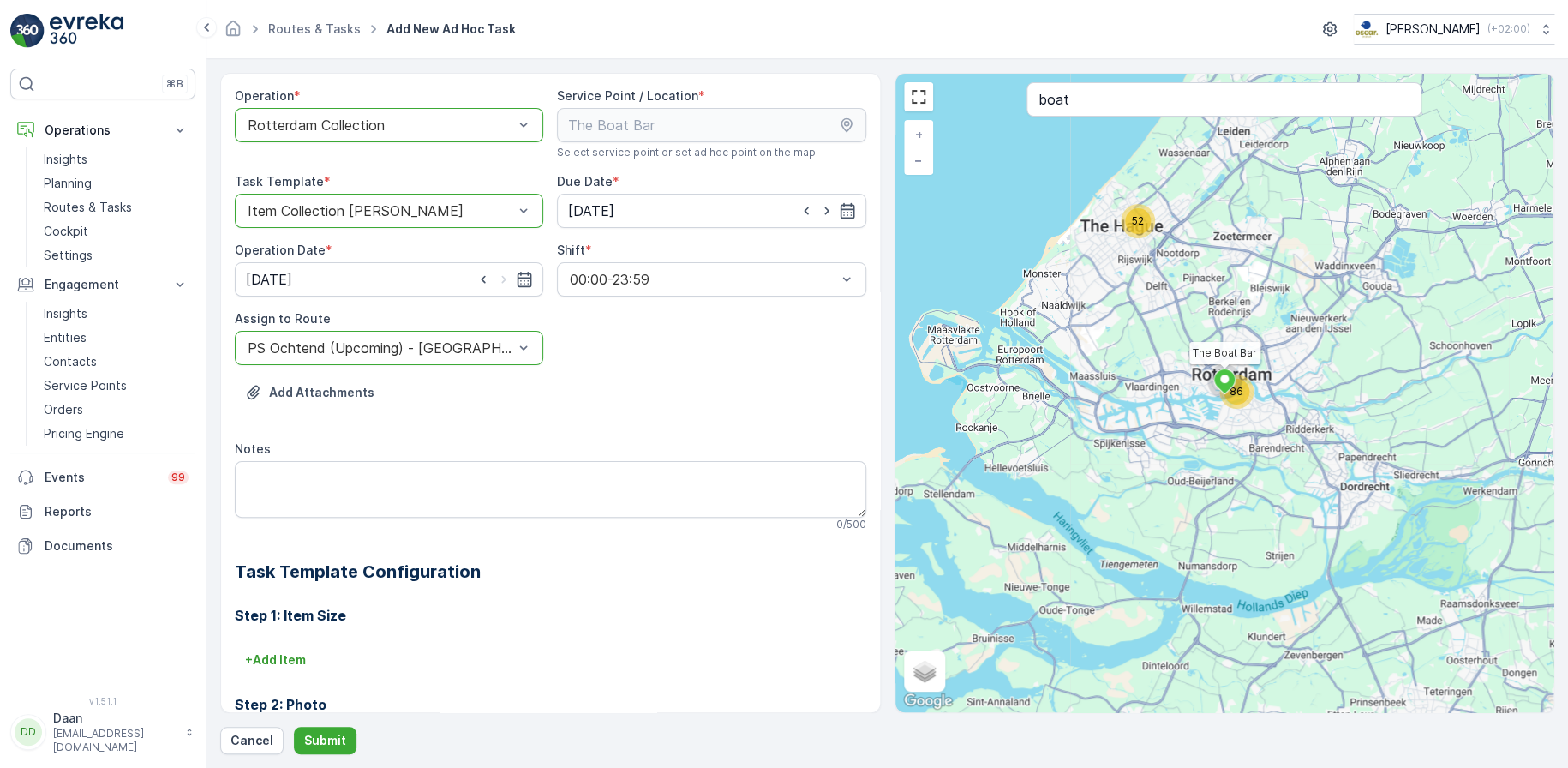
click at [614, 398] on div "Add Attachments" at bounding box center [550, 402] width 632 height 48
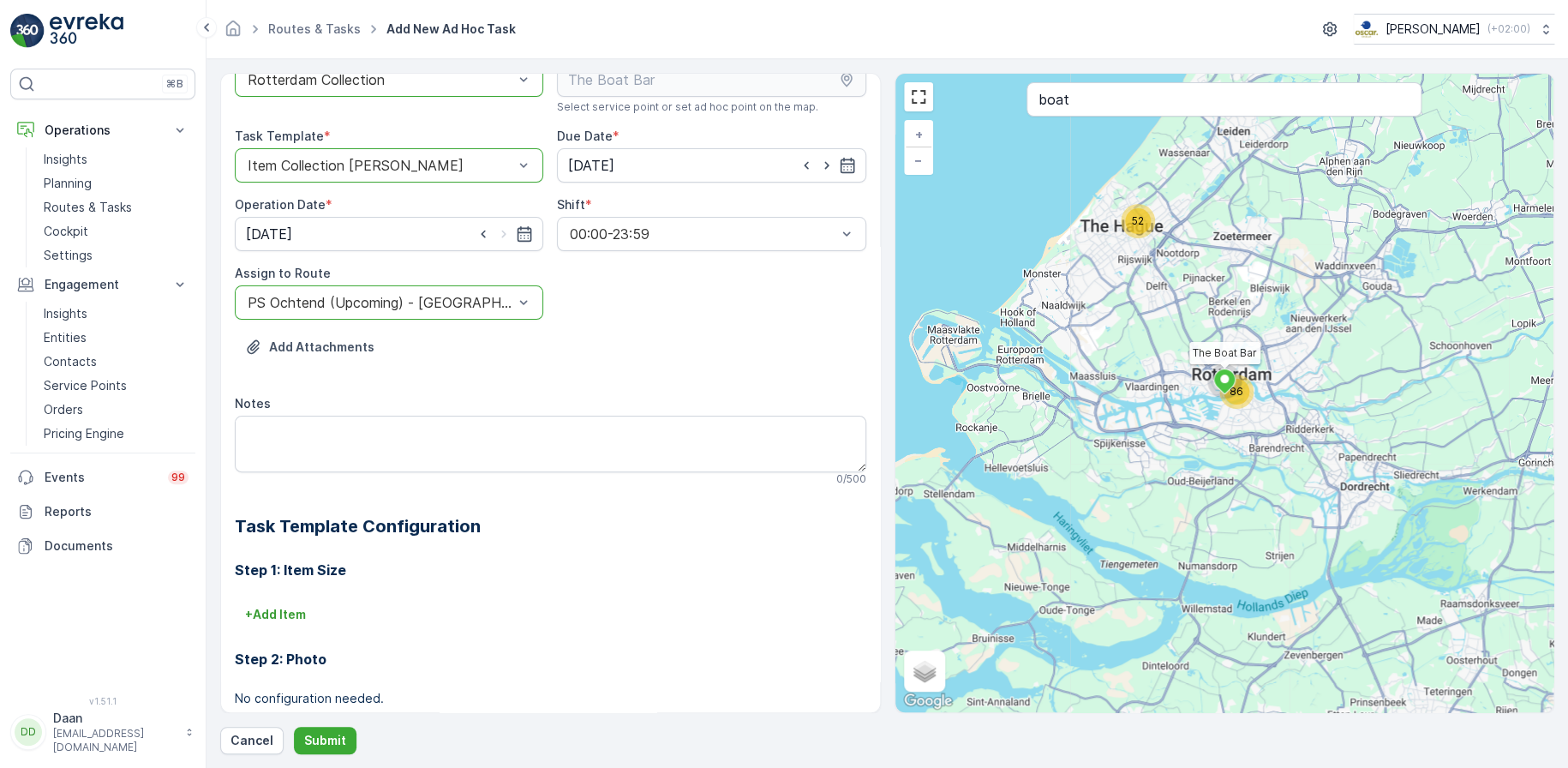
scroll to position [46, 0]
click at [394, 285] on div "PS Ochtend (Upcoming) - [GEOGRAPHIC_DATA]" at bounding box center [389, 301] width 308 height 34
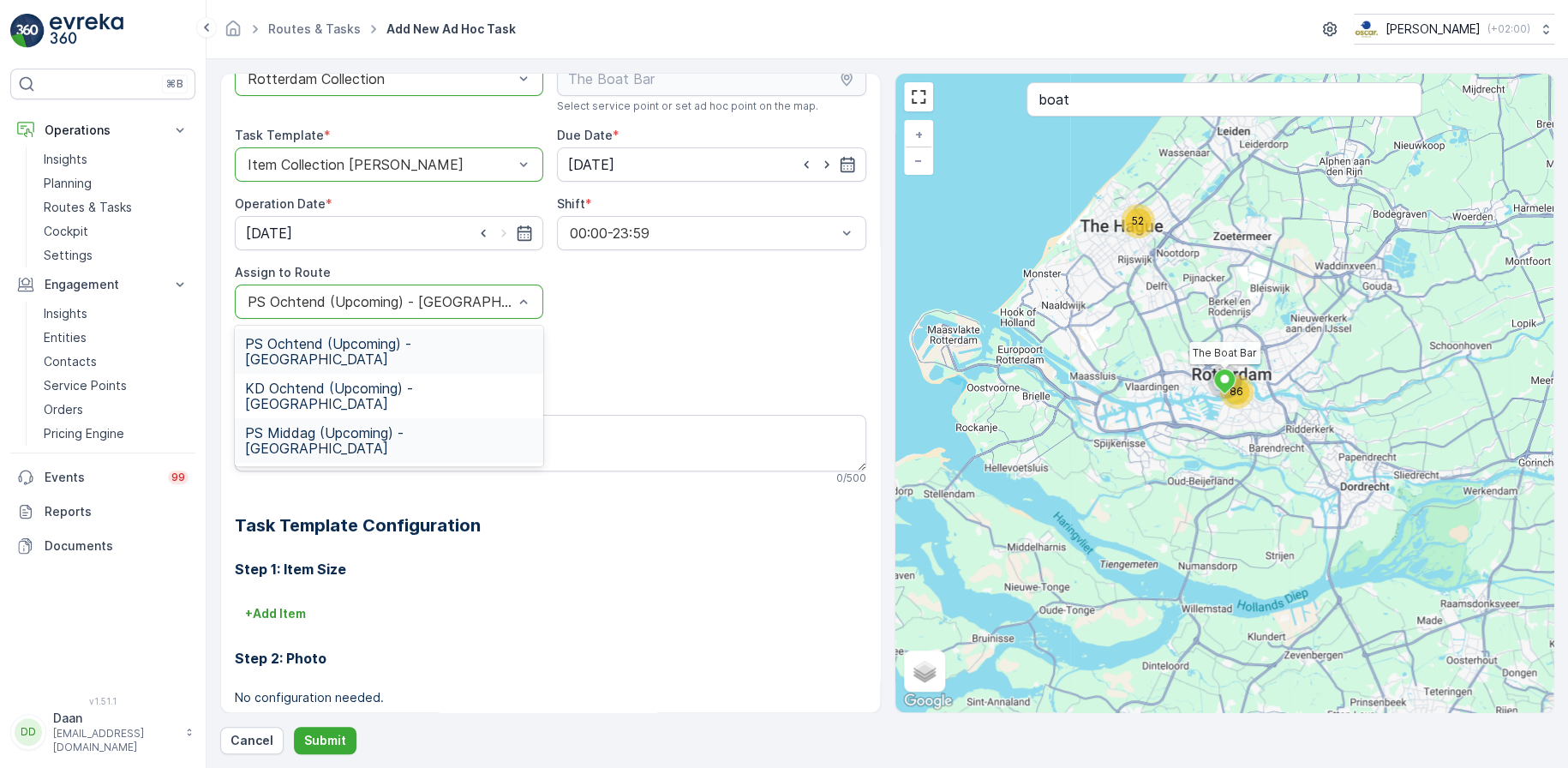
click at [351, 425] on span "PS Middag (Upcoming) - [GEOGRAPHIC_DATA]" at bounding box center [389, 440] width 288 height 31
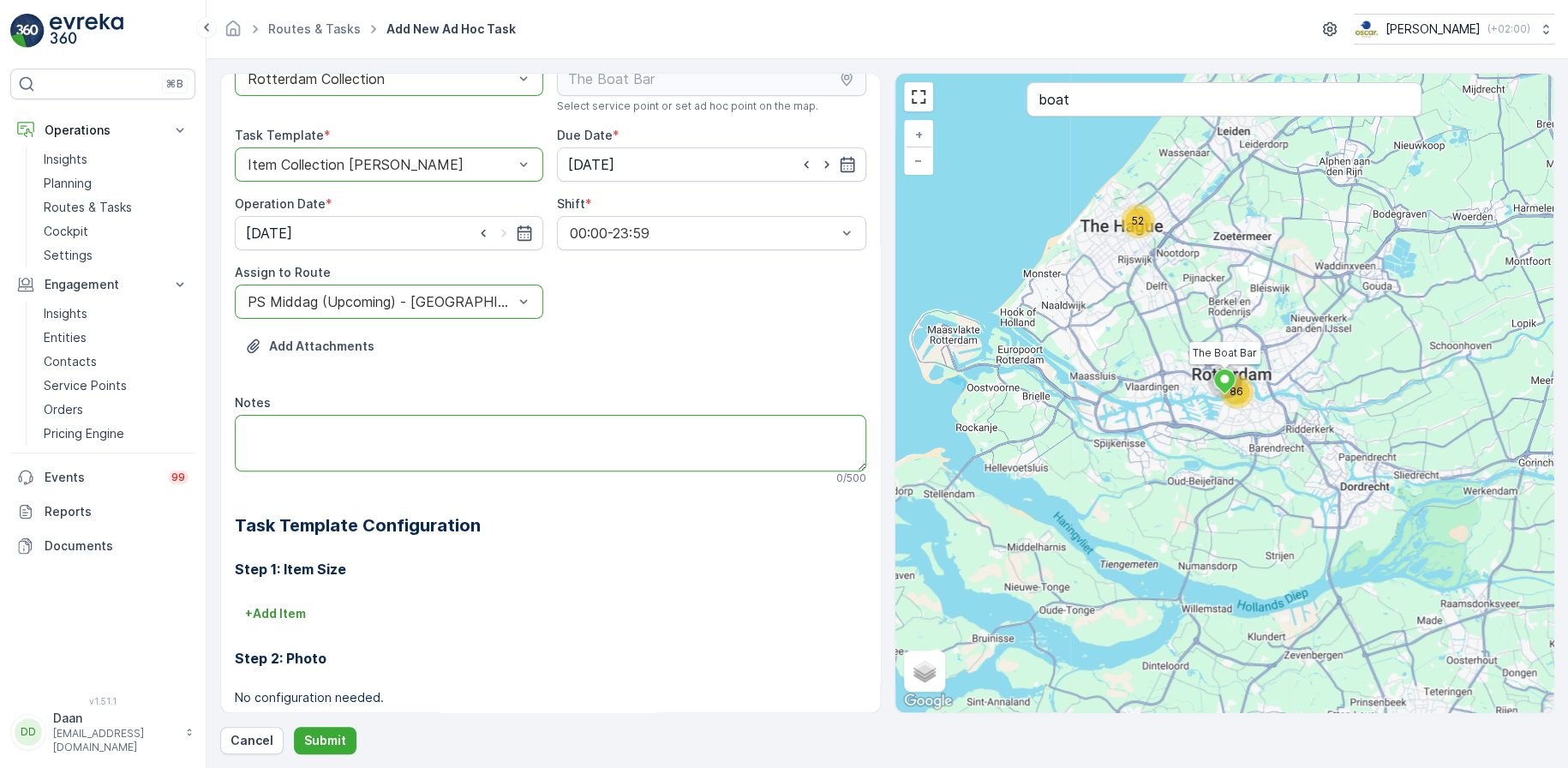
click at [412, 440] on textarea "Notes" at bounding box center [550, 443] width 632 height 57
type textarea "Hier graag 1x 240L restafval extra neerzetten."
click at [336, 735] on p "Submit" at bounding box center [325, 740] width 42 height 18
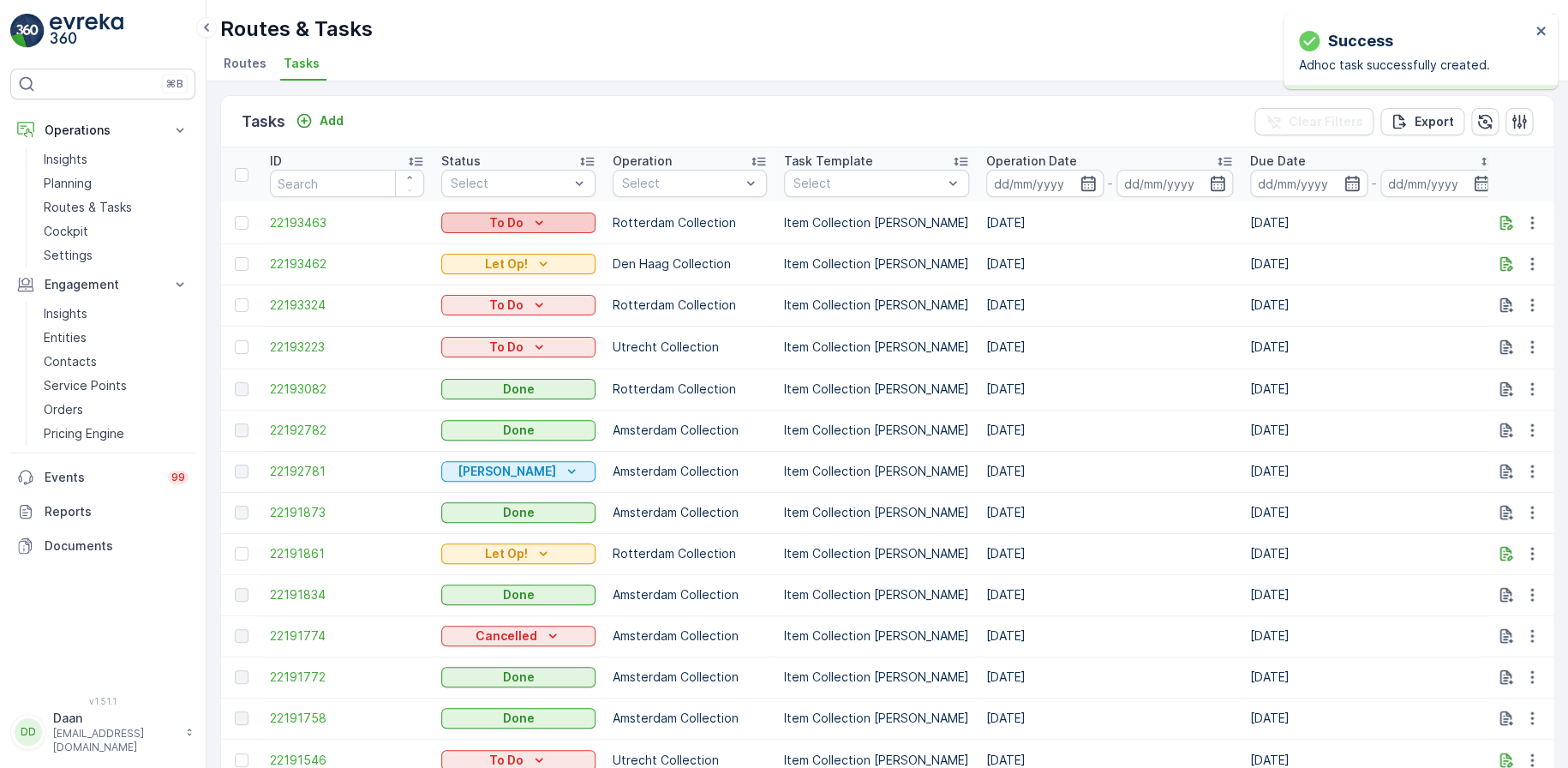
click at [536, 218] on icon "To Do" at bounding box center [540, 223] width 18 height 18
click at [495, 250] on div "Let Op!" at bounding box center [499, 247] width 109 height 24
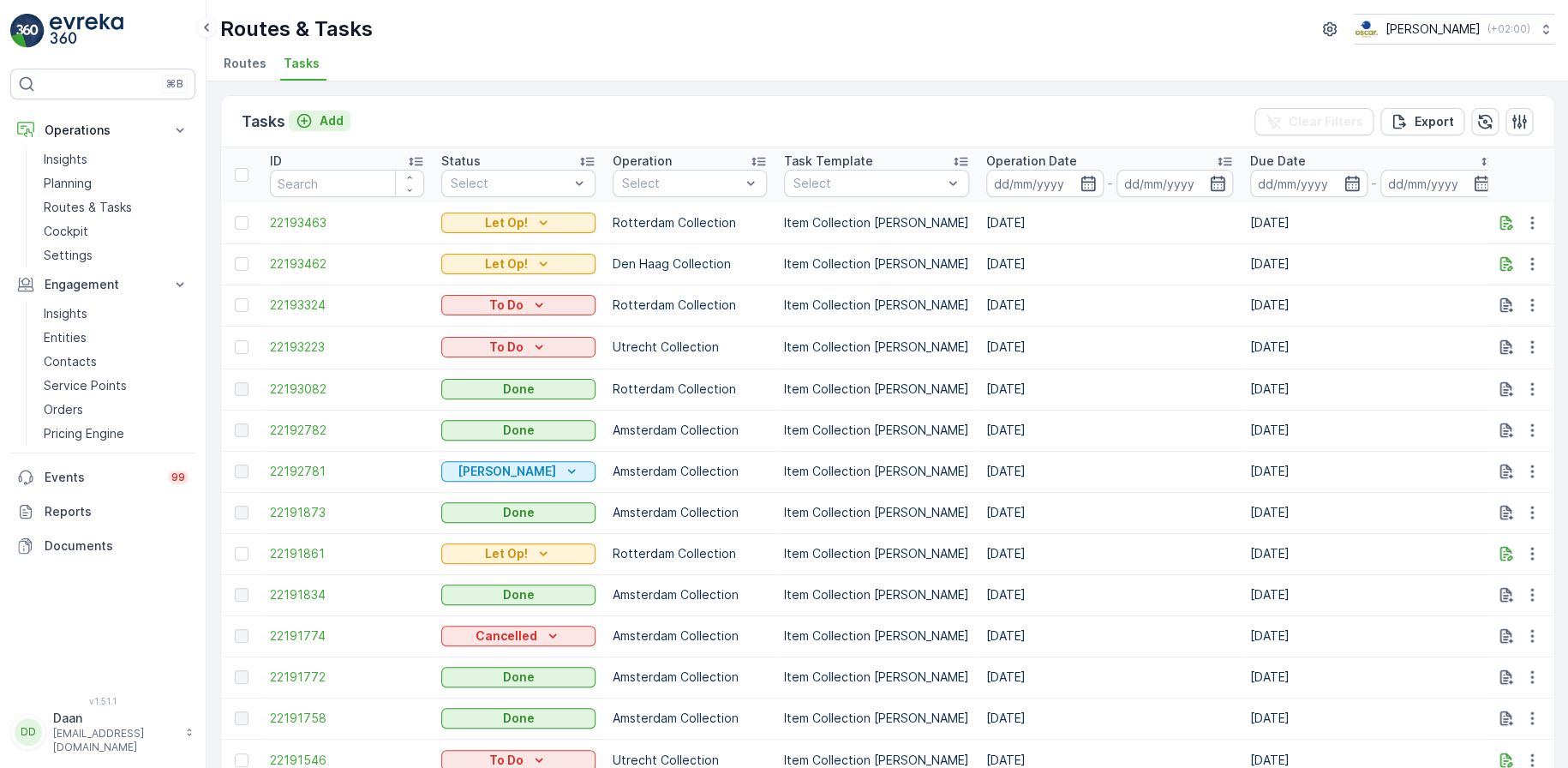
click at [327, 127] on p "Add" at bounding box center [331, 121] width 24 height 18
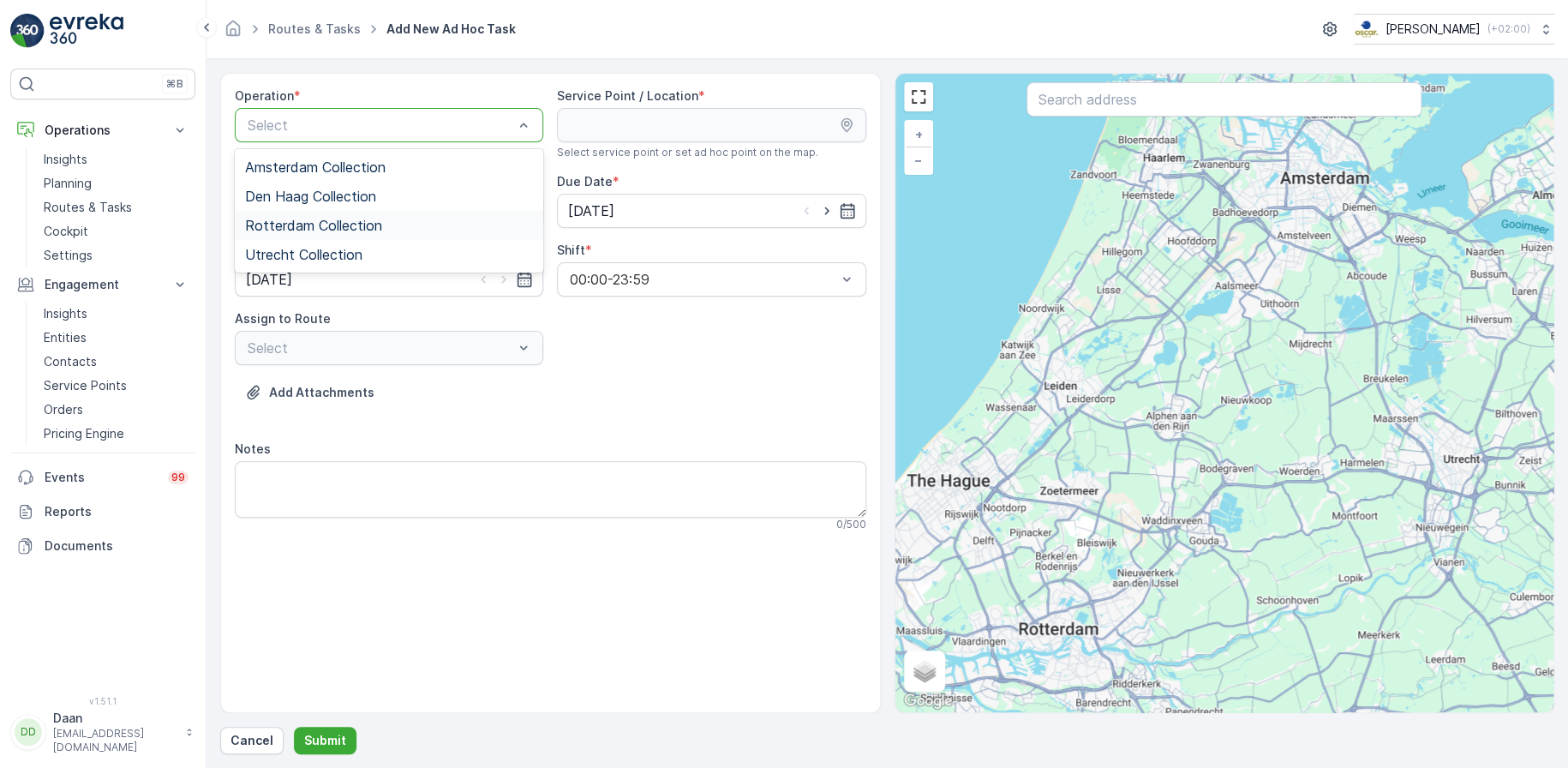
click at [372, 227] on span "Rotterdam Collection" at bounding box center [314, 225] width 138 height 16
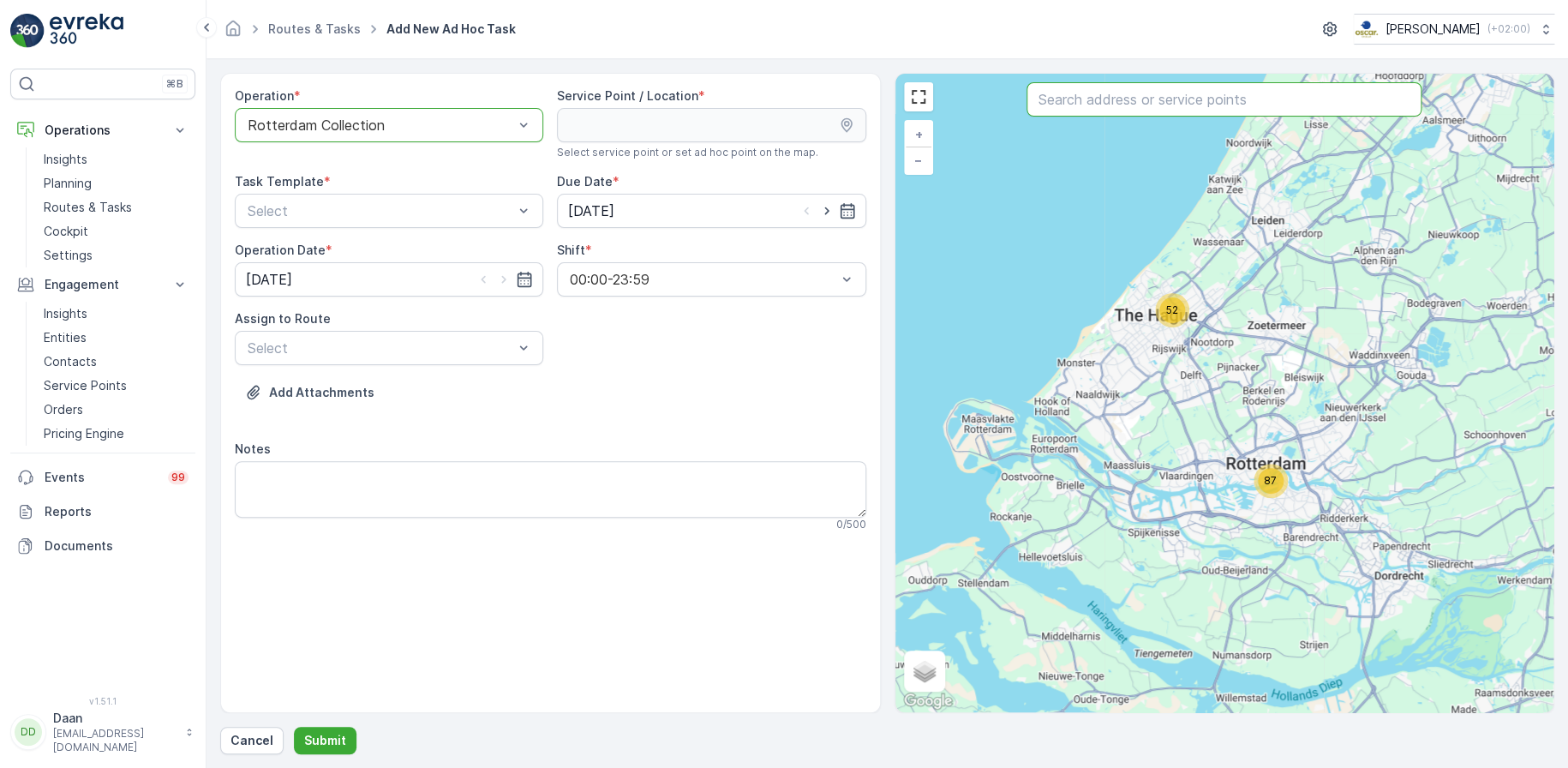
click at [1121, 96] on input "text" at bounding box center [1224, 99] width 395 height 34
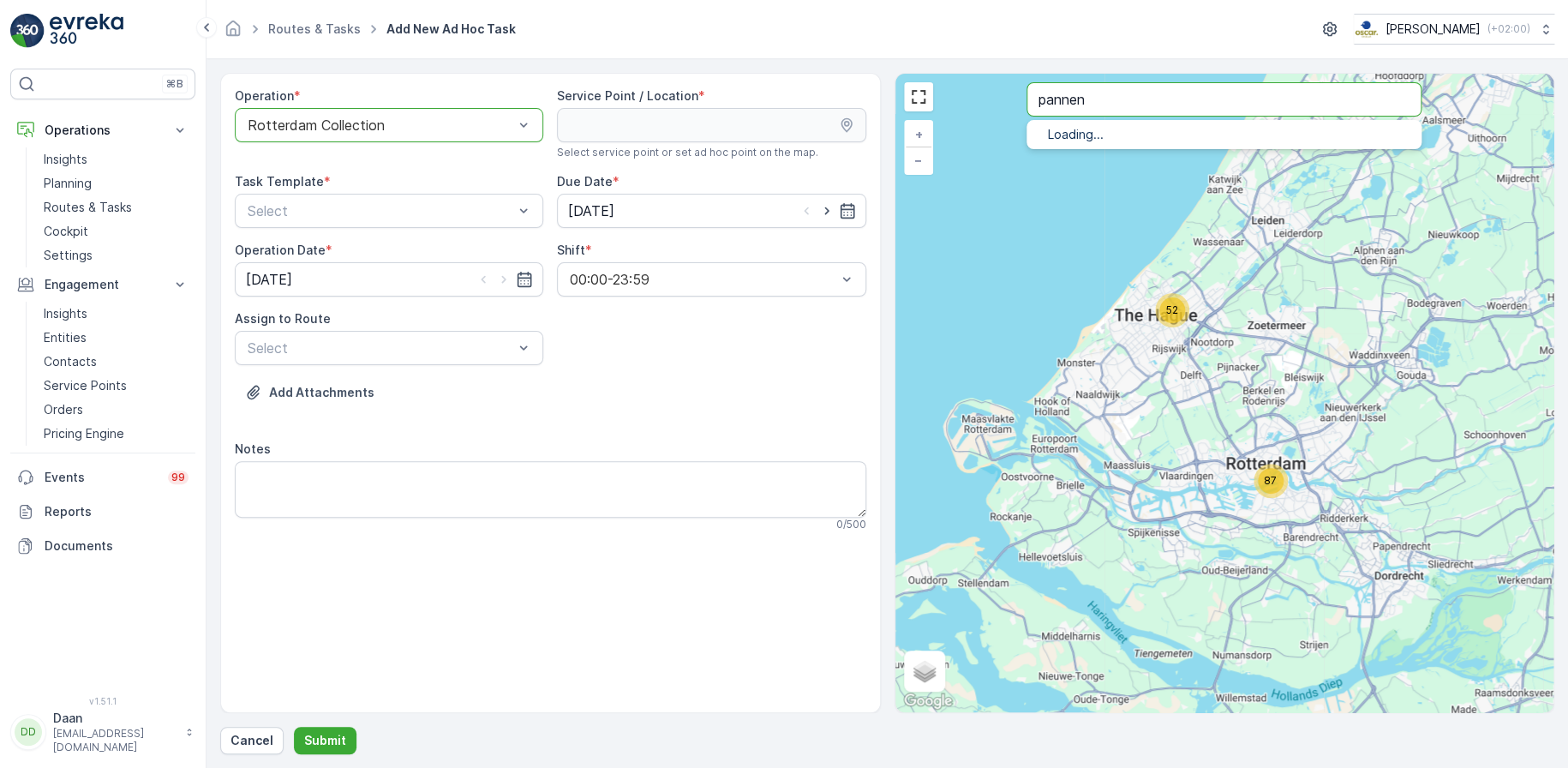
type input "pannen"
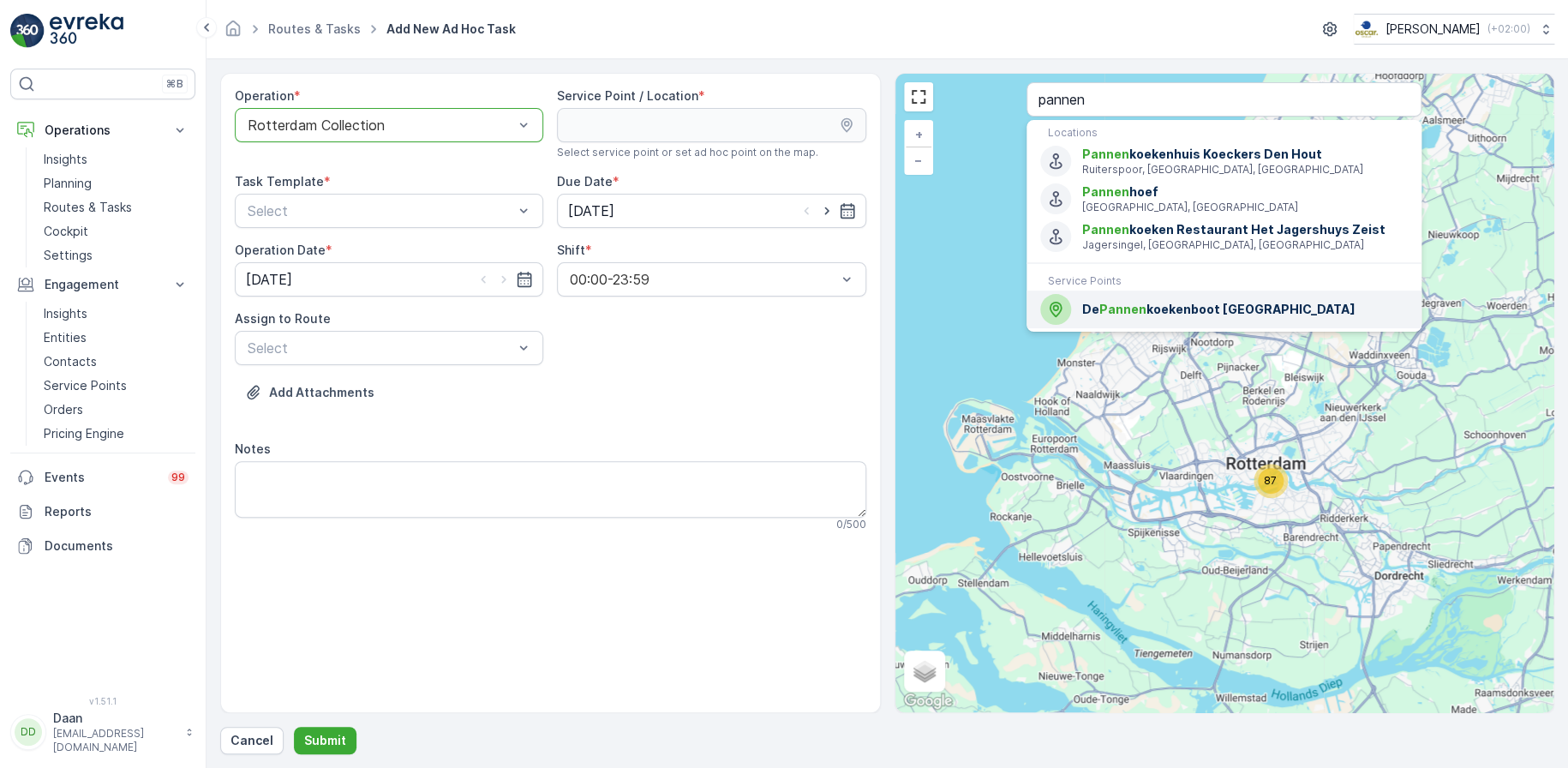
click at [1157, 309] on span "De Pannen koekenboot [GEOGRAPHIC_DATA]" at bounding box center [1246, 309] width 326 height 18
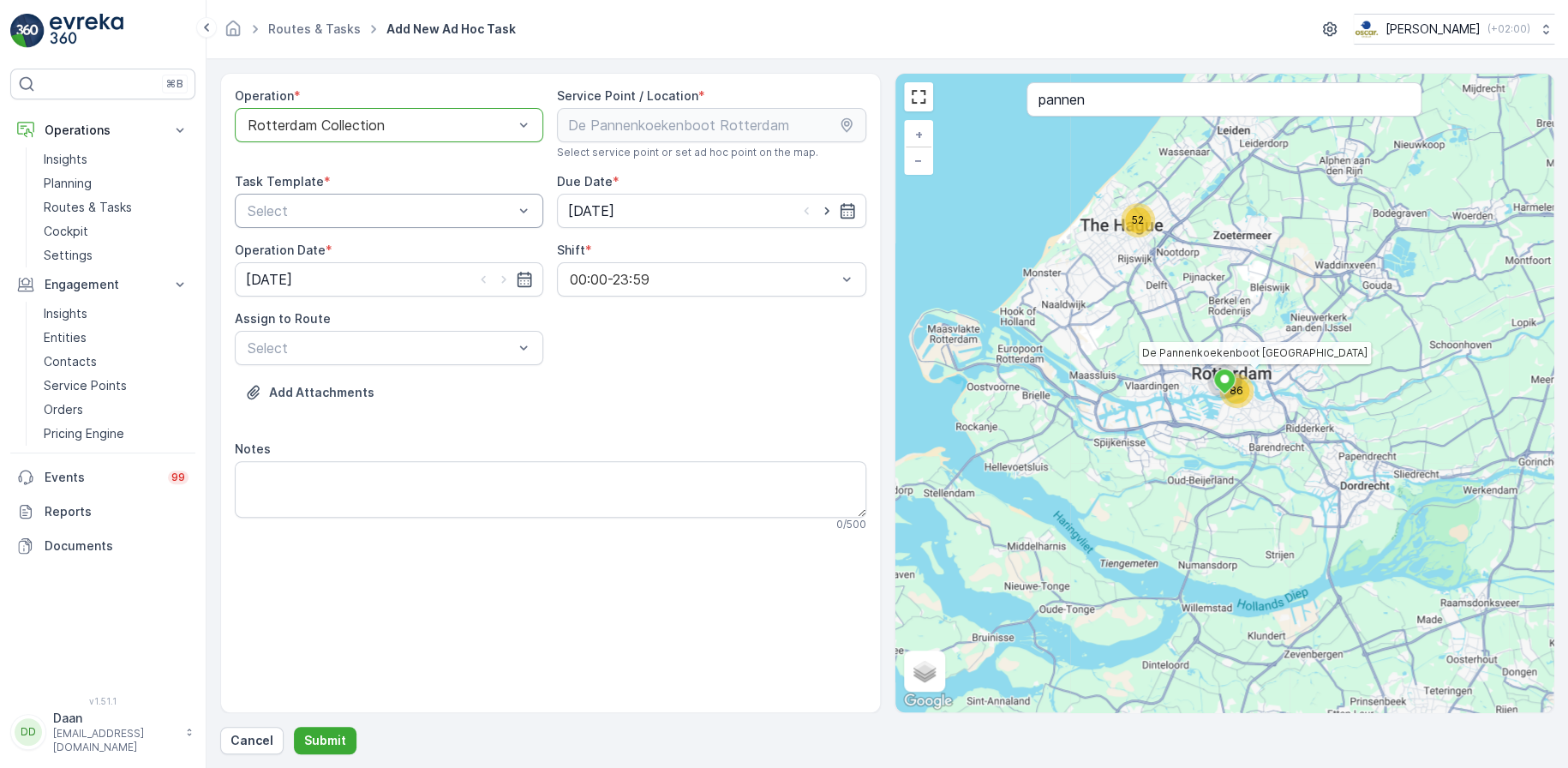
click at [533, 215] on div "Select" at bounding box center [389, 210] width 308 height 34
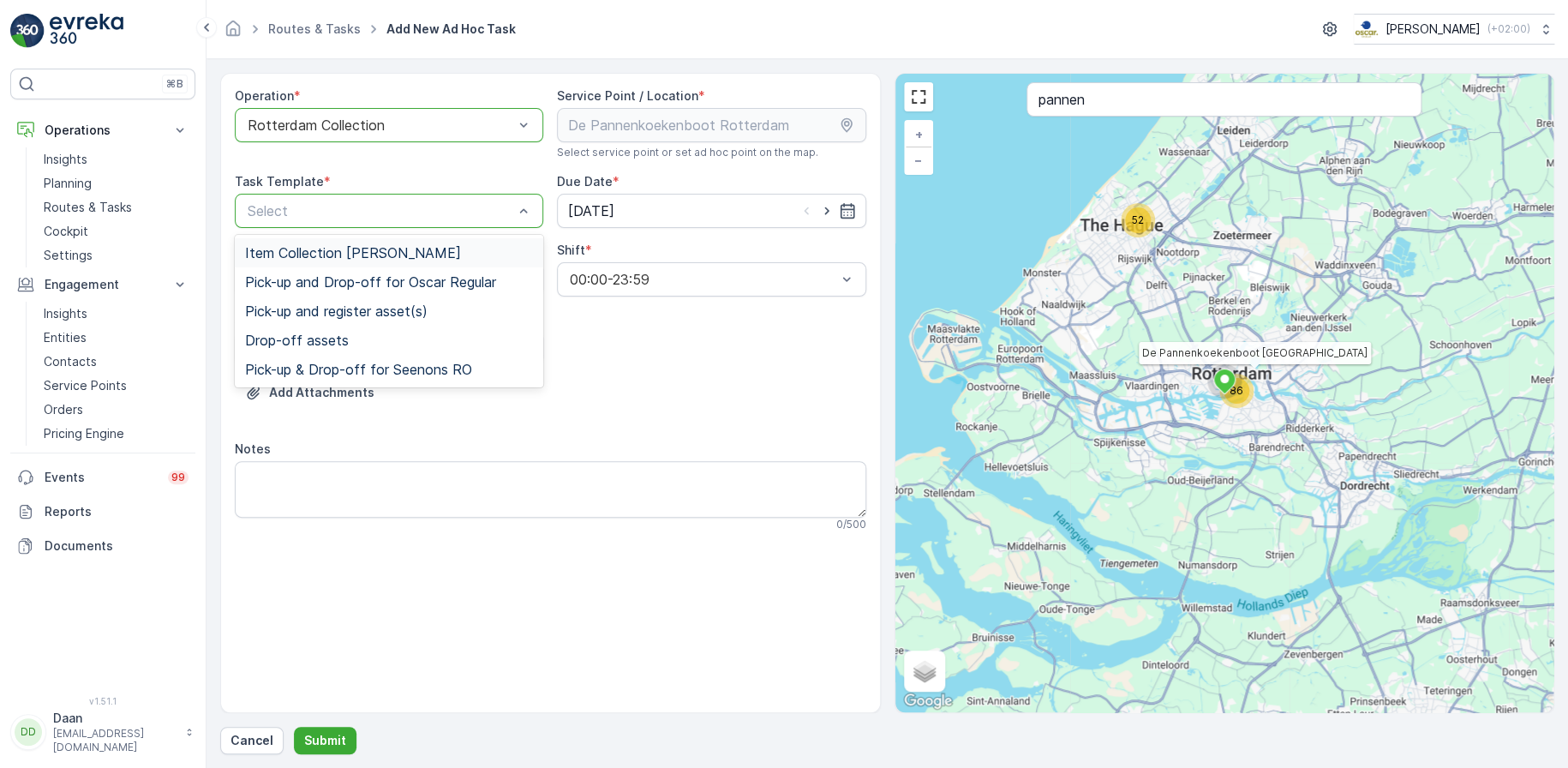
click at [429, 250] on span "Item Collection [PERSON_NAME]" at bounding box center [353, 253] width 216 height 16
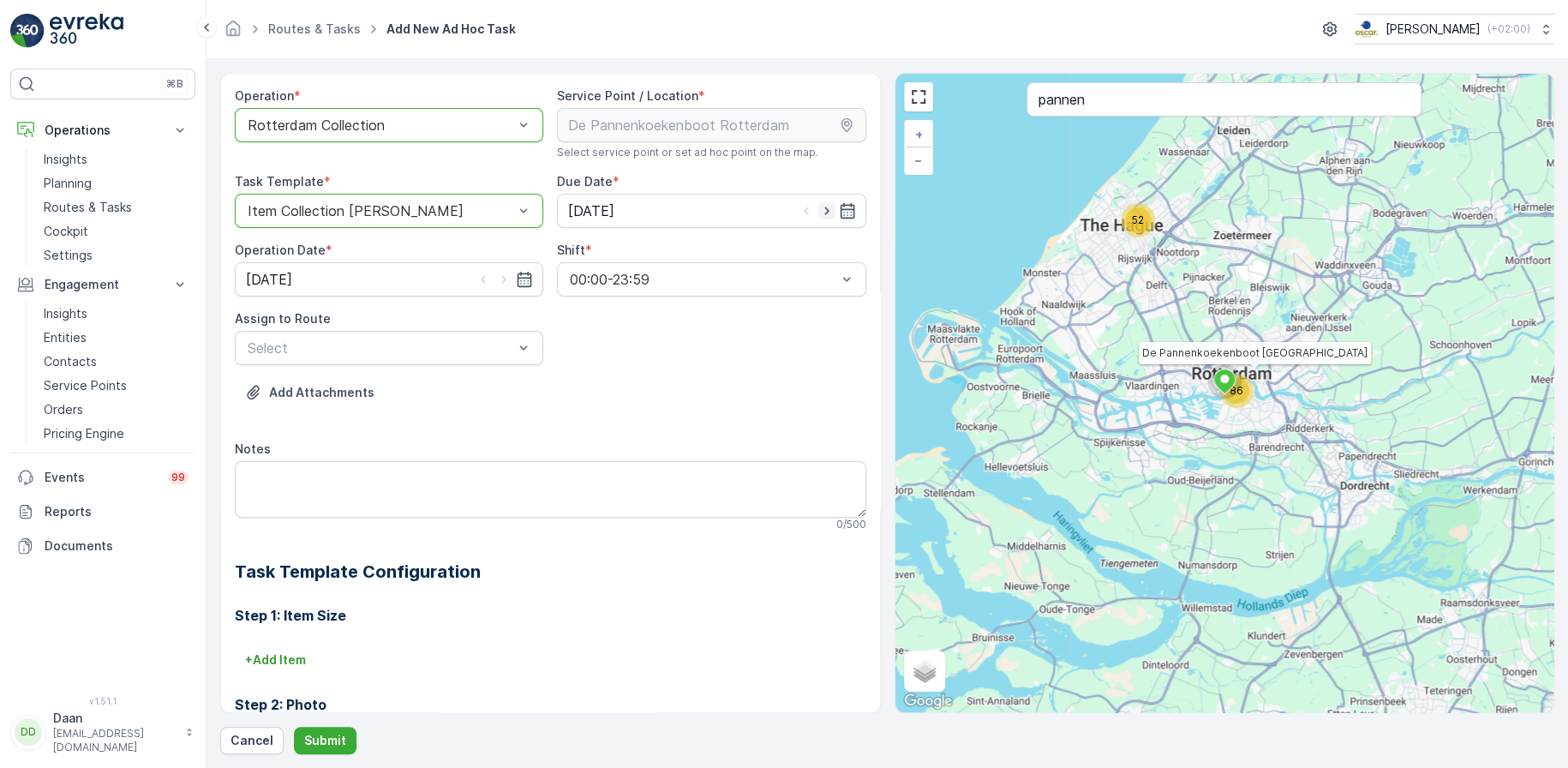
click at [824, 212] on icon "button" at bounding box center [826, 211] width 4 height 8
type input "[DATE]"
click at [509, 273] on icon "button" at bounding box center [504, 279] width 18 height 18
type input "[DATE]"
click at [439, 359] on div "Select" at bounding box center [389, 348] width 308 height 34
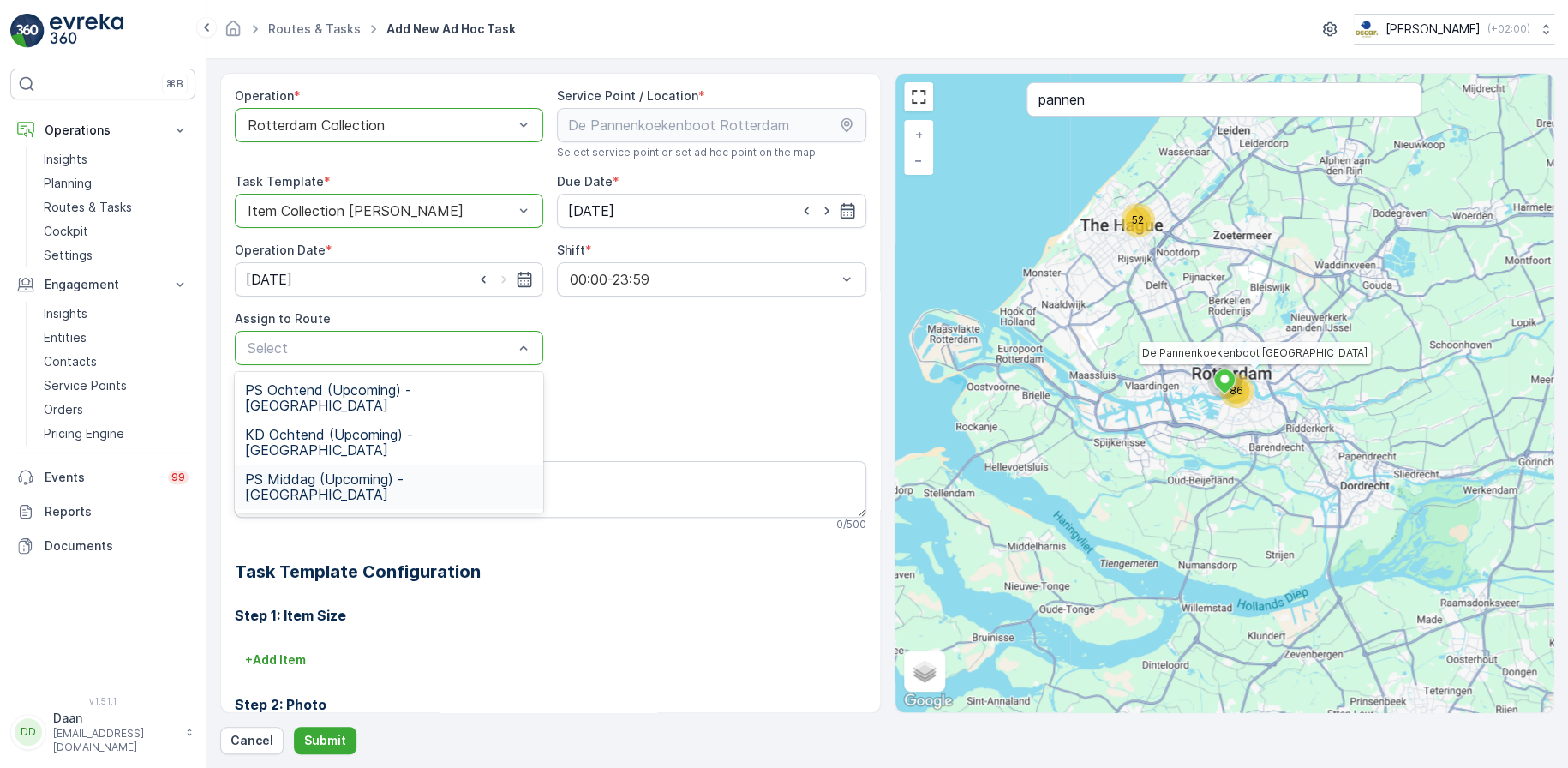
click at [346, 471] on span "PS Middag (Upcoming) - [GEOGRAPHIC_DATA]" at bounding box center [389, 486] width 288 height 31
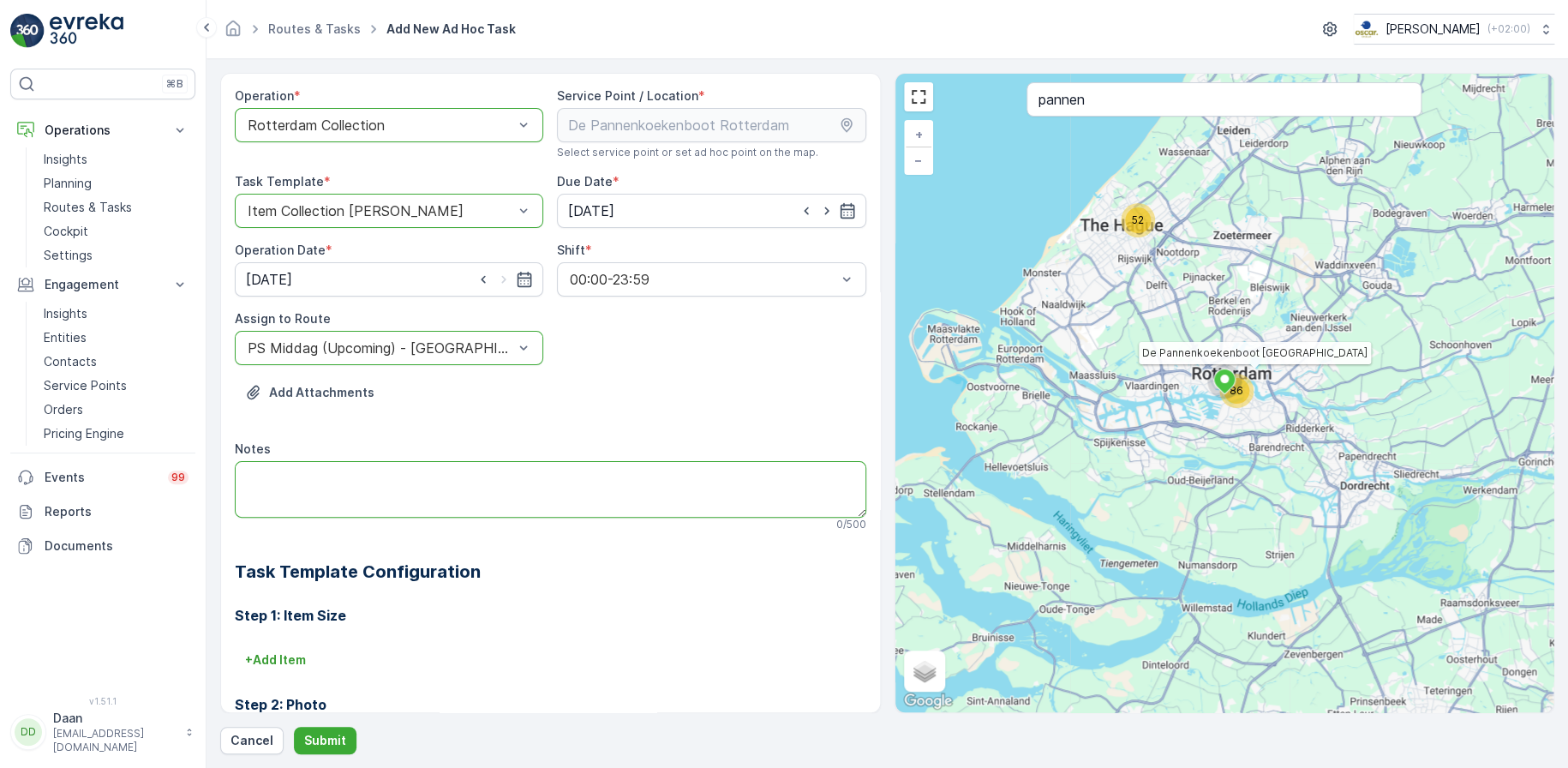
click at [338, 470] on textarea "Notes" at bounding box center [550, 489] width 632 height 57
type textarea "I"
type textarea "Hier graag 1x 240L restafval extra neerzetten."
click at [333, 744] on p "Submit" at bounding box center [325, 740] width 42 height 18
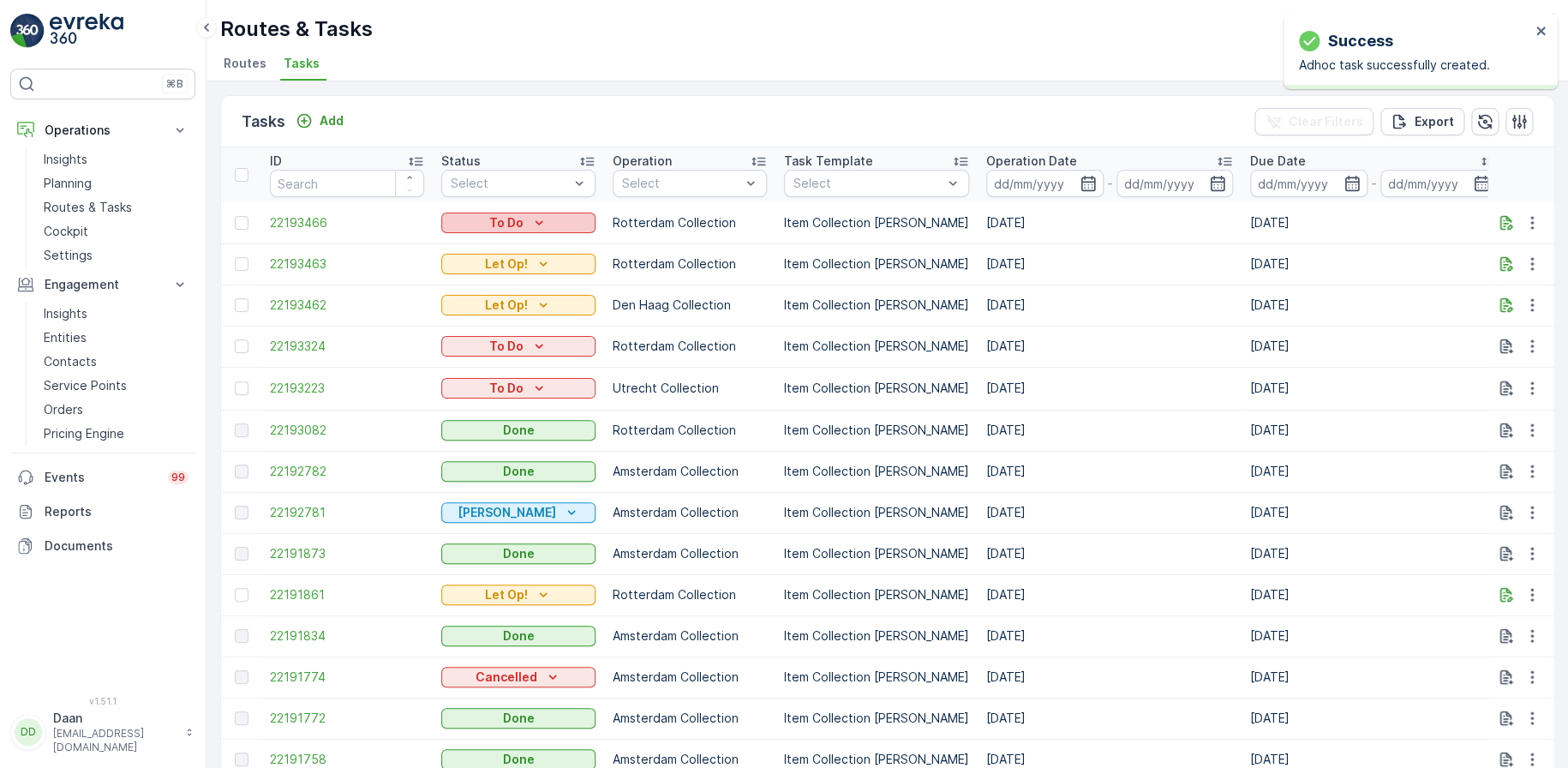
click at [573, 227] on div "To Do" at bounding box center [519, 223] width 140 height 18
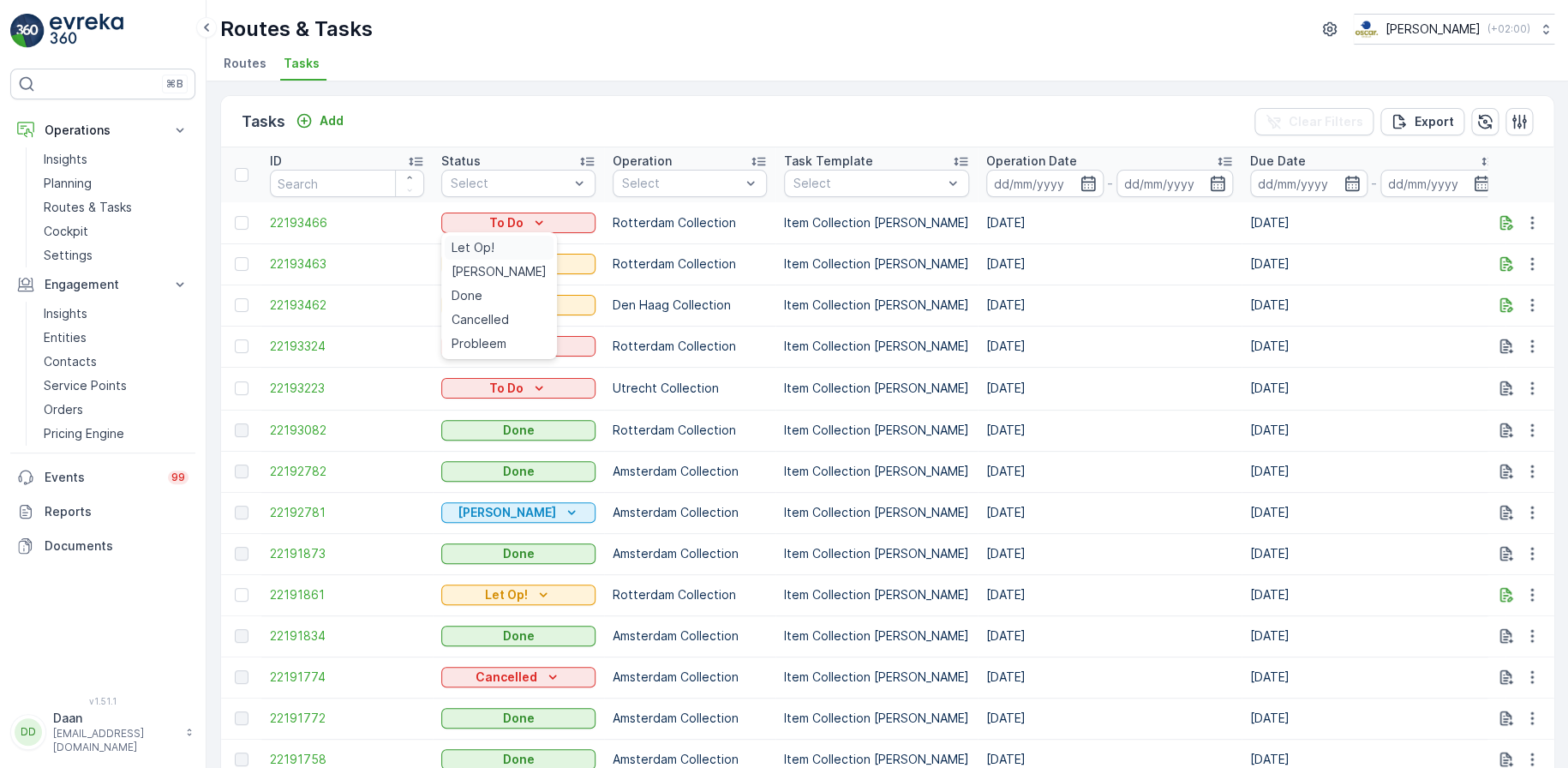
click at [467, 244] on span "Let Op!" at bounding box center [473, 248] width 43 height 18
click at [99, 39] on img at bounding box center [87, 31] width 74 height 34
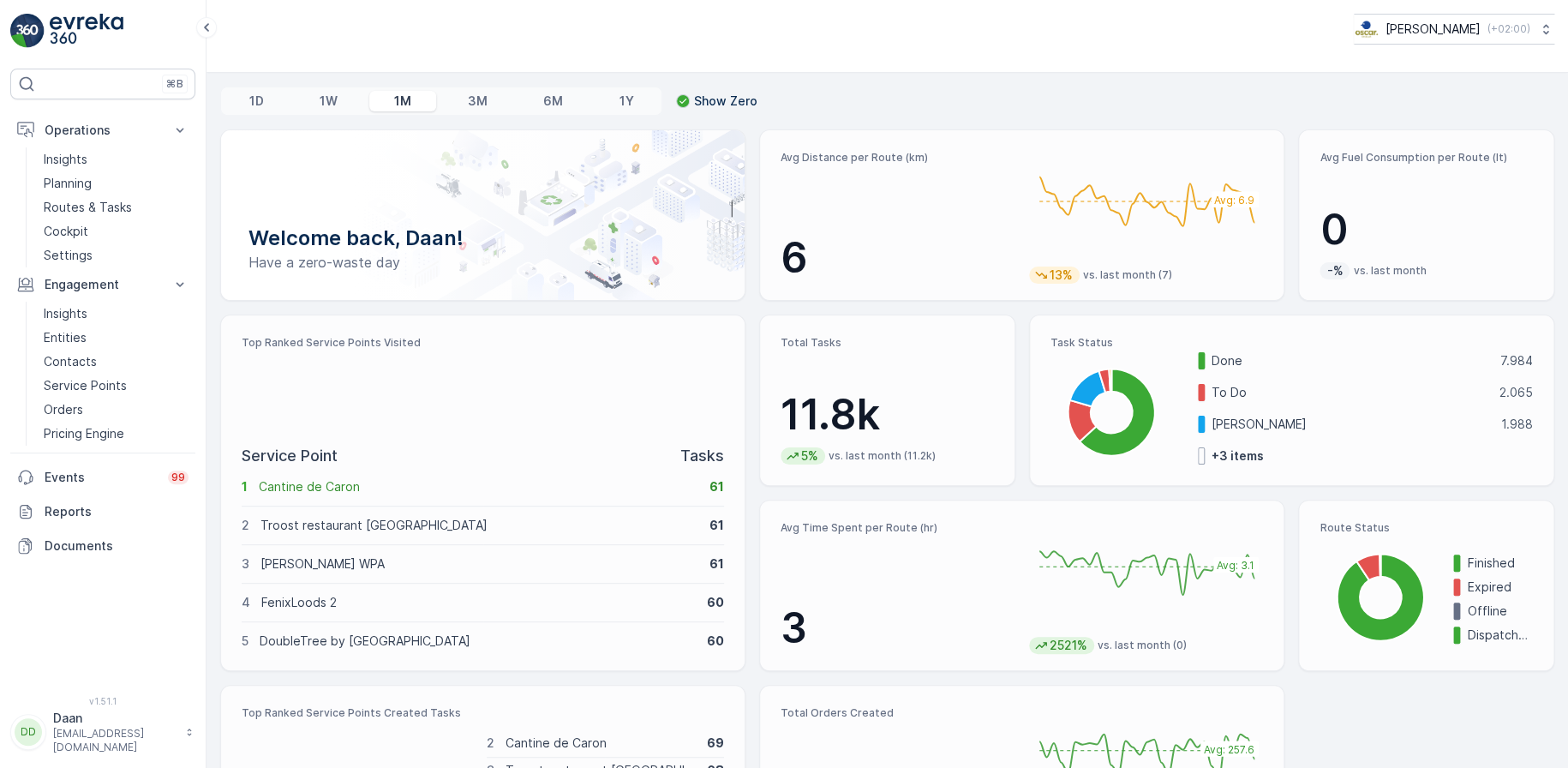
scroll to position [101, 0]
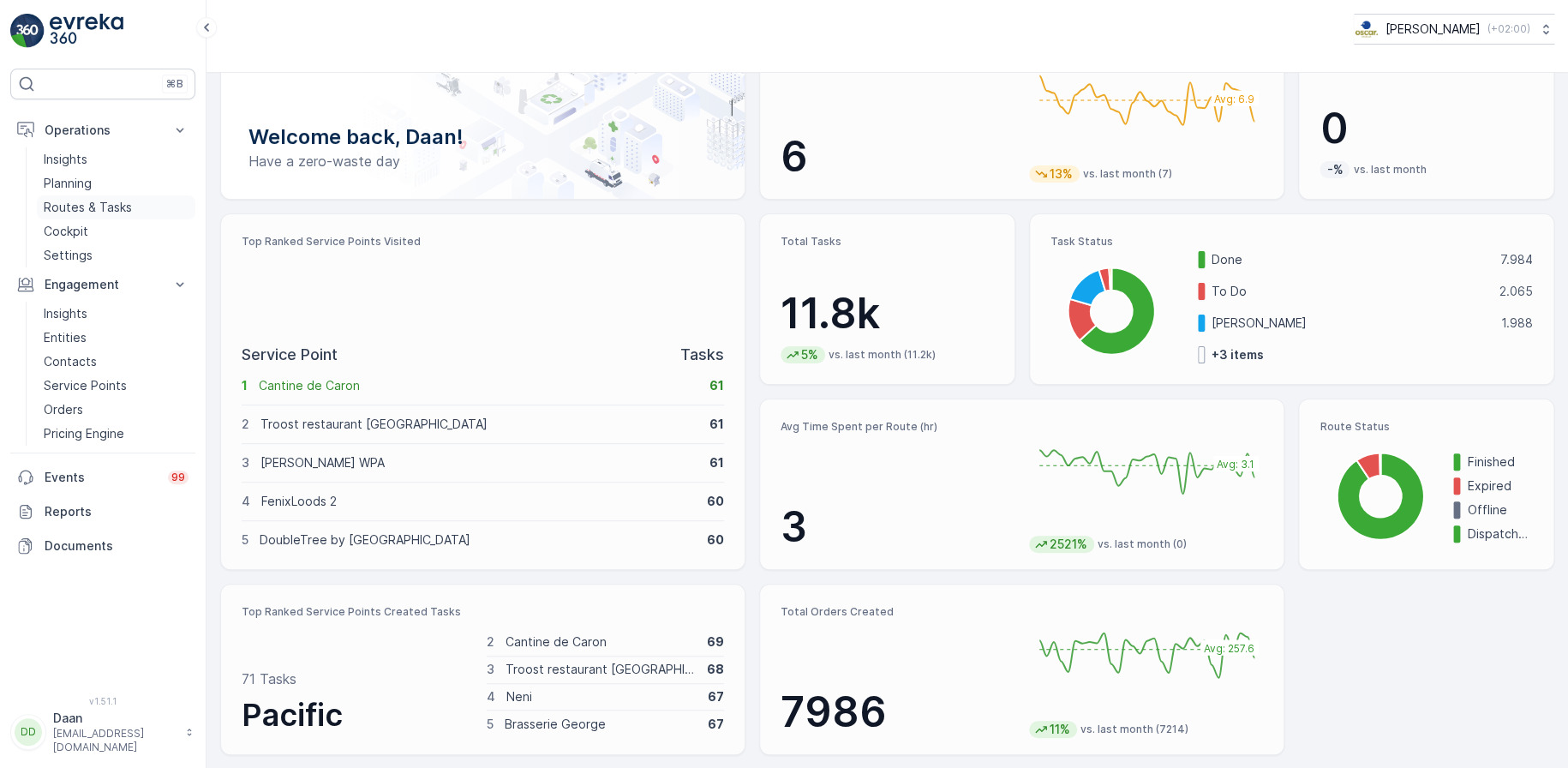
click at [100, 208] on p "Routes & Tasks" at bounding box center [88, 208] width 88 height 18
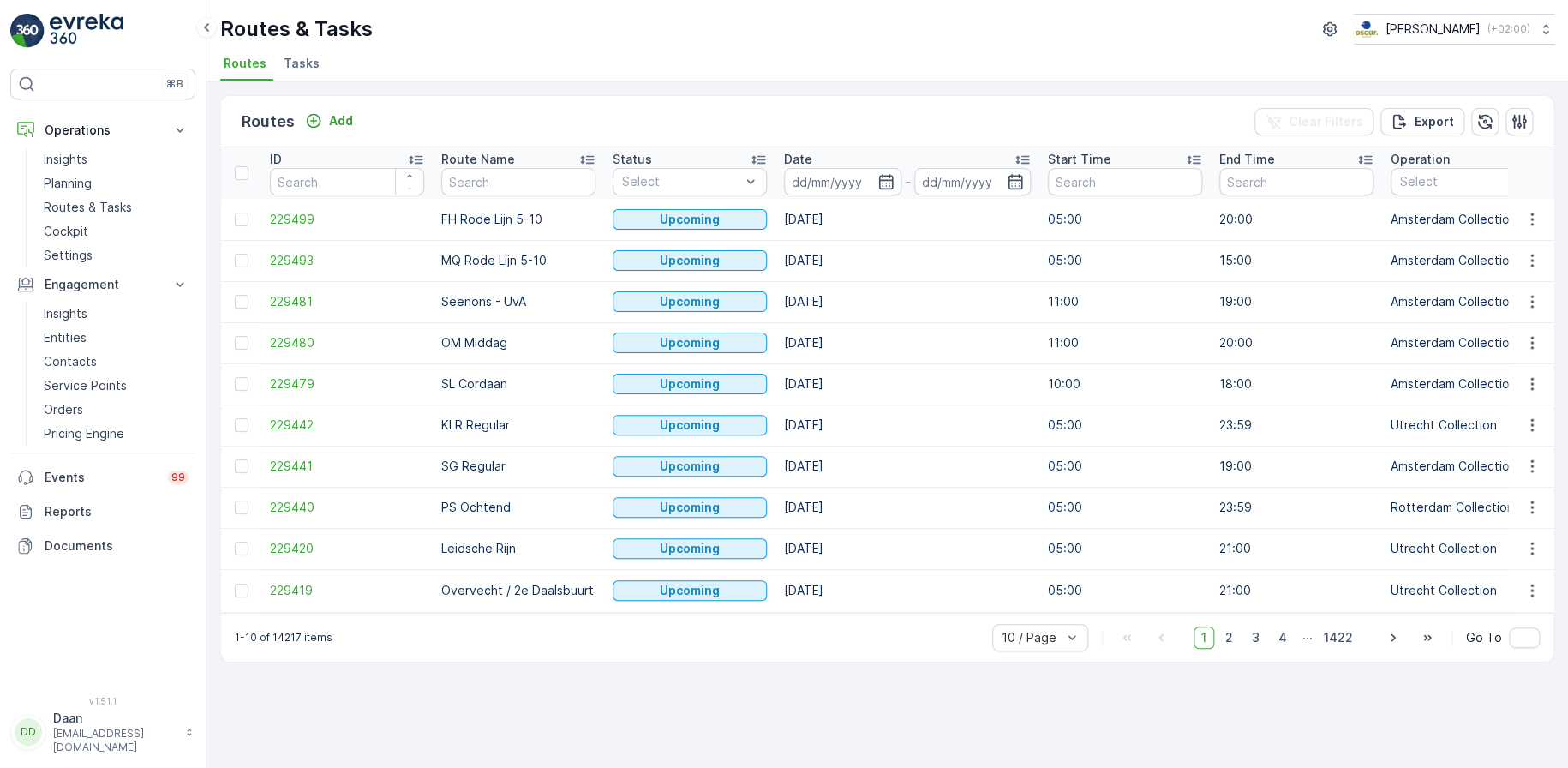
click at [300, 66] on span "Tasks" at bounding box center [301, 64] width 36 height 18
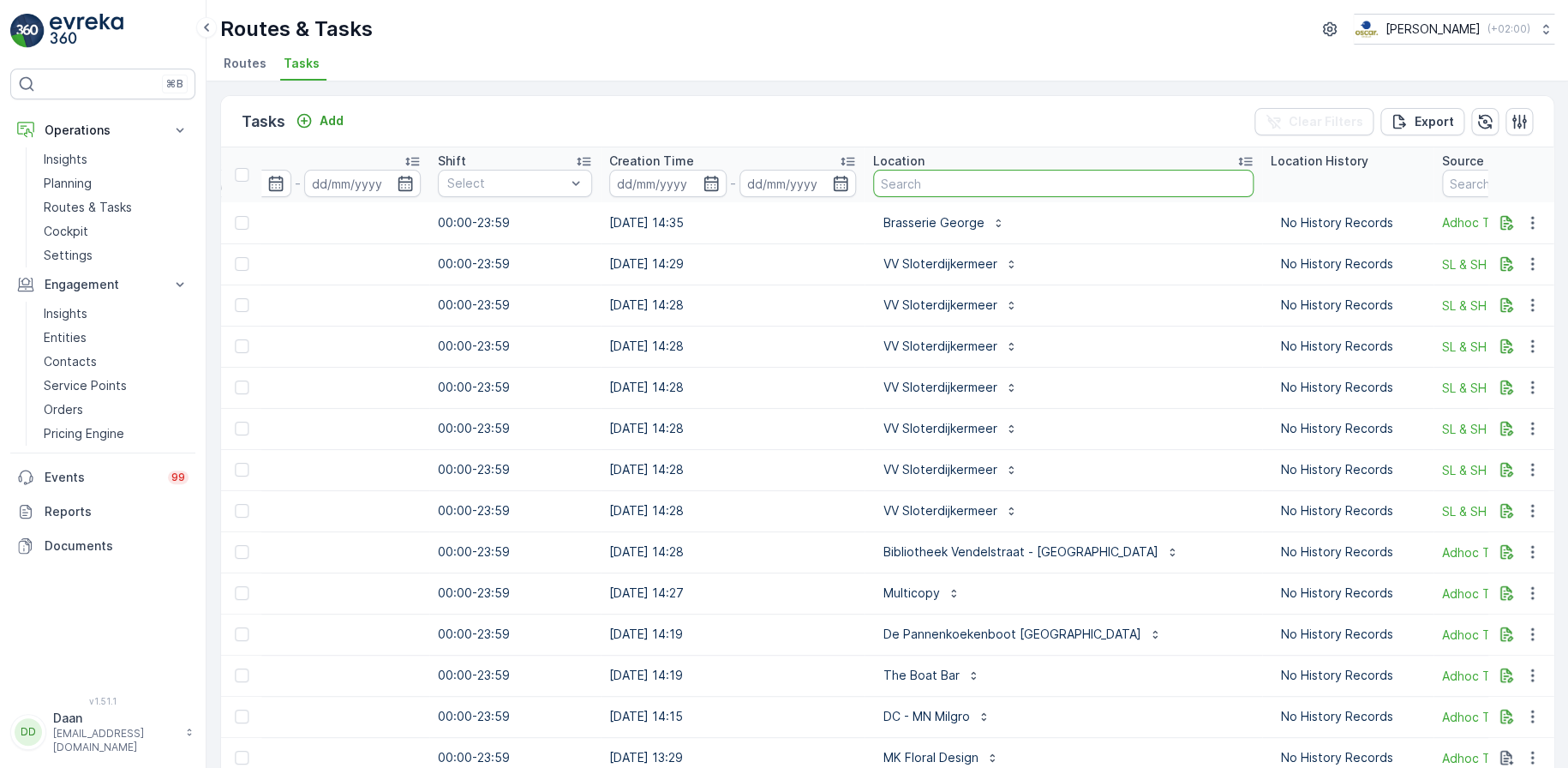
click at [996, 189] on input "text" at bounding box center [1063, 183] width 380 height 27
type input "bar"
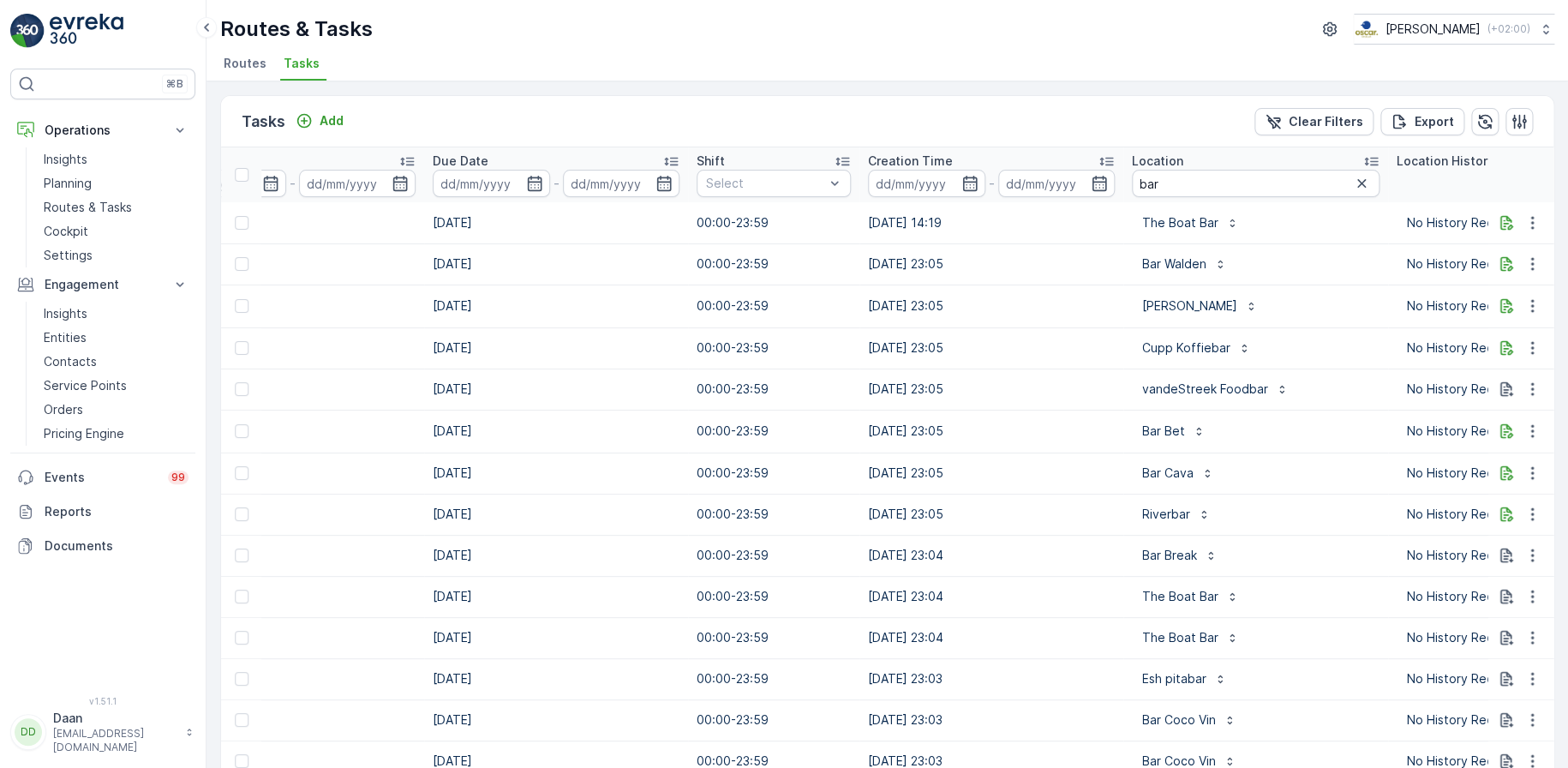
scroll to position [0, 818]
click at [1161, 187] on input "bar" at bounding box center [1254, 183] width 248 height 27
type input "bar bet"
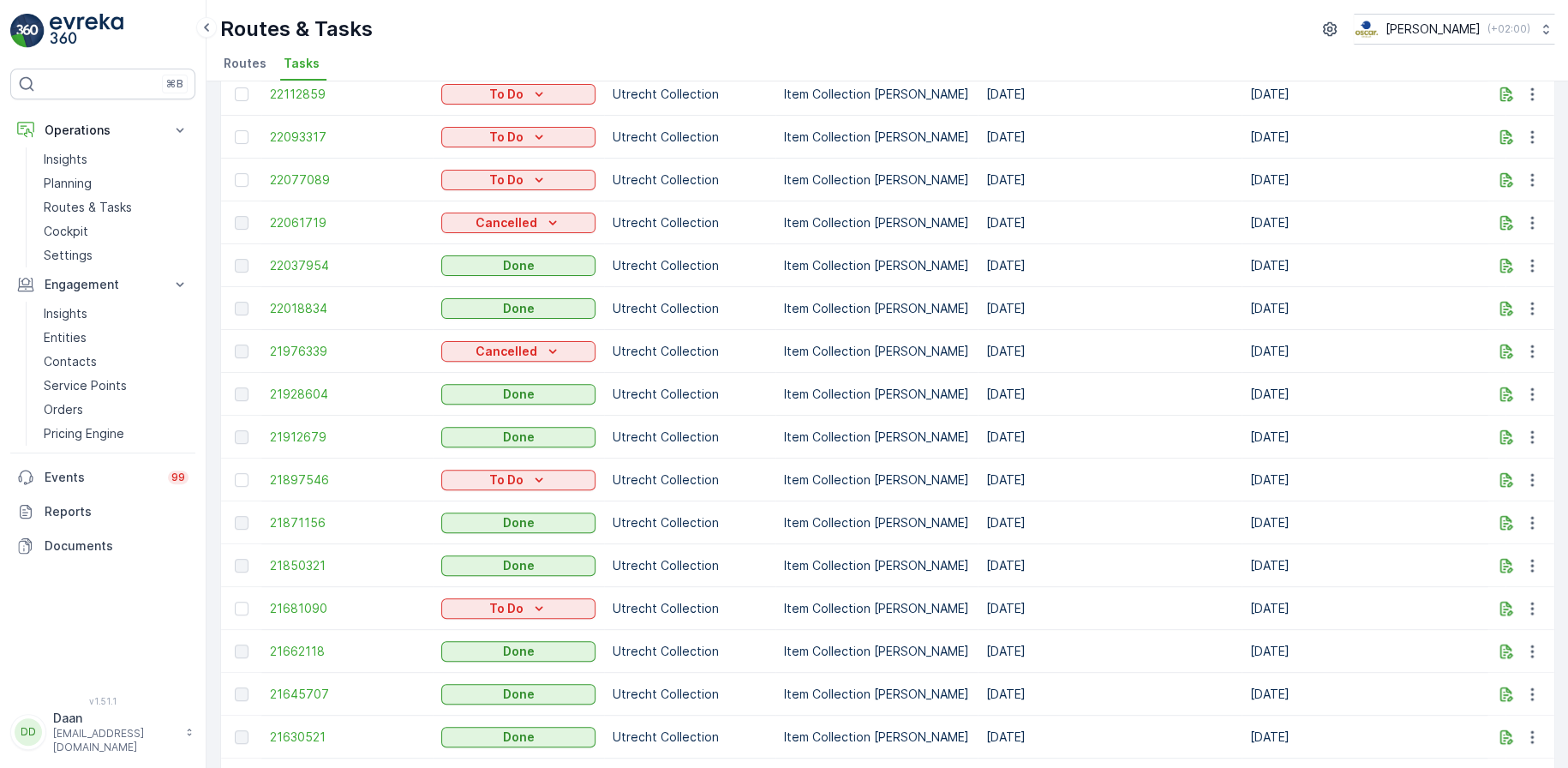
scroll to position [815, 0]
